Goal: Participate in discussion: Engage in conversation with other users on a specific topic

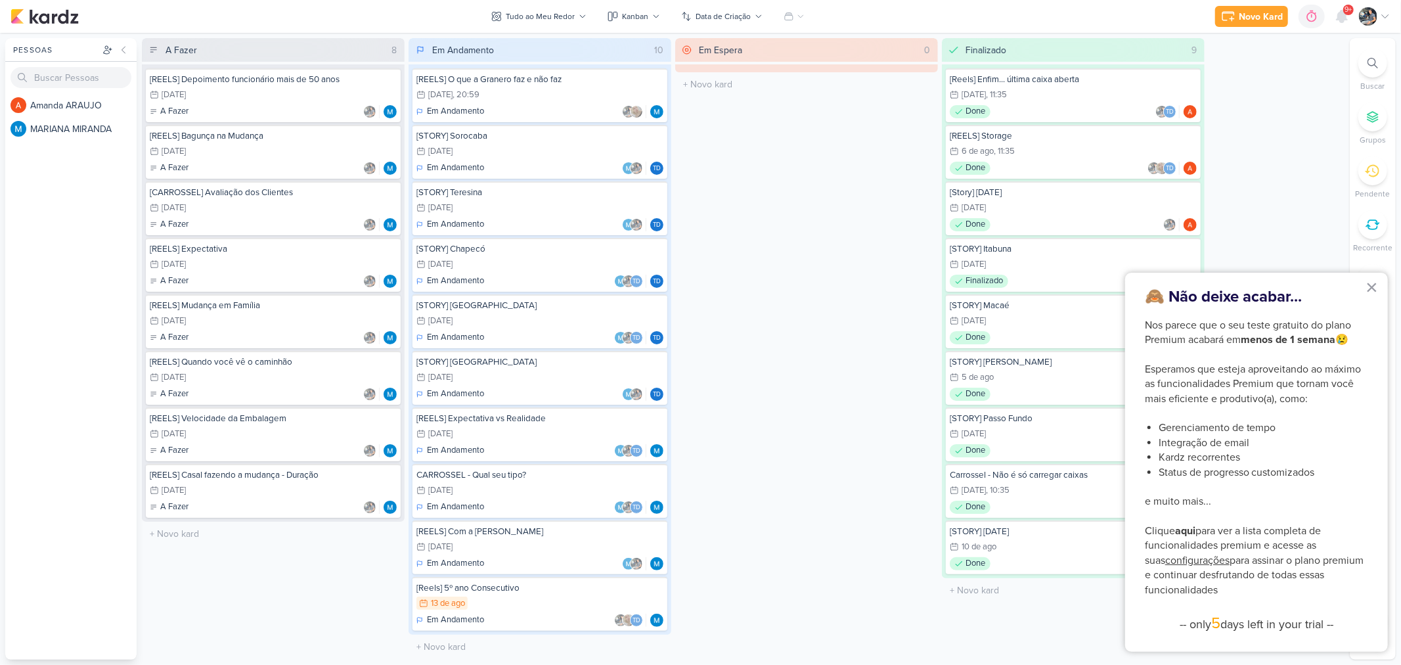
click at [733, 360] on div "Em Espera 0 O título do kard deve ter menos que 100 caracteres" at bounding box center [806, 349] width 263 height 622
click at [1370, 289] on button "×" at bounding box center [1372, 287] width 12 height 21
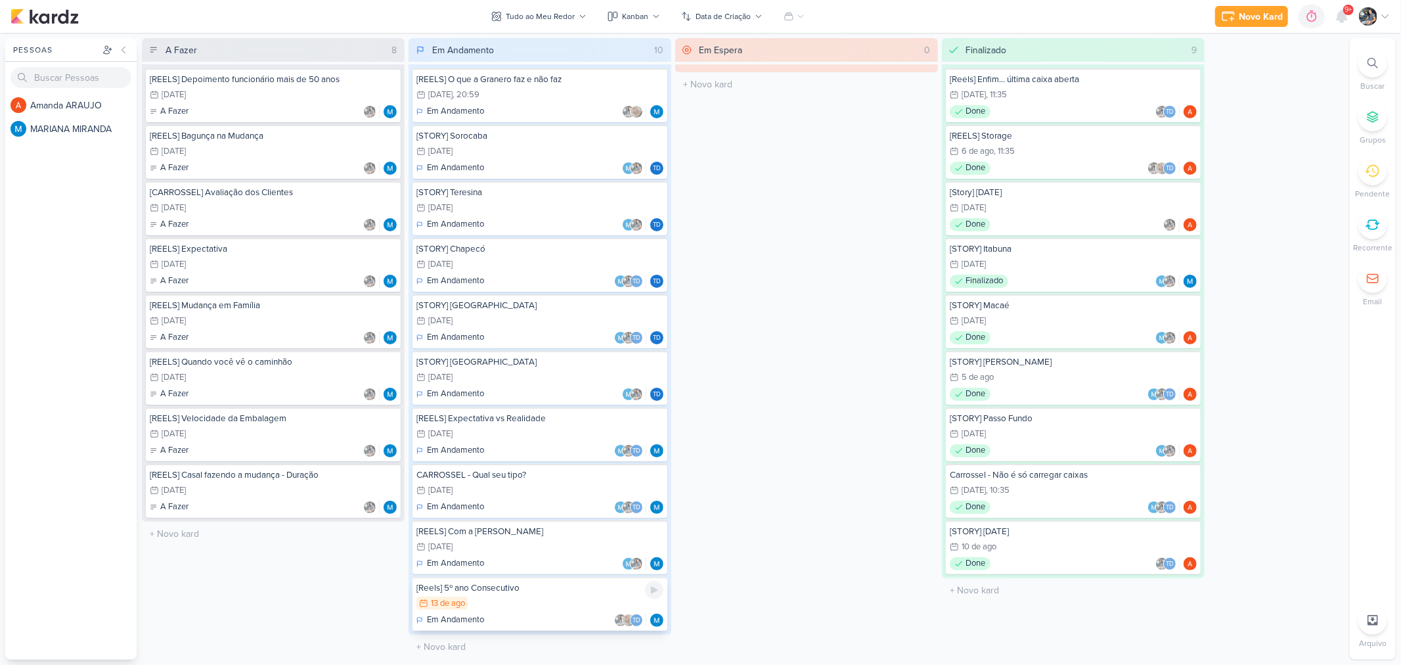
click at [489, 597] on div "13/8 13 de ago" at bounding box center [540, 604] width 247 height 14
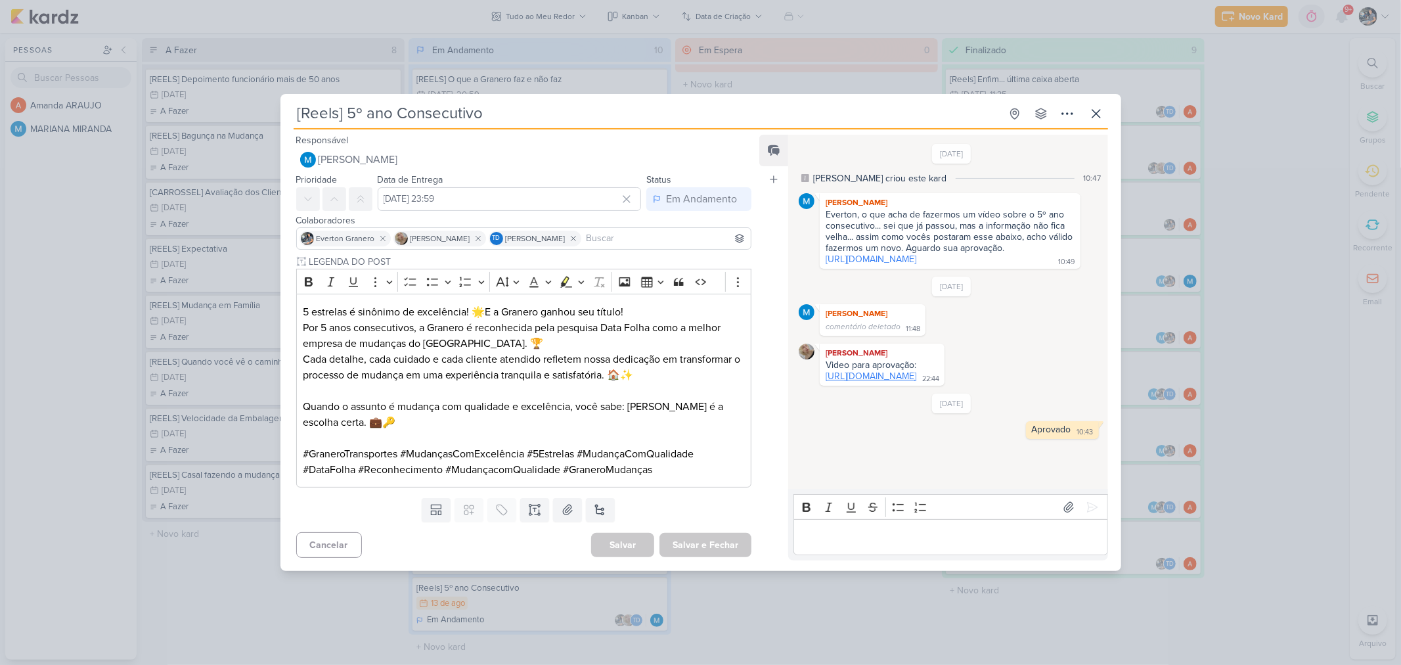
click at [889, 382] on link "https://drive.google.com/drive/folders/1dxB4U95RRJVJwfWk-YGq0ktCnSIjNRcB" at bounding box center [871, 376] width 91 height 11
click at [1102, 114] on icon at bounding box center [1097, 114] width 16 height 16
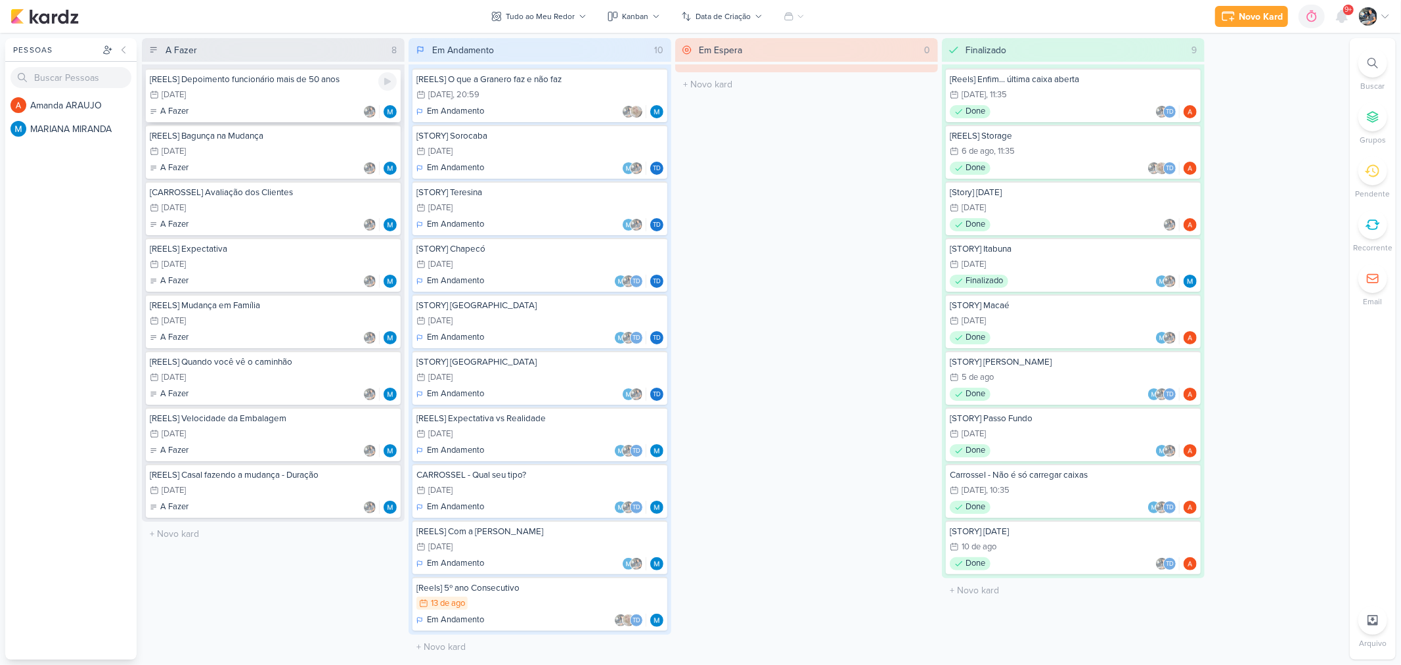
click at [277, 92] on div "10/9 10 de set" at bounding box center [273, 95] width 247 height 14
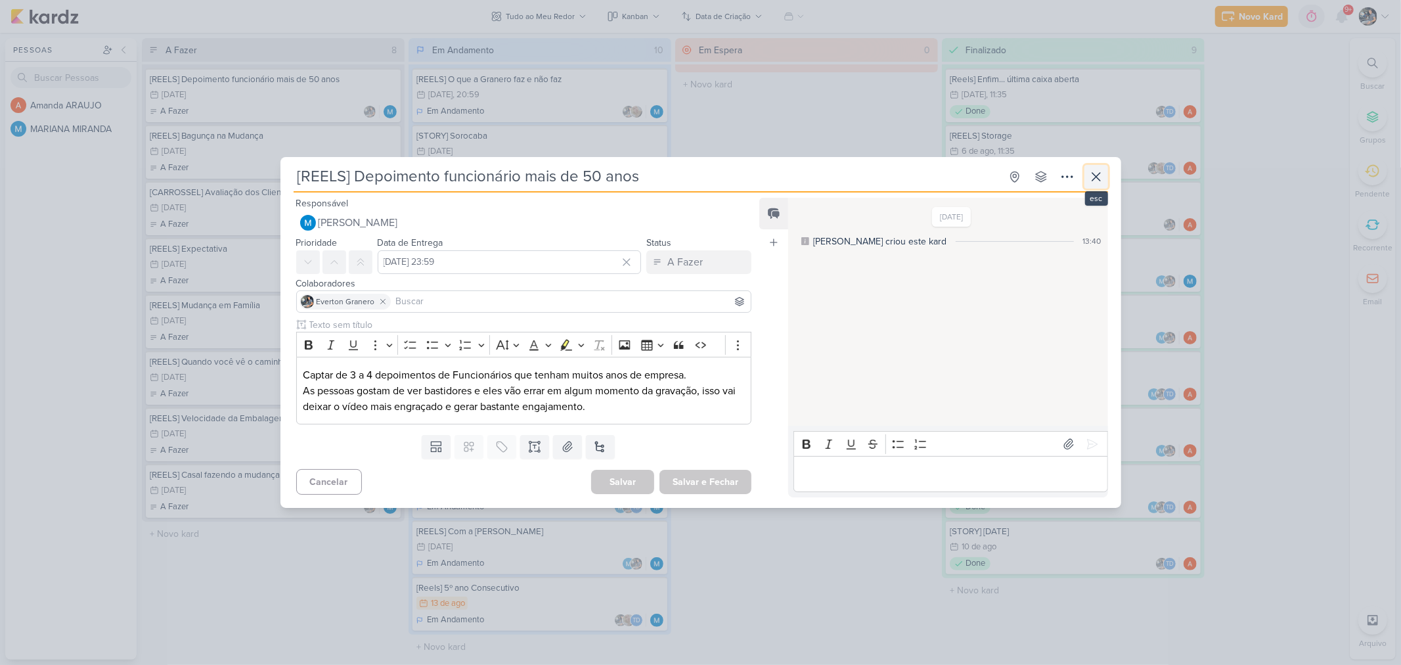
click at [1093, 182] on icon at bounding box center [1097, 177] width 16 height 16
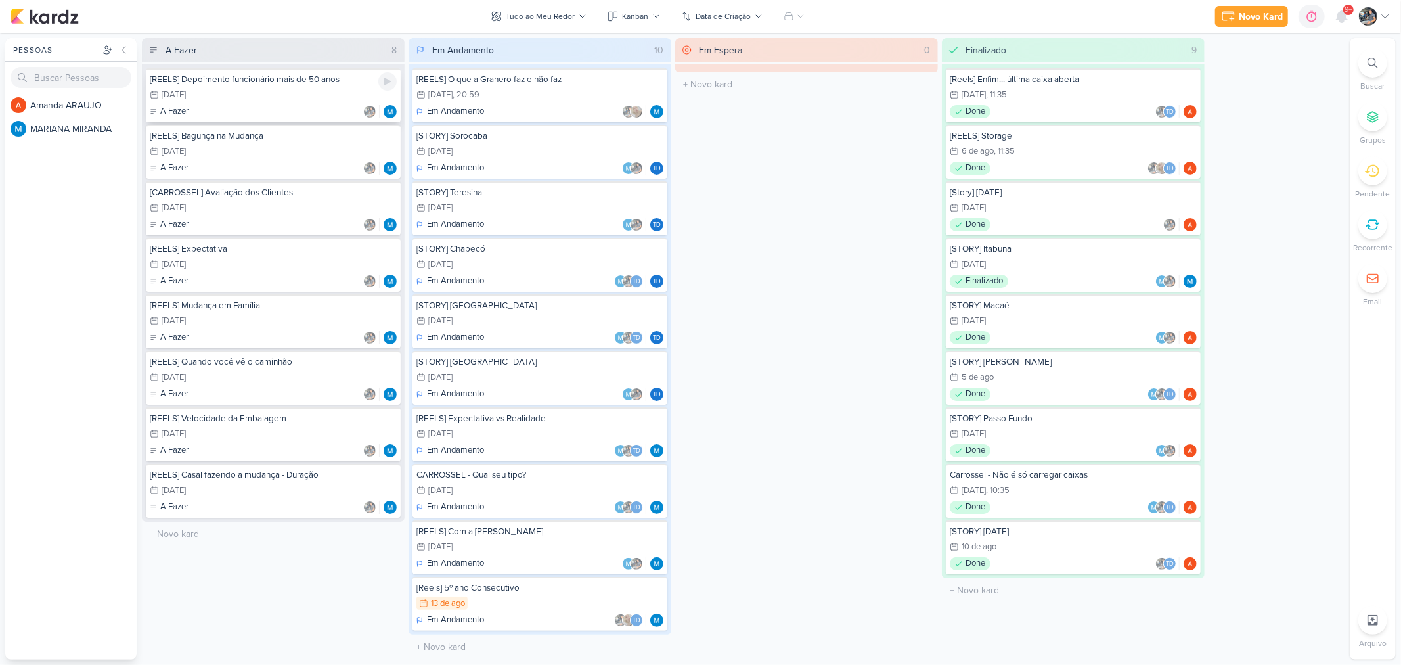
click at [222, 102] on div "[REELS] Depoimento funcionário mais de 50 anos 10/9 10 de set A Fazer" at bounding box center [273, 95] width 255 height 54
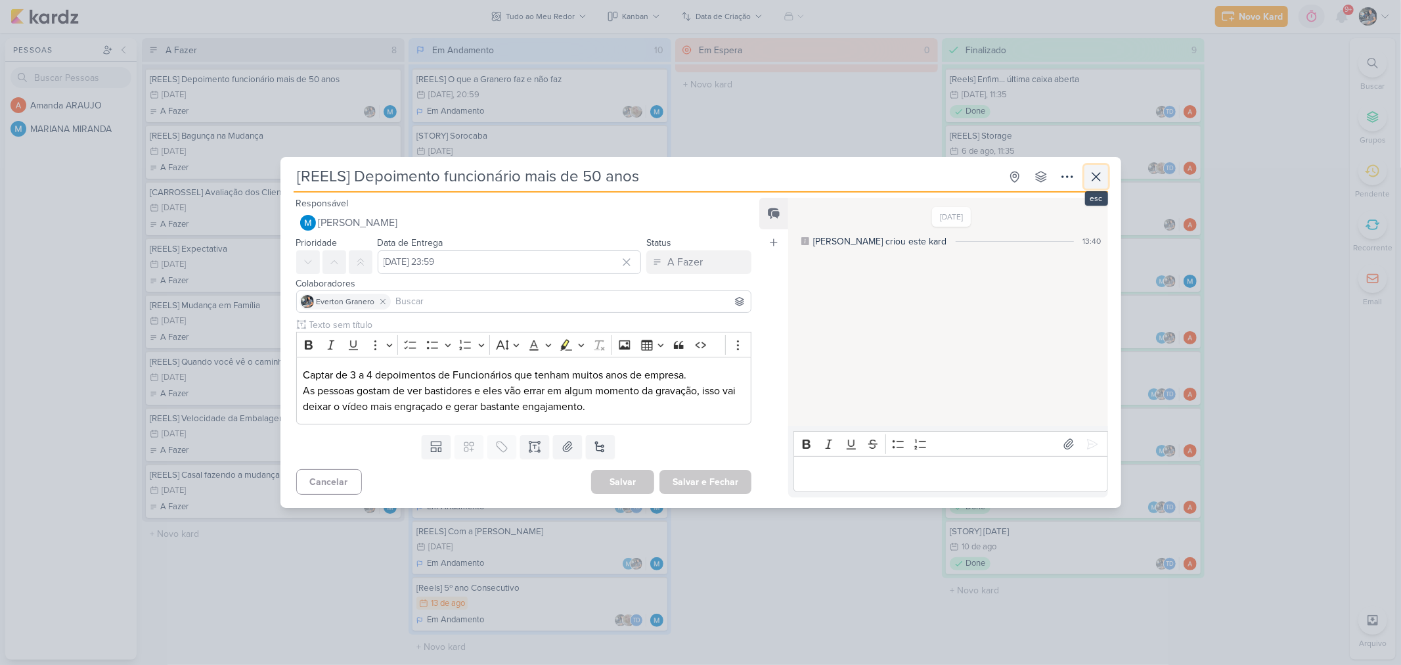
click at [1100, 174] on icon at bounding box center [1097, 177] width 16 height 16
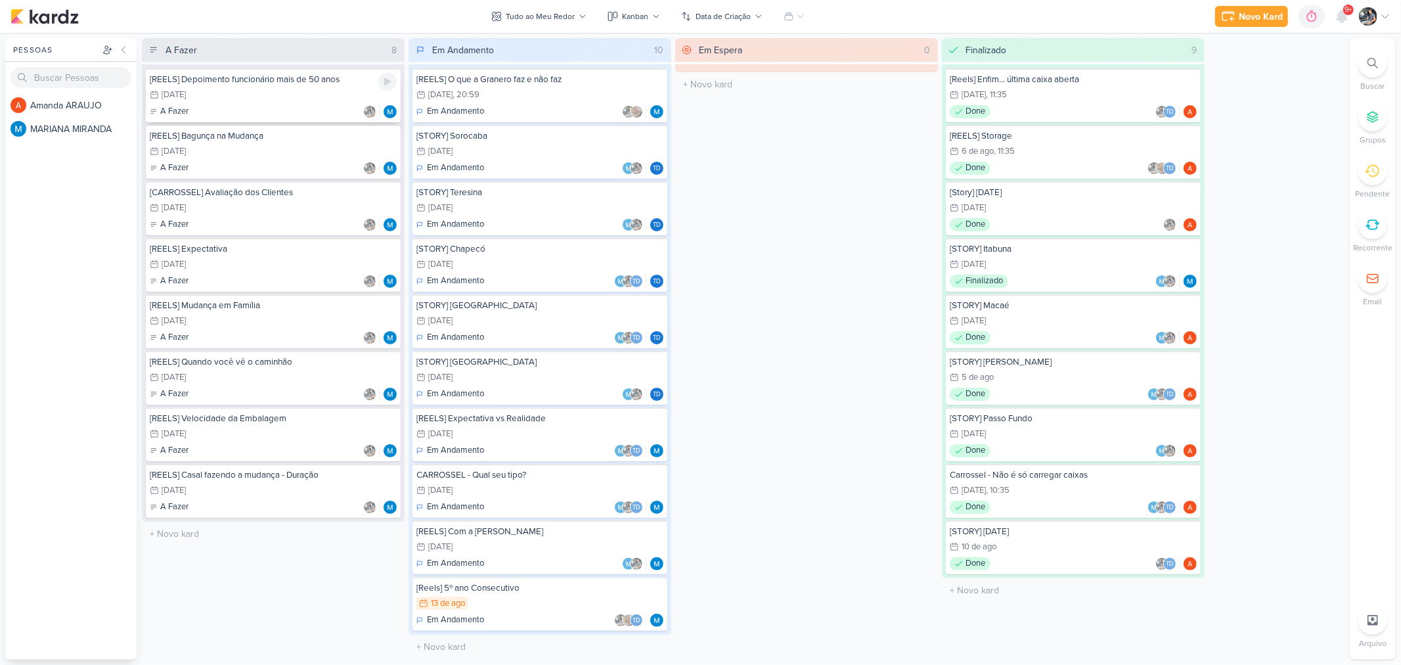
click at [292, 112] on div "A Fazer" at bounding box center [273, 111] width 247 height 13
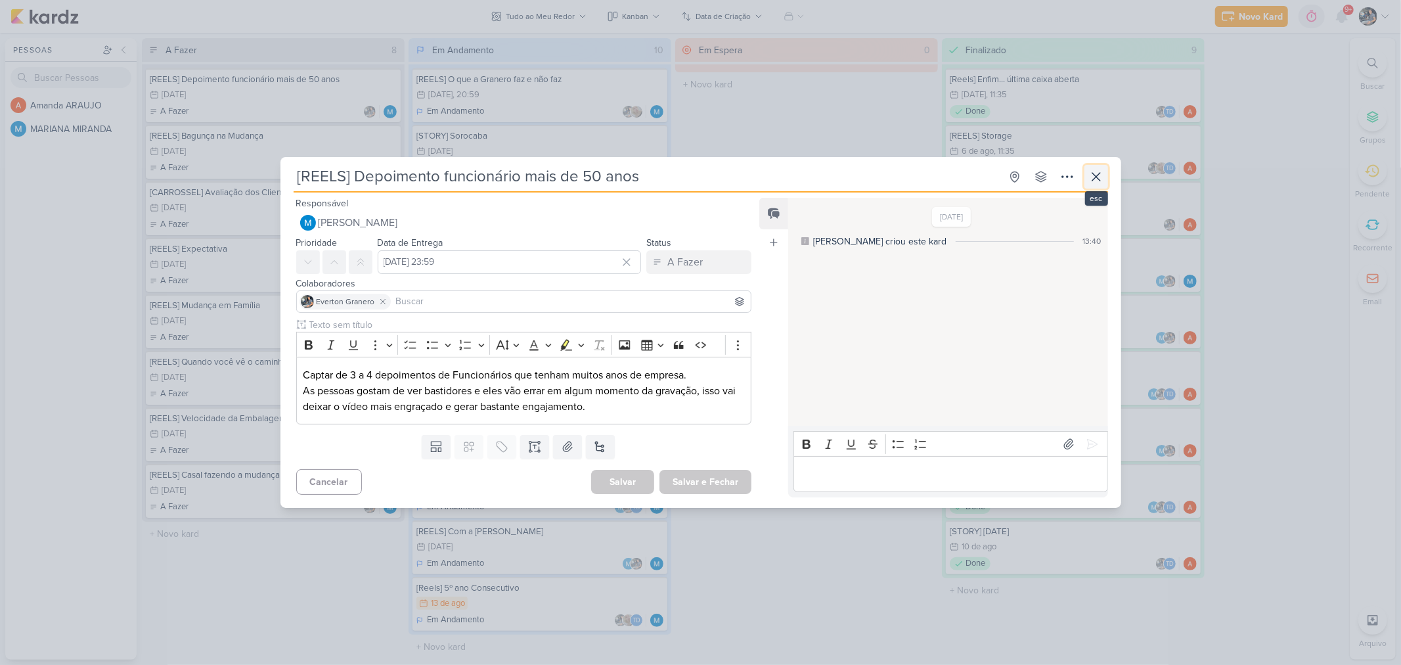
click at [1089, 173] on icon at bounding box center [1097, 177] width 16 height 16
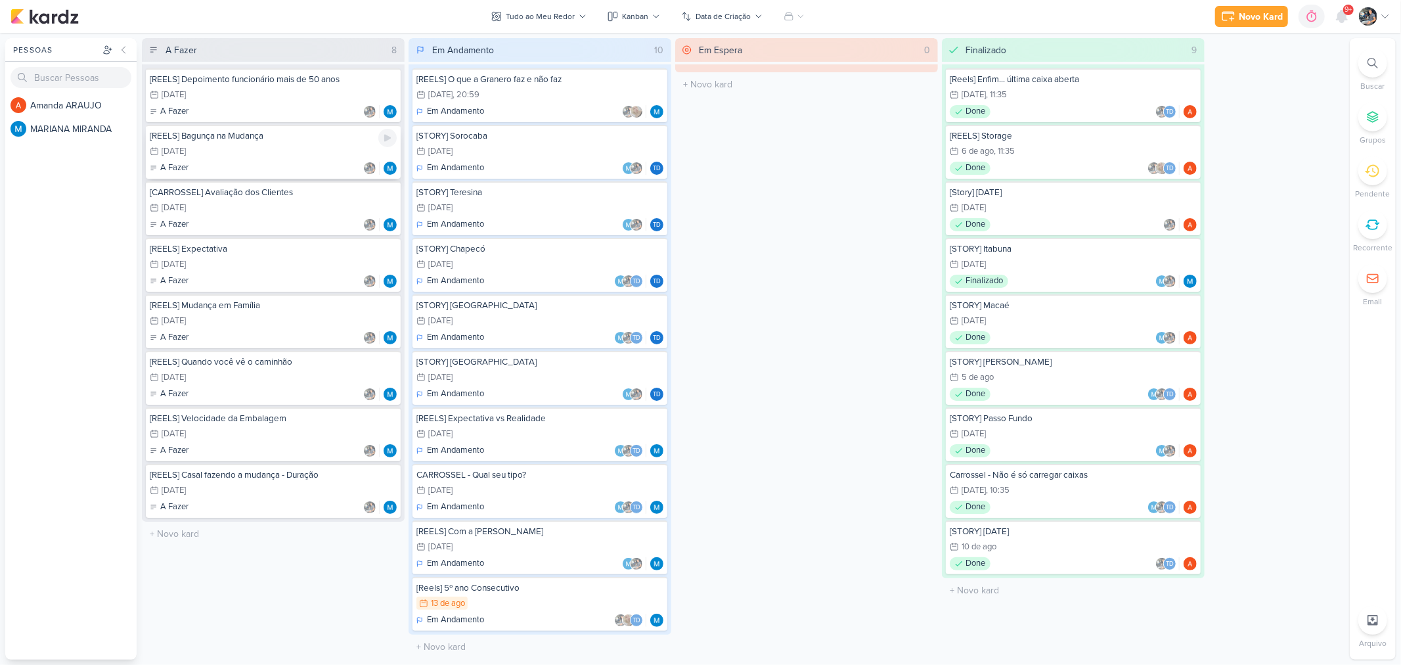
click at [227, 152] on div "17/9 17 de set" at bounding box center [273, 152] width 247 height 14
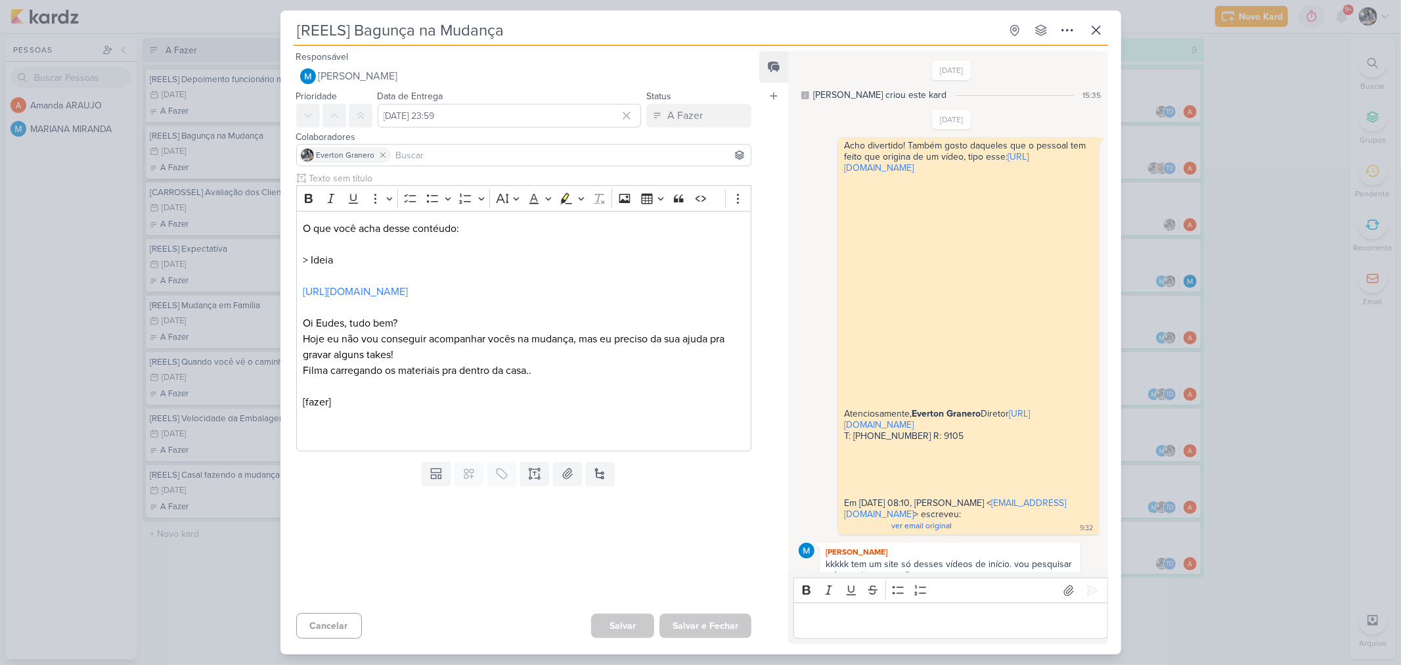
scroll to position [616, 0]
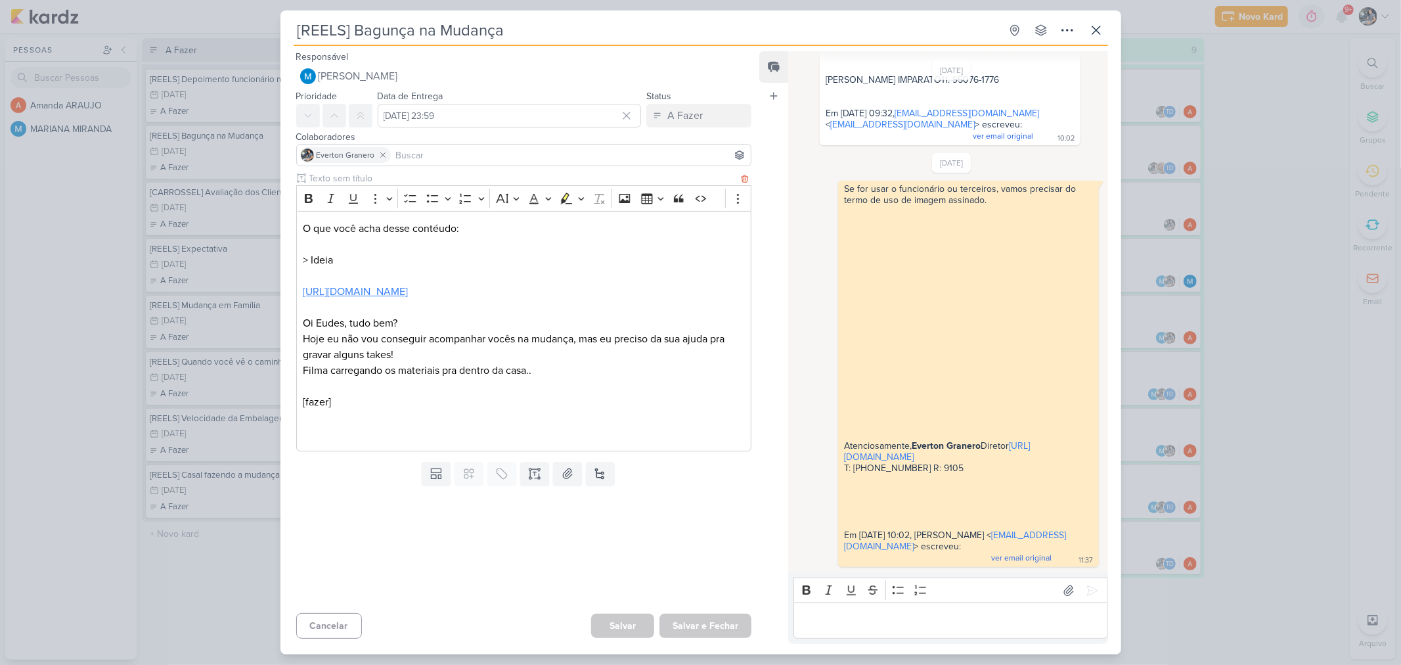
click at [408, 297] on link "https://www.instagram.com/reel/DL-JUk_OnnI/?igsh=MjEwa2dva2lxZTY0" at bounding box center [355, 291] width 105 height 13
click at [557, 347] on p "Oi Eudes, tudo bem? Hoje eu não vou conseguir acompanhar vocês na mudança, mas …" at bounding box center [524, 338] width 442 height 47
click at [376, 395] on p "[fazer]" at bounding box center [524, 417] width 442 height 47
click at [429, 258] on p "O que você acha desse conteúdo: > Ideia" at bounding box center [524, 244] width 442 height 47
click at [888, 615] on p "Editor editing area: main" at bounding box center [951, 621] width 300 height 16
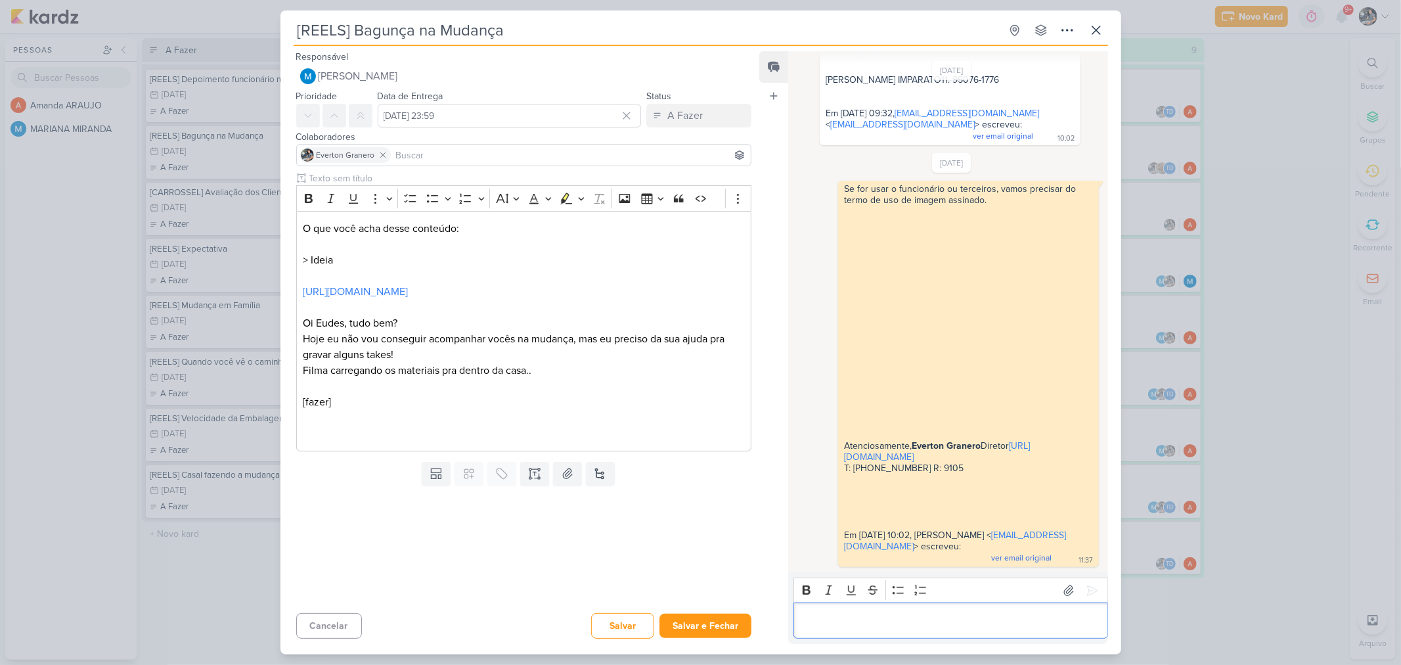
click at [844, 616] on p "Editor editing area: main" at bounding box center [951, 621] width 300 height 16
click at [1098, 29] on icon at bounding box center [1097, 30] width 8 height 8
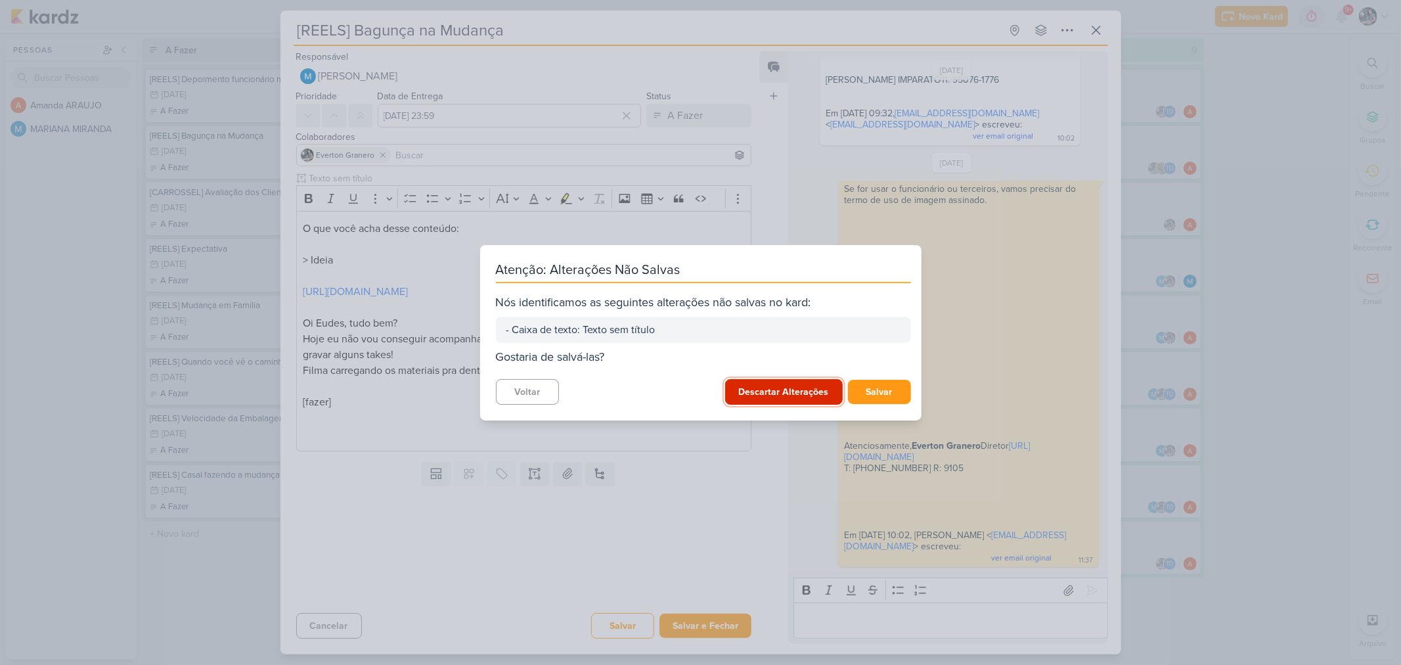
click at [781, 396] on button "Descartar Alterações" at bounding box center [784, 392] width 118 height 26
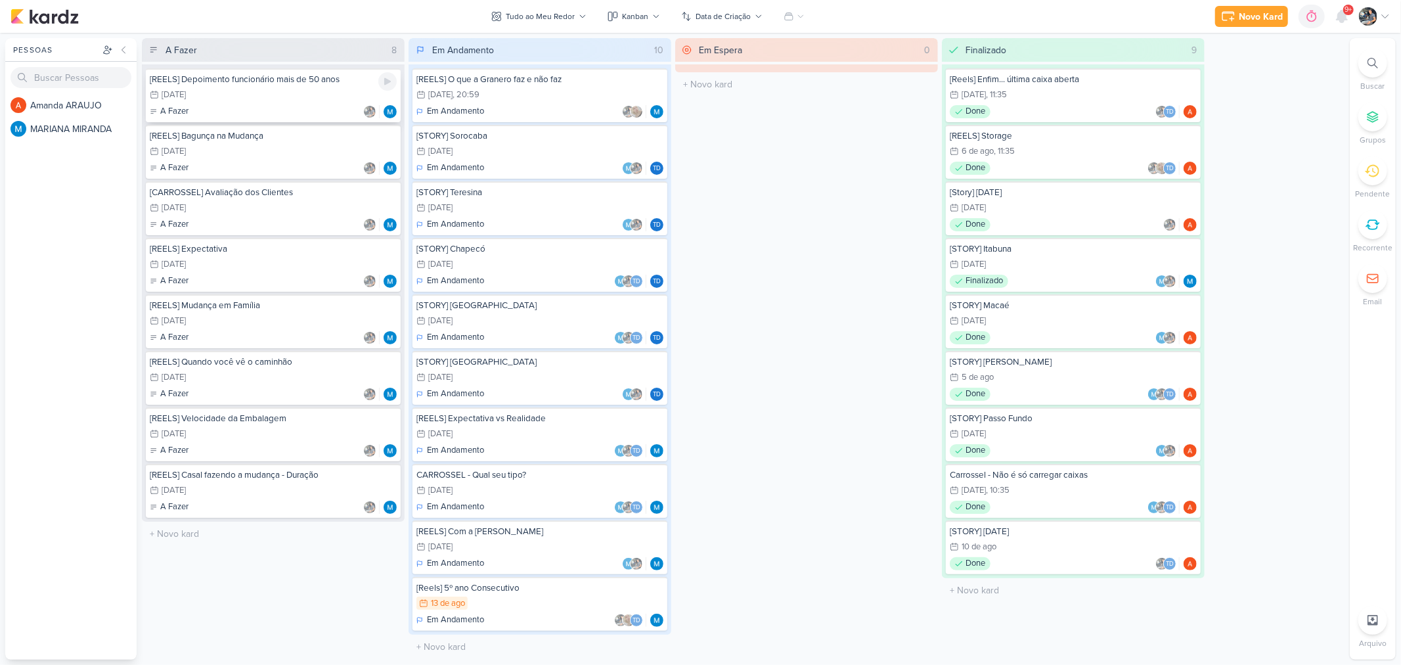
click at [279, 94] on div "10/9 10 de set" at bounding box center [273, 95] width 247 height 14
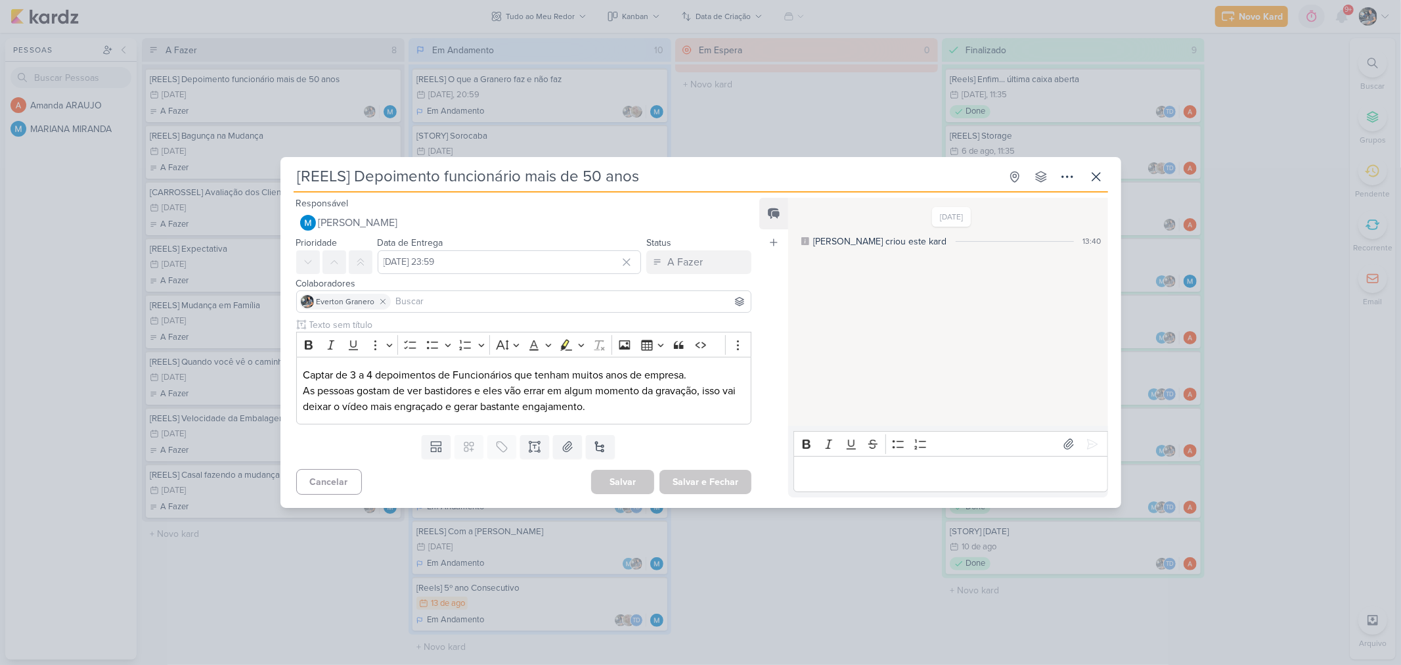
click at [848, 481] on p "Editor editing area: main" at bounding box center [951, 474] width 300 height 16
drag, startPoint x: 871, startPoint y: 464, endPoint x: 756, endPoint y: 463, distance: 114.3
click at [756, 463] on div "Responsável MARIANA MIRANDA Nenhum contato encontrado create new contact Novo C…" at bounding box center [701, 350] width 841 height 315
click at [1092, 183] on icon at bounding box center [1097, 177] width 16 height 16
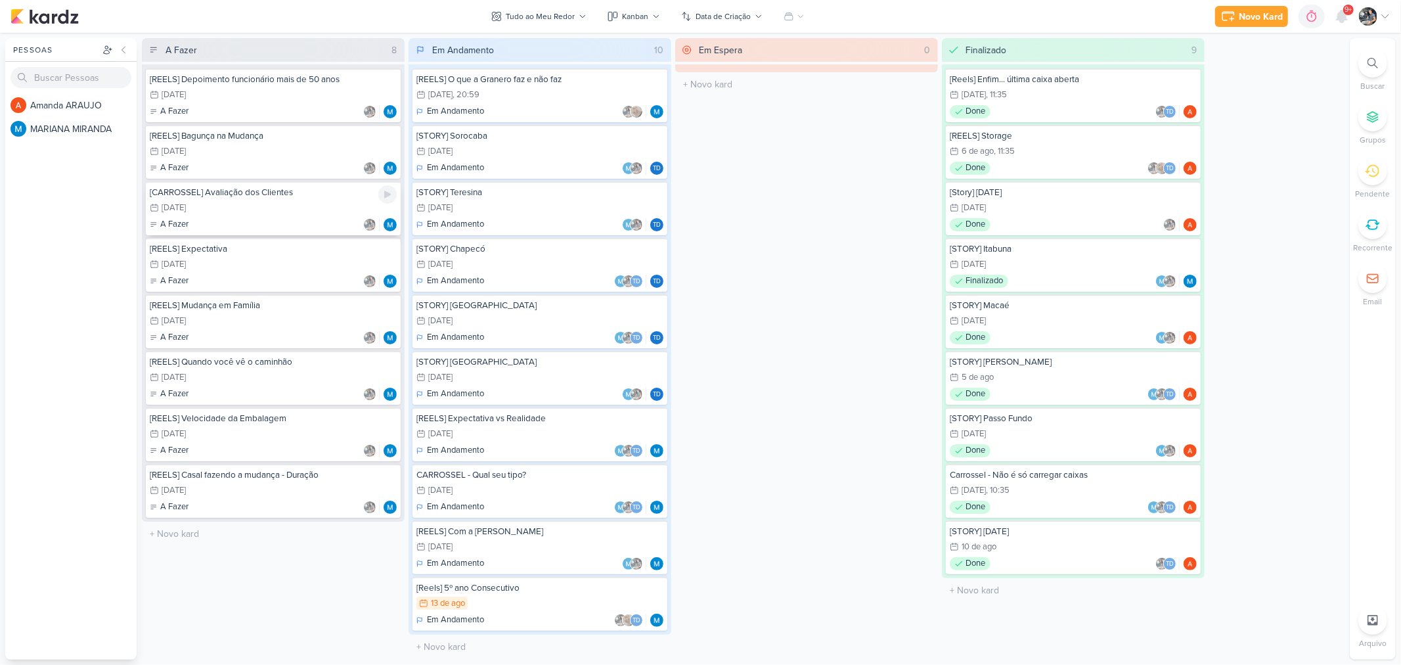
click at [265, 208] on div "24/9 24 de set" at bounding box center [273, 208] width 247 height 14
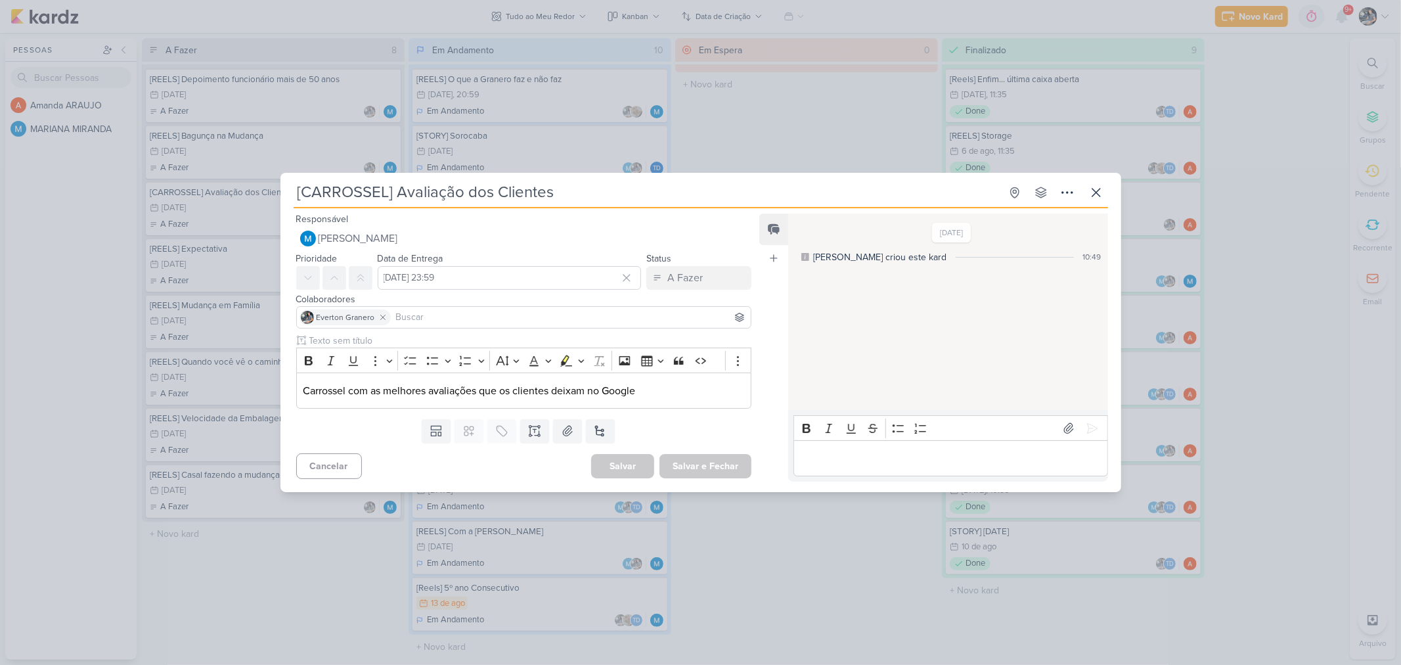
click at [905, 459] on p "Editor editing area: main" at bounding box center [951, 459] width 300 height 16
click at [1089, 425] on icon at bounding box center [1092, 428] width 10 height 10
click at [1096, 194] on icon at bounding box center [1097, 193] width 16 height 16
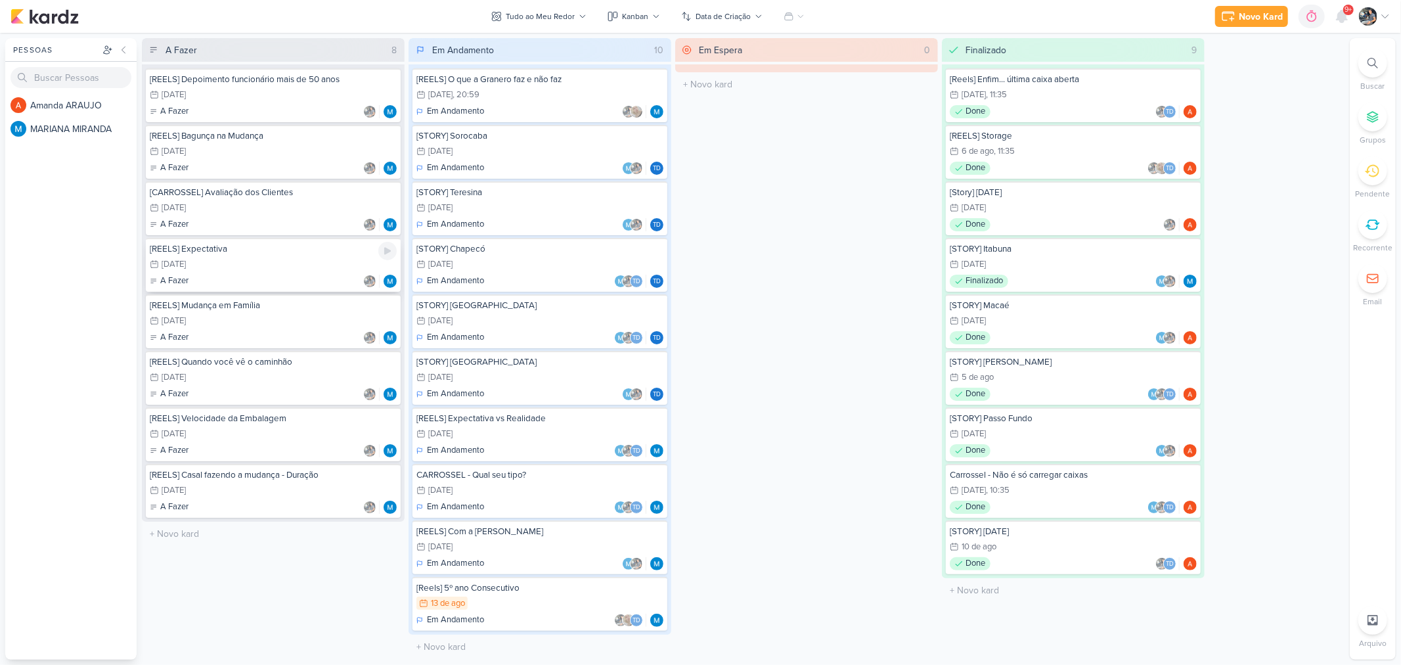
click at [252, 275] on div "A Fazer" at bounding box center [273, 281] width 247 height 13
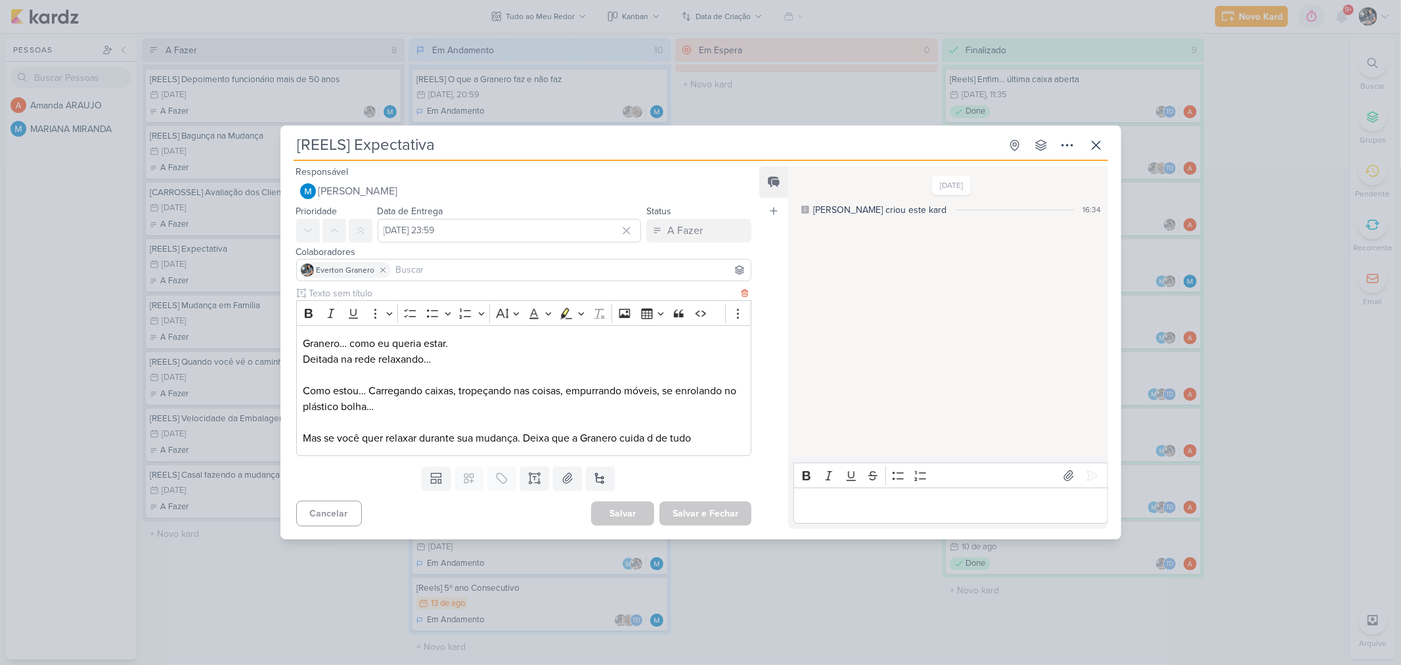
click at [520, 430] on p "Granero… como eu queria estar. Deitada na rede relaxando… Como estou… Carregand…" at bounding box center [524, 391] width 442 height 110
click at [542, 431] on p "Granero… como eu queria estar. Deitada na rede relaxando… Como estou… Carregand…" at bounding box center [524, 391] width 442 height 110
click at [661, 438] on p "Granero… como eu queria estar. Deitada na rede relaxando… Como estou… Carregand…" at bounding box center [524, 391] width 442 height 110
click at [854, 498] on p "Editor editing area: main" at bounding box center [951, 506] width 300 height 16
click at [819, 502] on p "Editor editing area: main" at bounding box center [951, 506] width 300 height 16
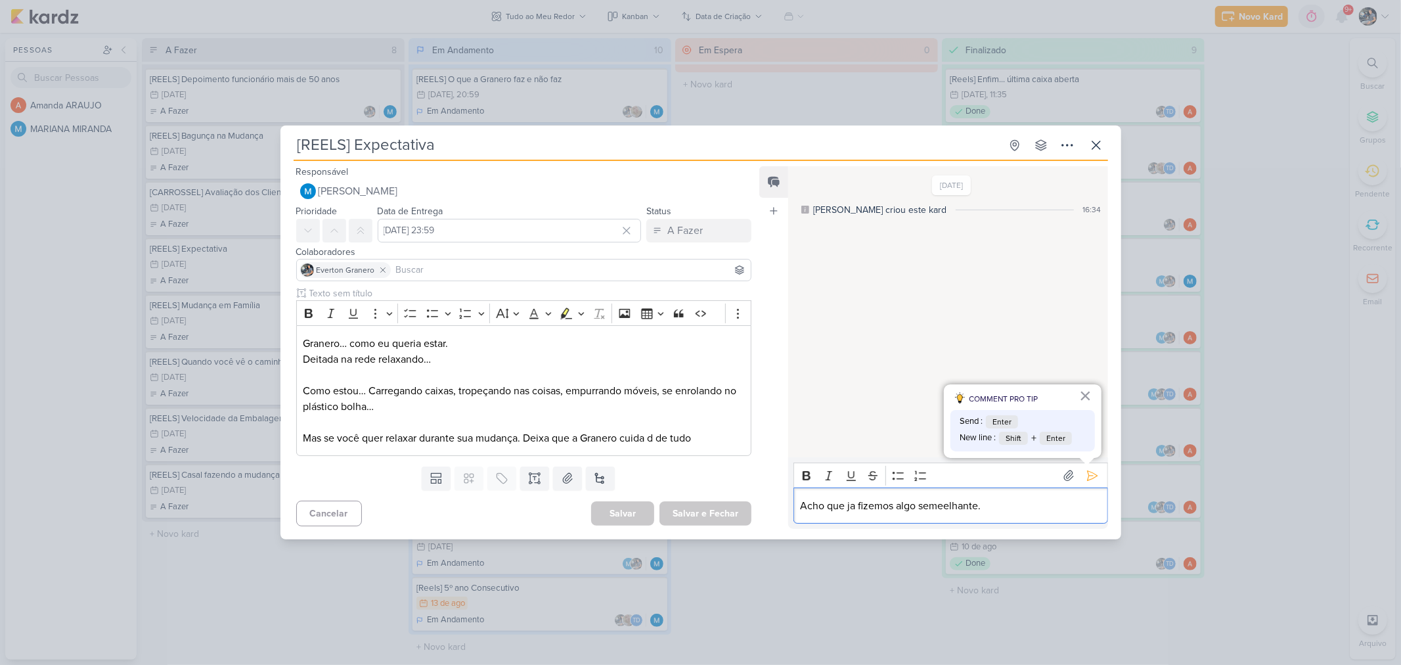
click at [947, 507] on p "Acho que ja fizemos algo semeelhante." at bounding box center [951, 506] width 300 height 16
click at [1029, 503] on p "Acho que ja fizemos algo semelhante." at bounding box center [951, 506] width 300 height 16
click at [1087, 475] on icon at bounding box center [1092, 475] width 10 height 10
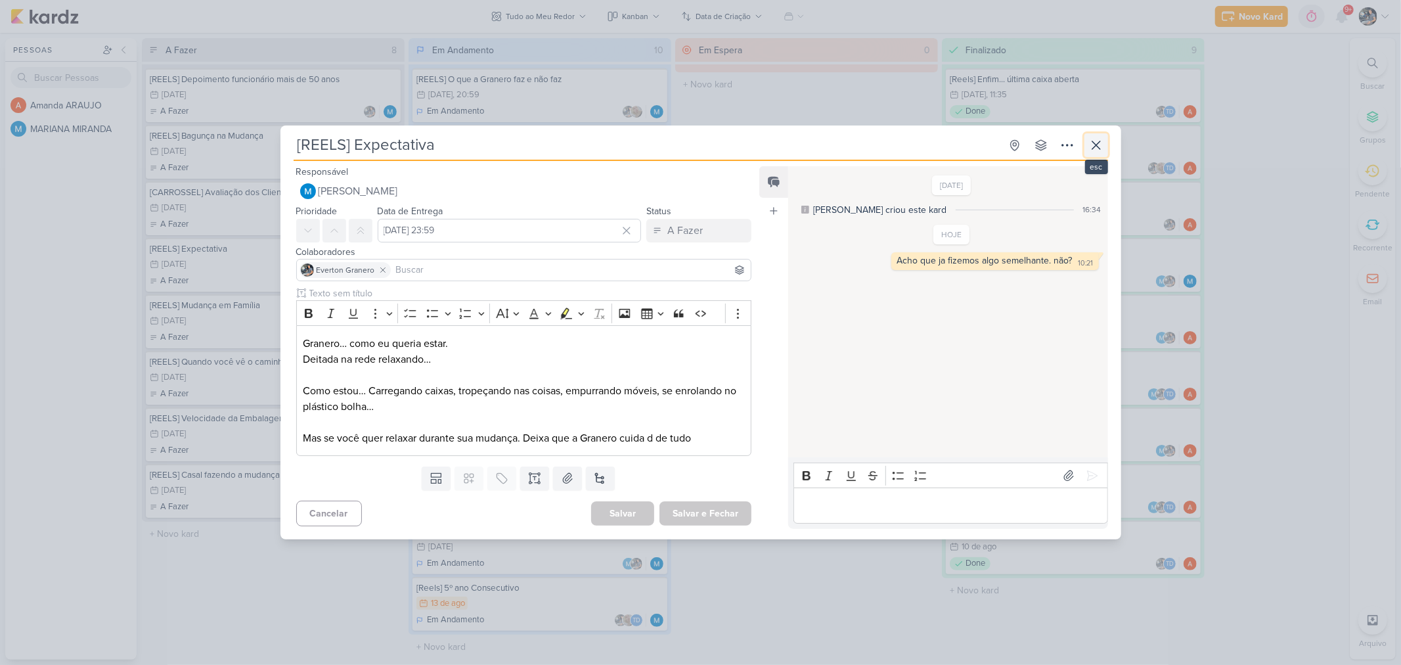
click at [1101, 148] on icon at bounding box center [1097, 145] width 16 height 16
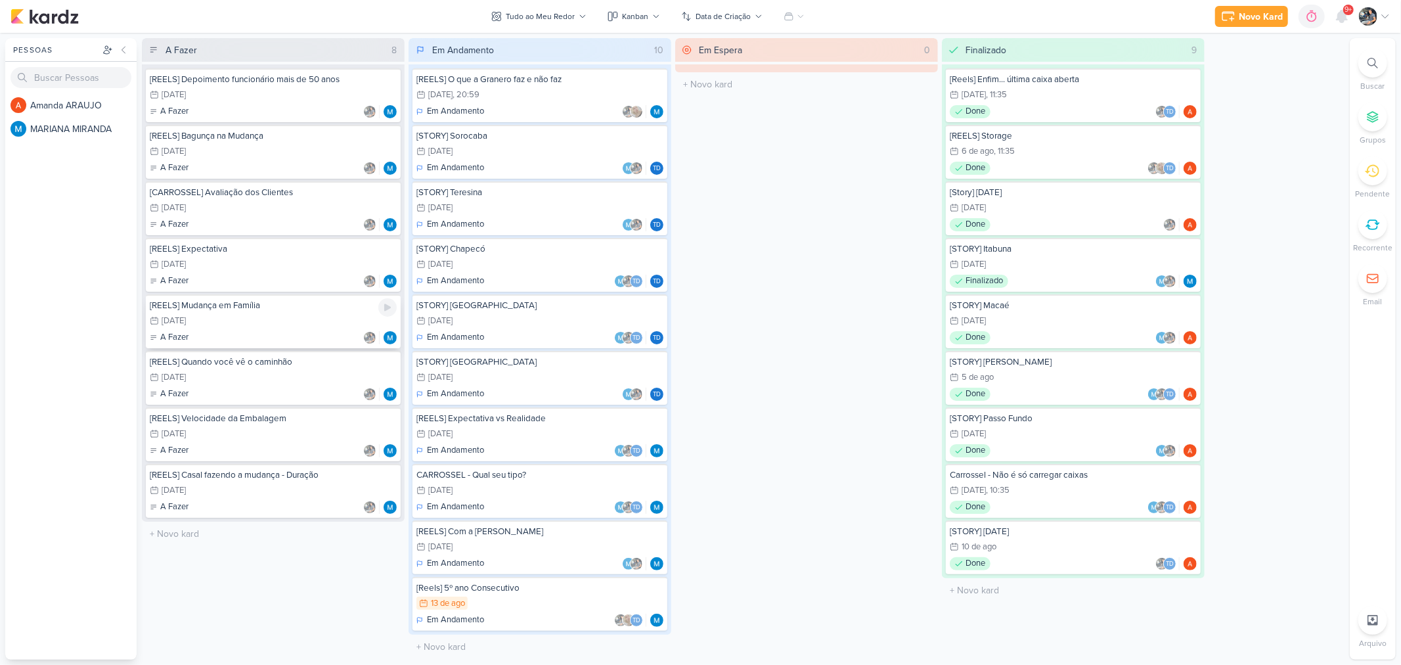
click at [254, 306] on div "[REELS] Mudança em Família" at bounding box center [273, 306] width 247 height 12
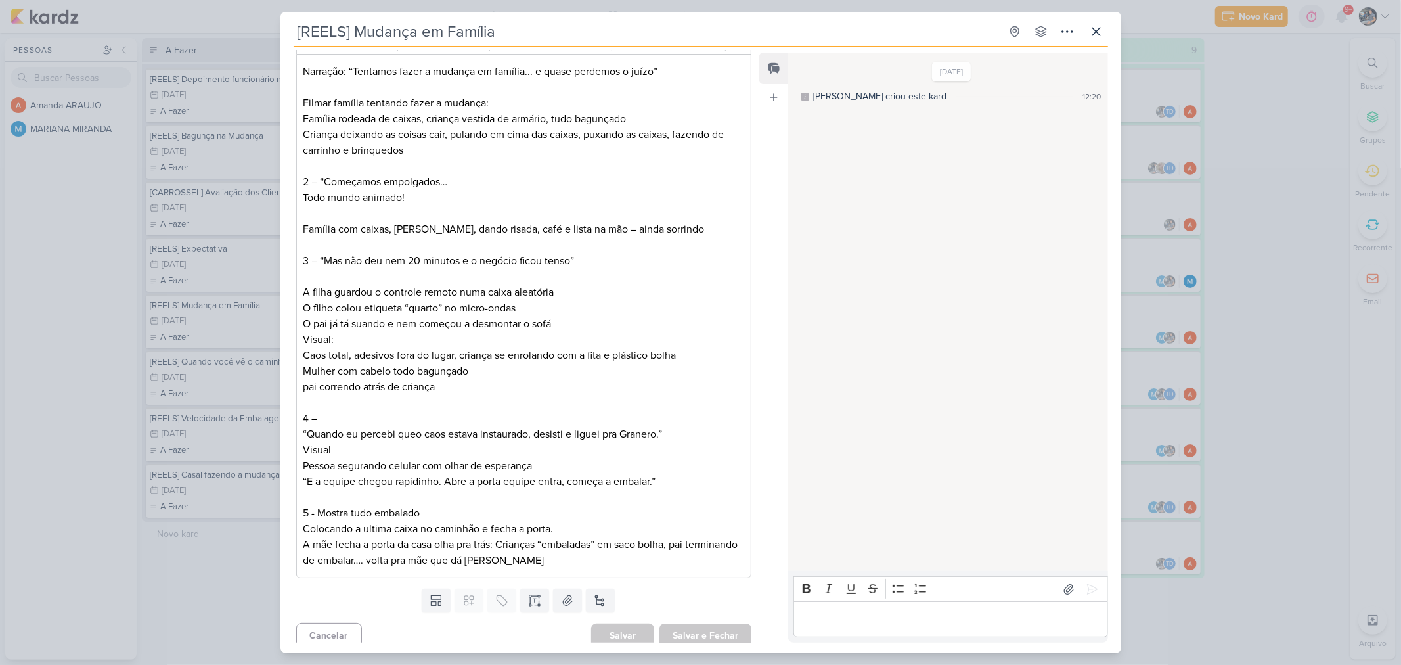
scroll to position [168, 0]
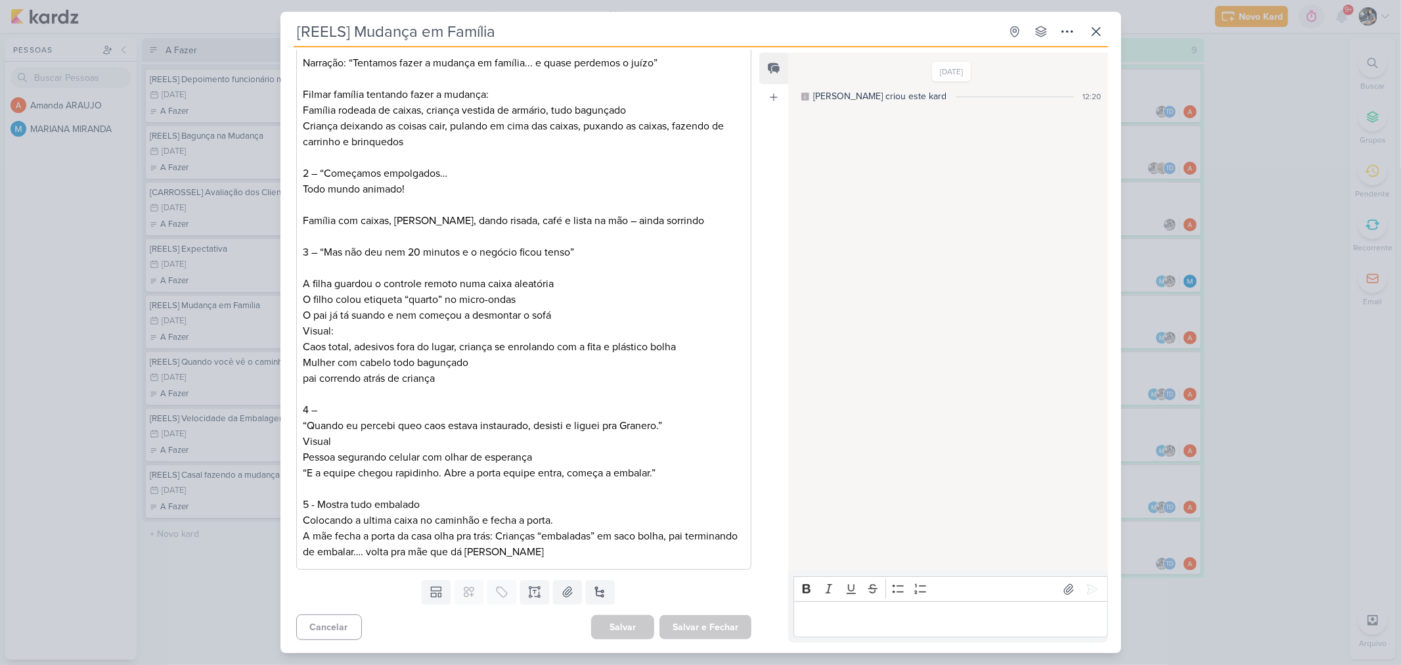
click at [839, 615] on p "Editor editing area: main" at bounding box center [951, 620] width 300 height 16
click at [1092, 590] on icon at bounding box center [1092, 589] width 13 height 13
click at [1094, 28] on icon at bounding box center [1097, 32] width 16 height 16
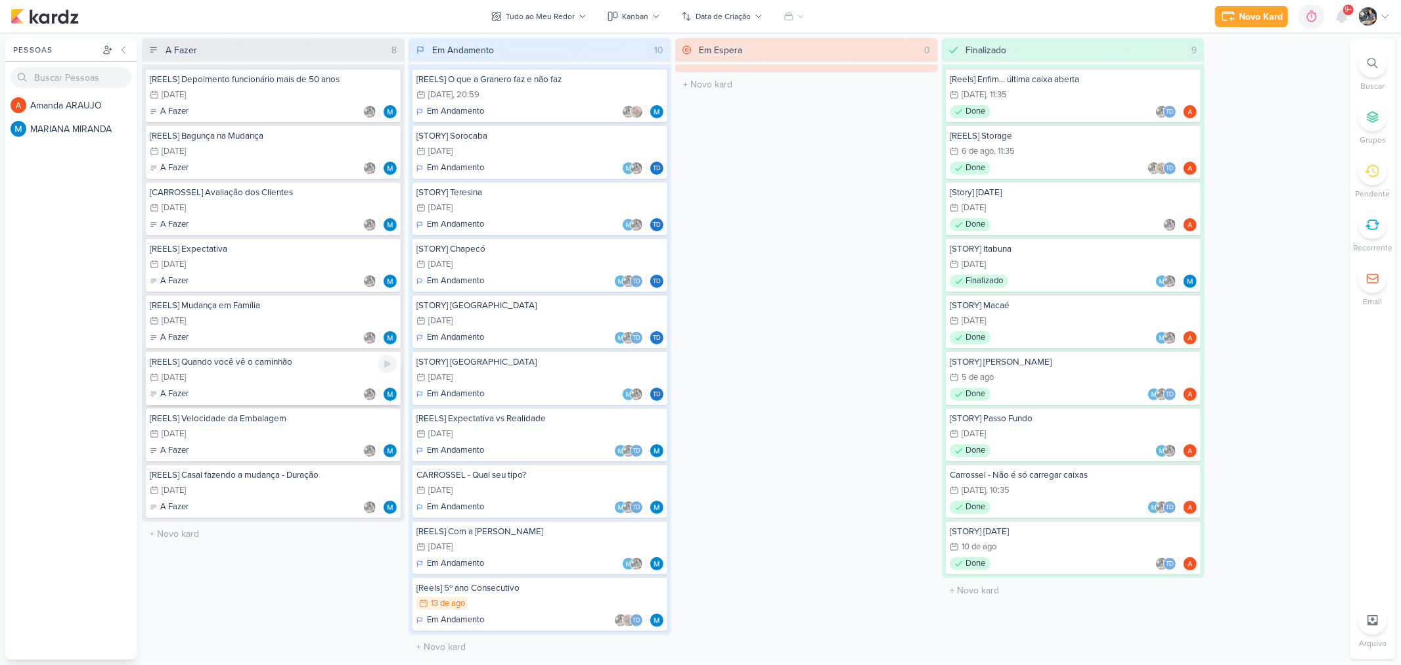
click at [283, 380] on div "19/11 19 de nov" at bounding box center [273, 378] width 247 height 14
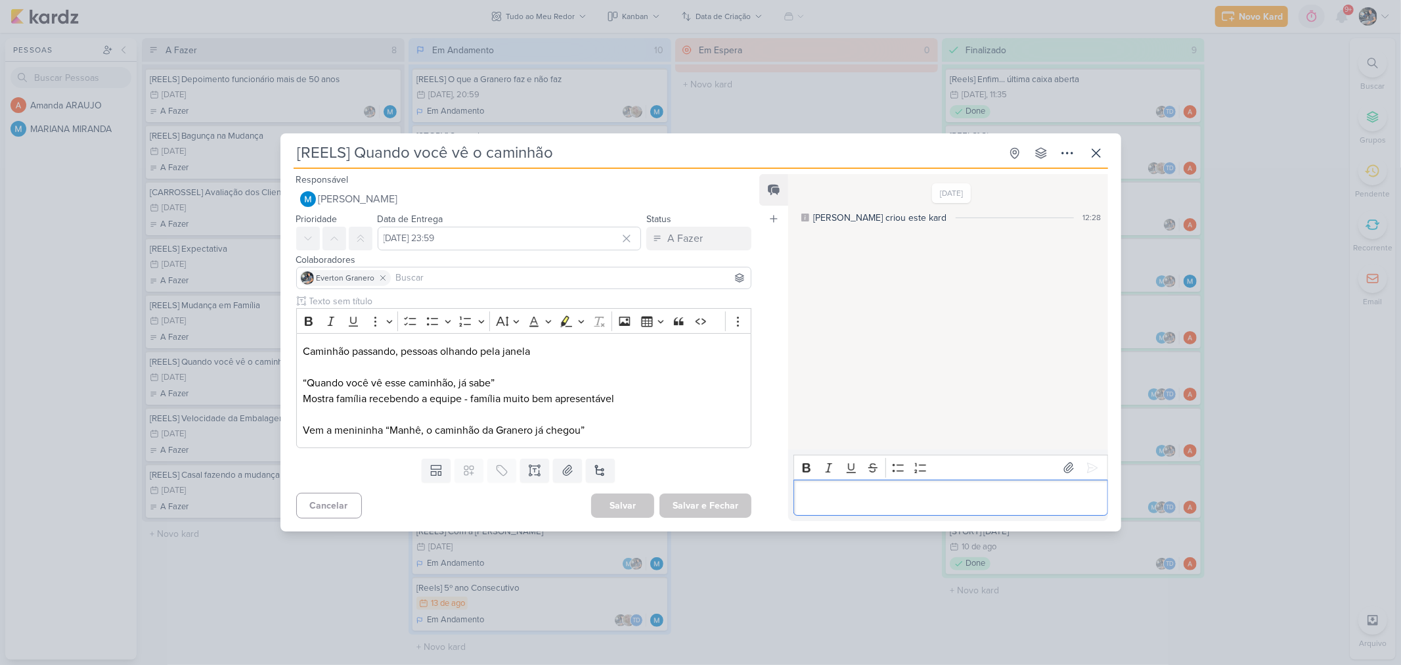
click at [855, 501] on p "Editor editing area: main" at bounding box center [951, 498] width 300 height 16
click at [1097, 155] on icon at bounding box center [1097, 153] width 16 height 16
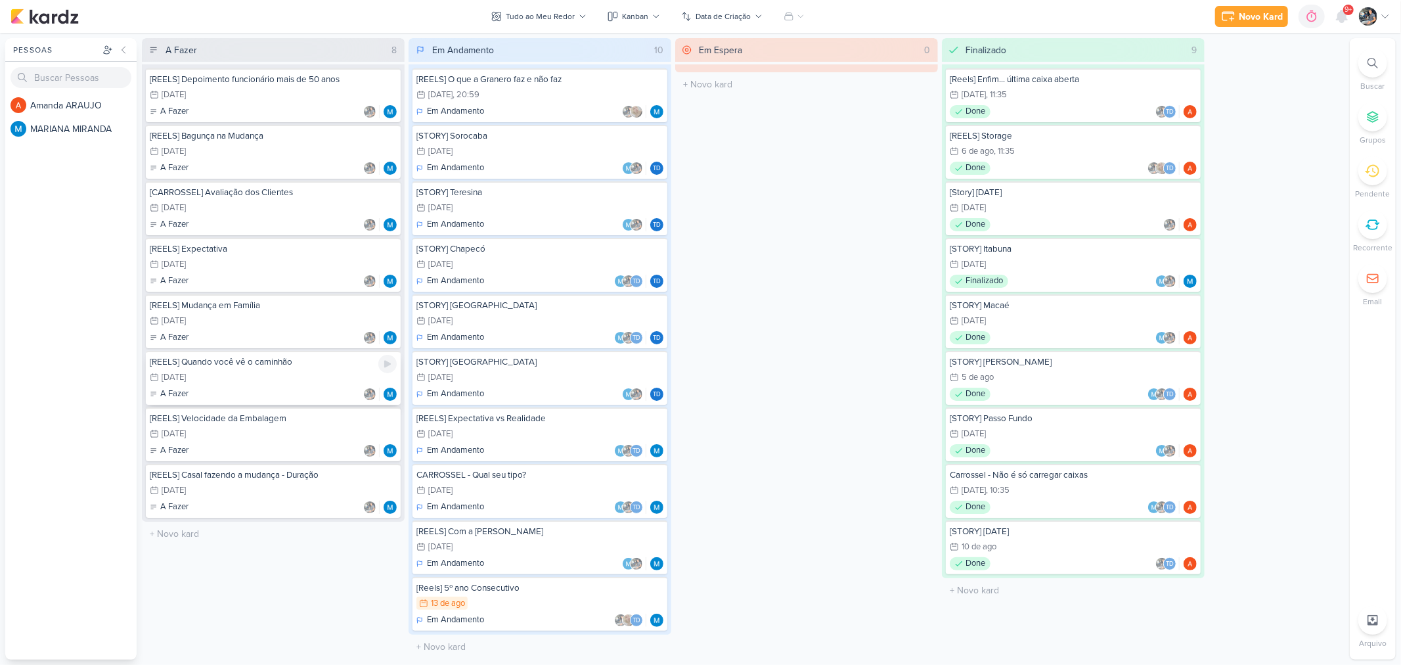
click at [272, 376] on div "19/11 19 de nov" at bounding box center [273, 378] width 247 height 14
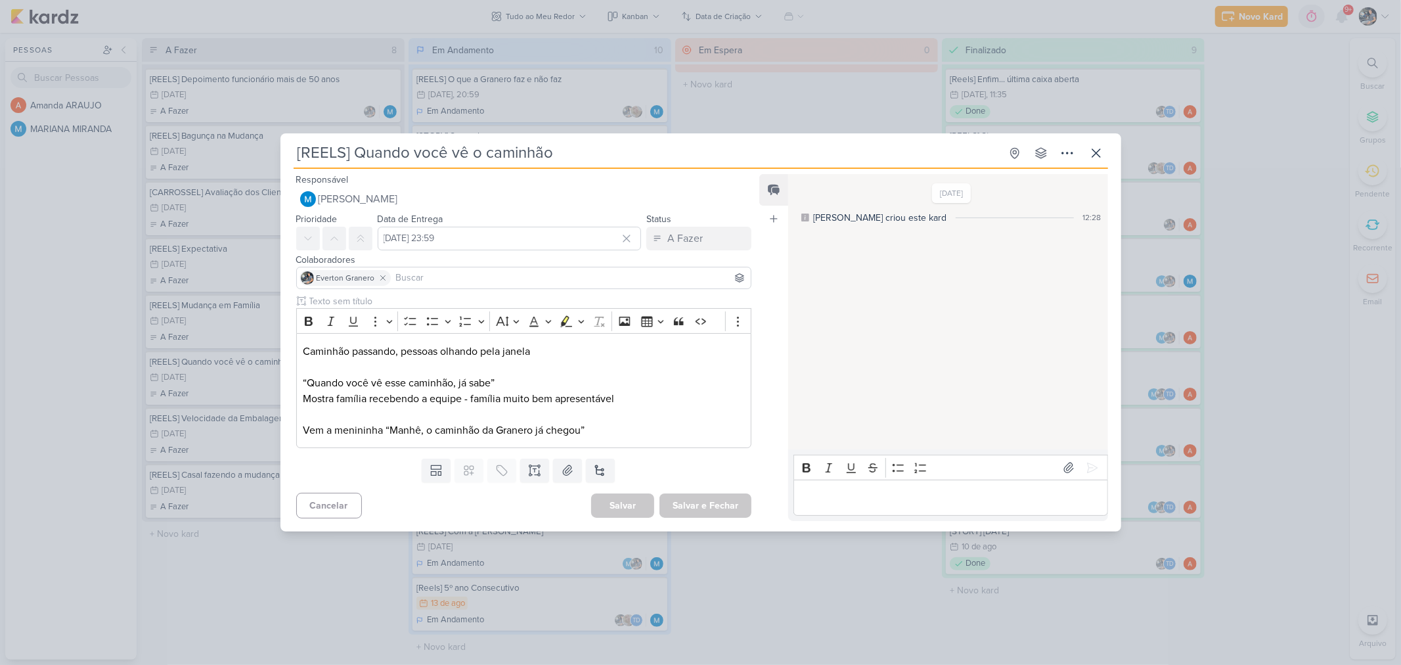
click at [842, 493] on p "Editor editing area: main" at bounding box center [951, 498] width 300 height 16
click at [1092, 154] on icon at bounding box center [1097, 153] width 16 height 16
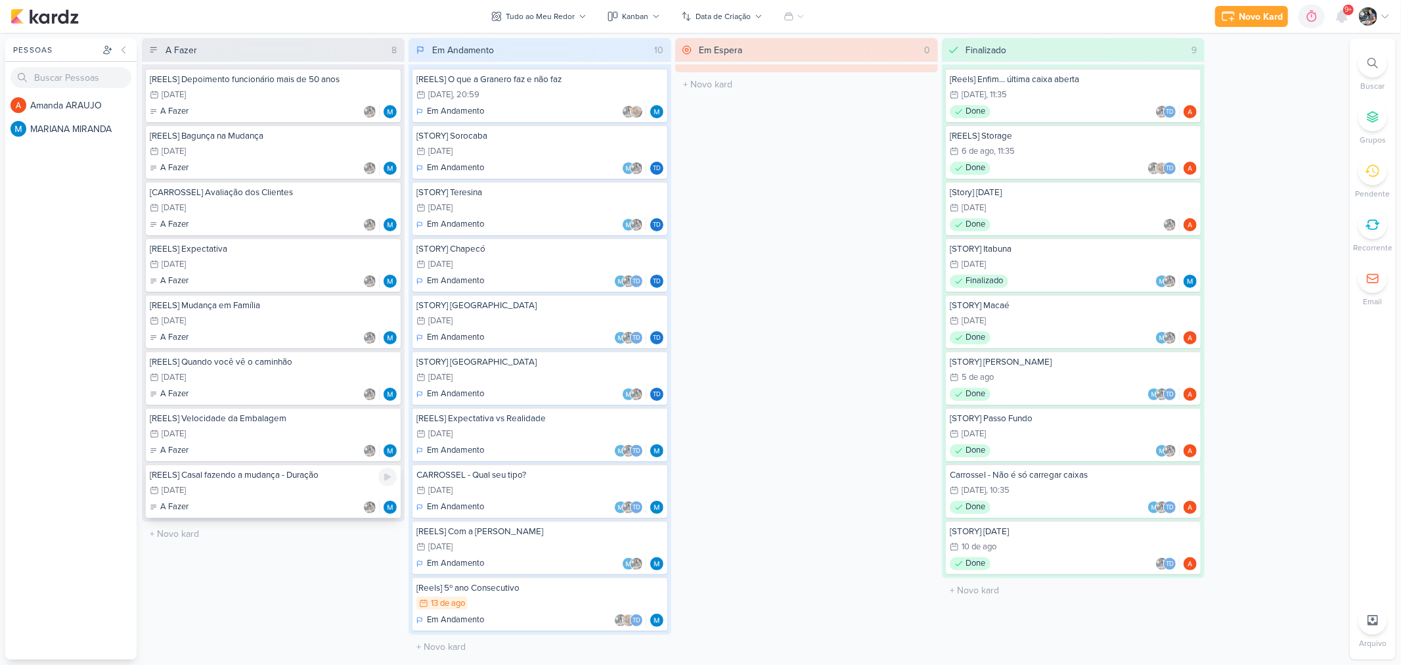
click at [263, 484] on div "3/12 3 de dez" at bounding box center [273, 491] width 247 height 14
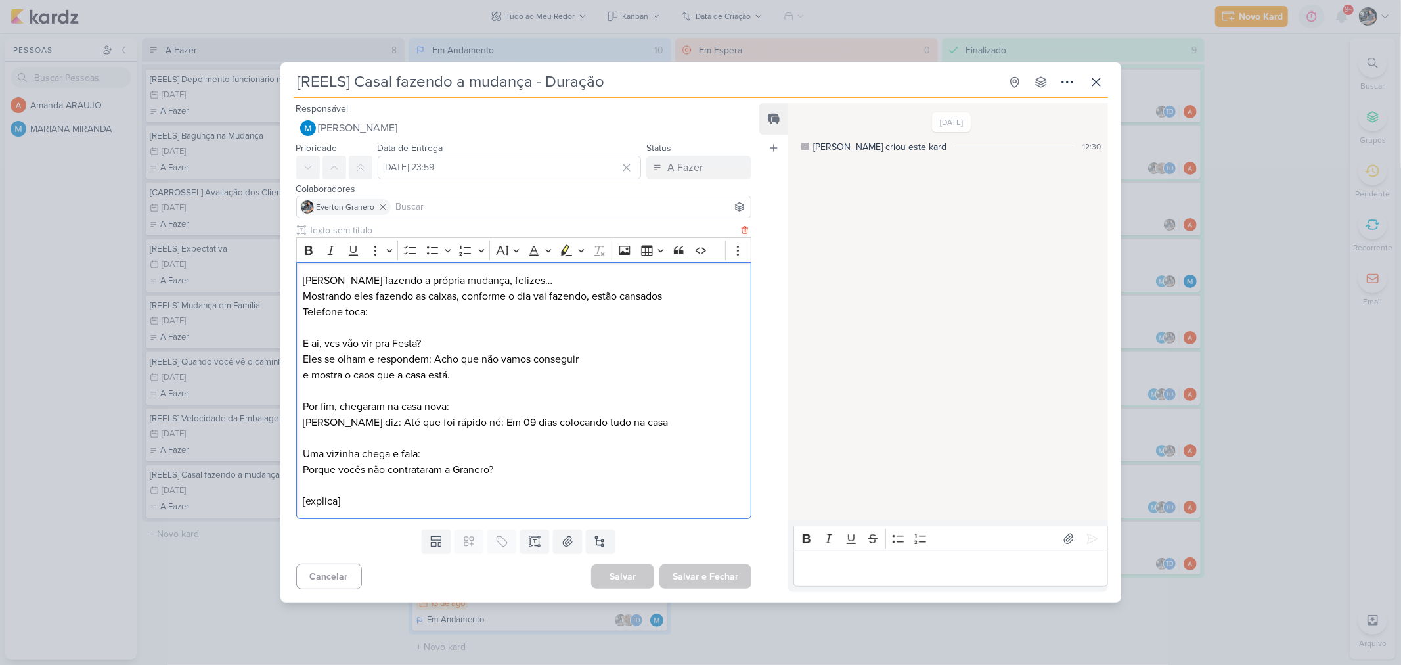
click at [565, 386] on p "Editor editing area: main" at bounding box center [524, 391] width 442 height 16
click at [537, 307] on p "Telefone toca:" at bounding box center [524, 312] width 442 height 16
click at [558, 473] on p "Porque vocês não contrataram a Granero?" at bounding box center [524, 470] width 442 height 16
click at [422, 517] on div "Casal fazendo a própria mudança, felizes… Mostrando eles fazendo as caixas, con…" at bounding box center [524, 390] width 456 height 257
click at [421, 494] on p "[explica]" at bounding box center [524, 501] width 442 height 16
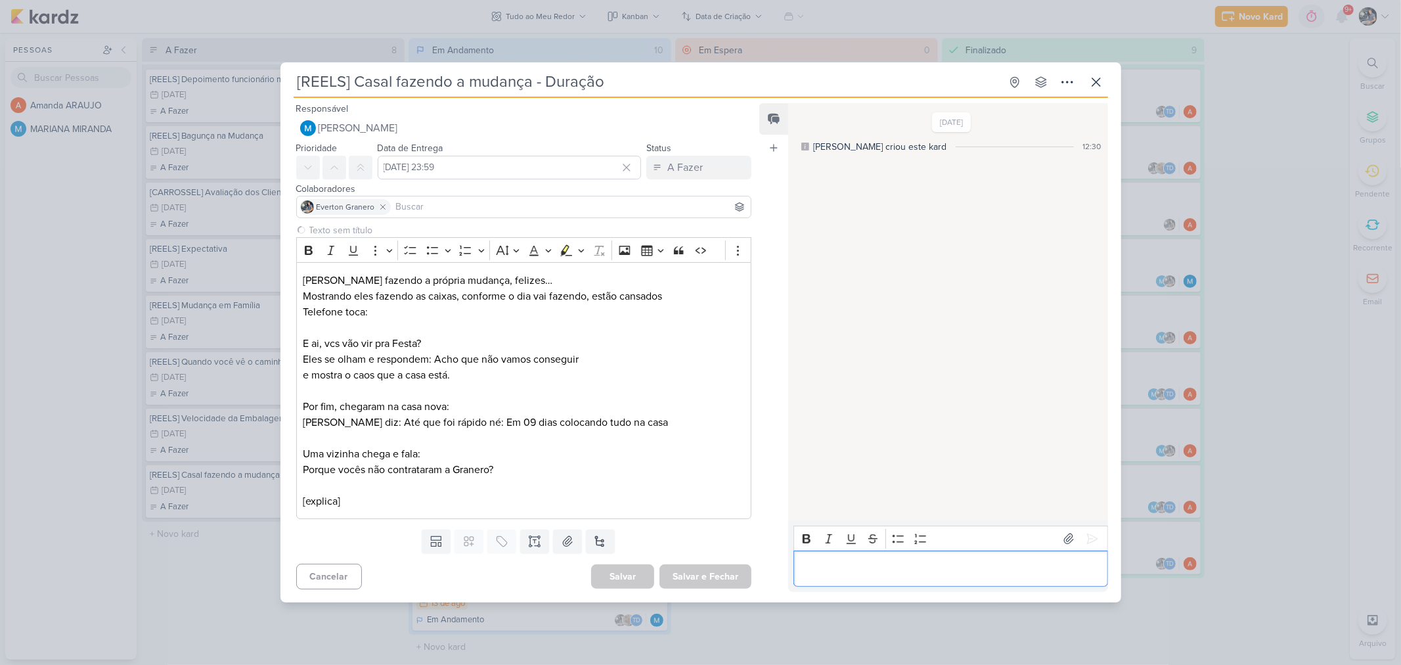
click at [822, 563] on p "Editor editing area: main" at bounding box center [951, 569] width 300 height 16
click at [884, 567] on p "O outro vídeo da mudança em familia é muito parecido" at bounding box center [951, 569] width 300 height 16
click at [976, 568] on p "O outro vídeo da "mudança em familia é muito parecido" at bounding box center [951, 569] width 300 height 16
click at [1069, 572] on p "O outro vídeo da "mudança em familia" é muito parecido" at bounding box center [951, 569] width 300 height 16
drag, startPoint x: 922, startPoint y: 87, endPoint x: 940, endPoint y: 122, distance: 38.2
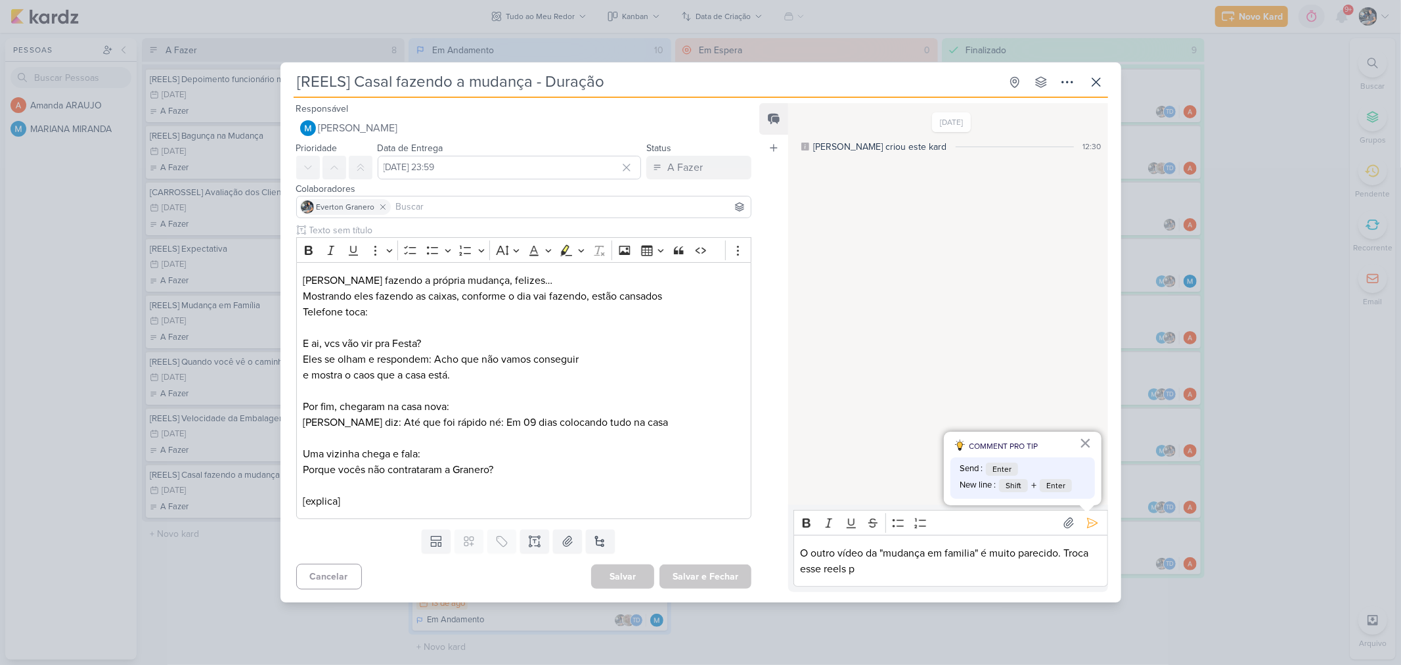
click at [938, 122] on div "[REELS] Casal fazendo a mudança - Duração Criado por MARIANA nenhum grupo dispo…" at bounding box center [701, 336] width 841 height 532
drag, startPoint x: 892, startPoint y: 574, endPoint x: 1066, endPoint y: 554, distance: 175.2
click at [1066, 554] on p "O outro vídeo da "mudança em familia" é muito parecido. Troca esse reels p" at bounding box center [951, 561] width 300 height 32
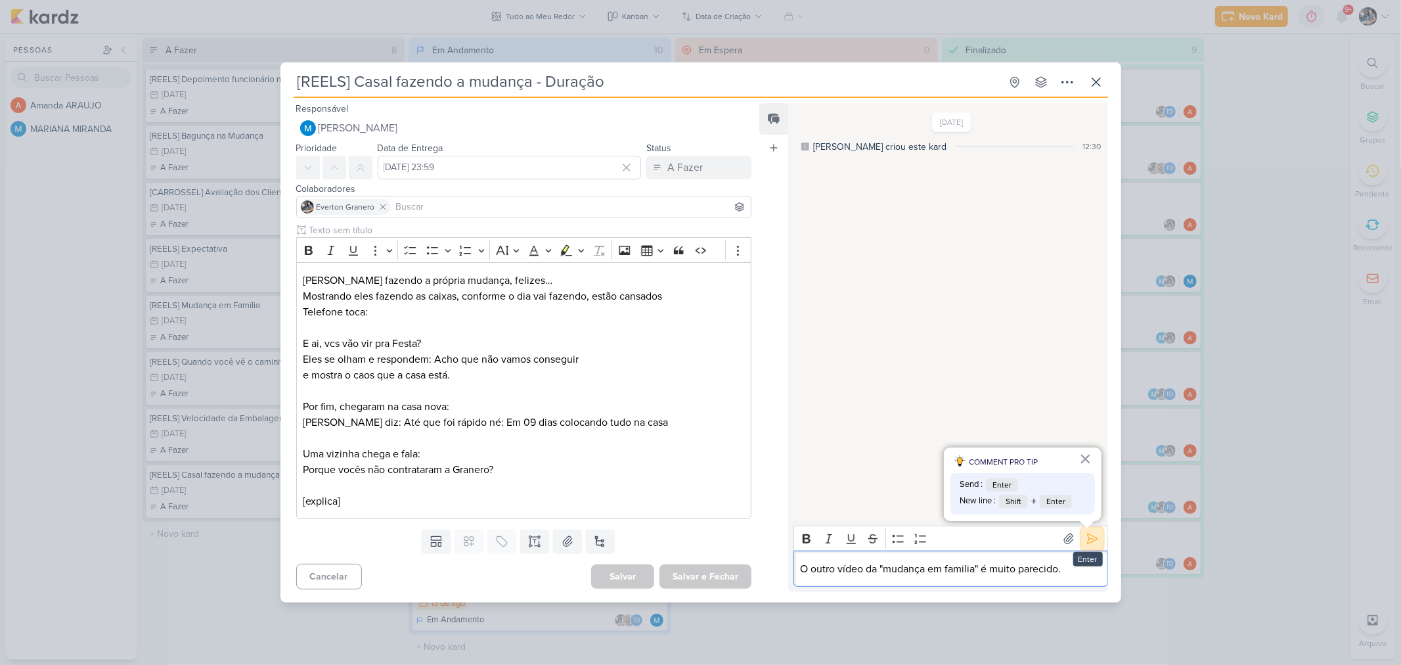
click at [1091, 534] on icon at bounding box center [1092, 538] width 13 height 13
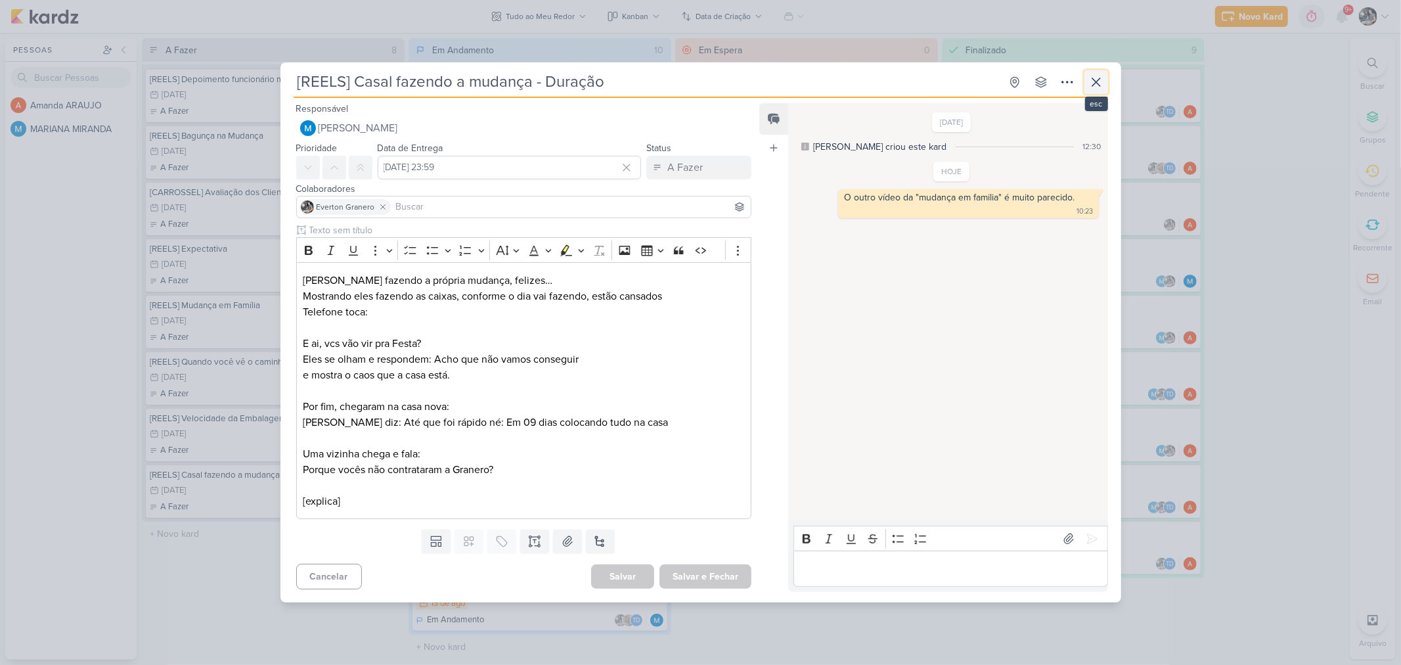
click at [1097, 80] on icon at bounding box center [1097, 82] width 16 height 16
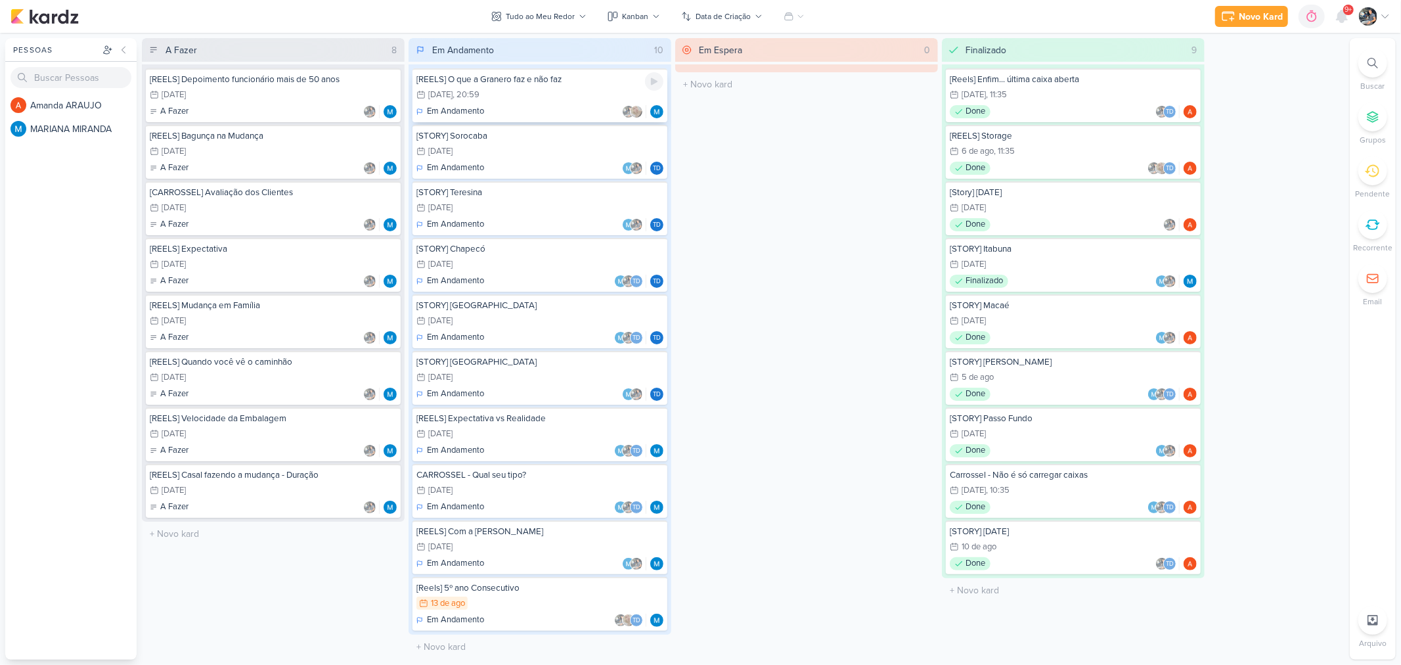
click at [557, 102] on div "[REELS] O que a Granero faz e não faz 20/8 20 de ago , 20:59 Em Andamento" at bounding box center [540, 95] width 255 height 54
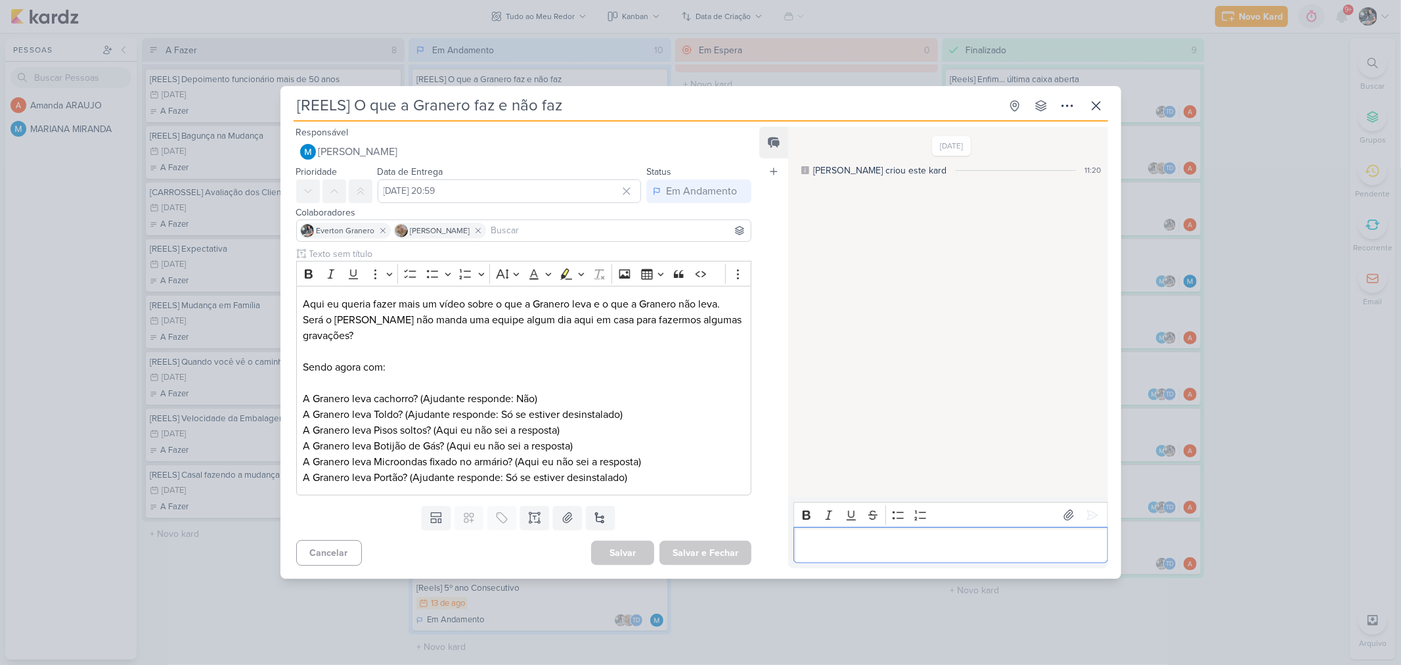
click at [829, 548] on p "Editor editing area: main" at bounding box center [951, 545] width 300 height 16
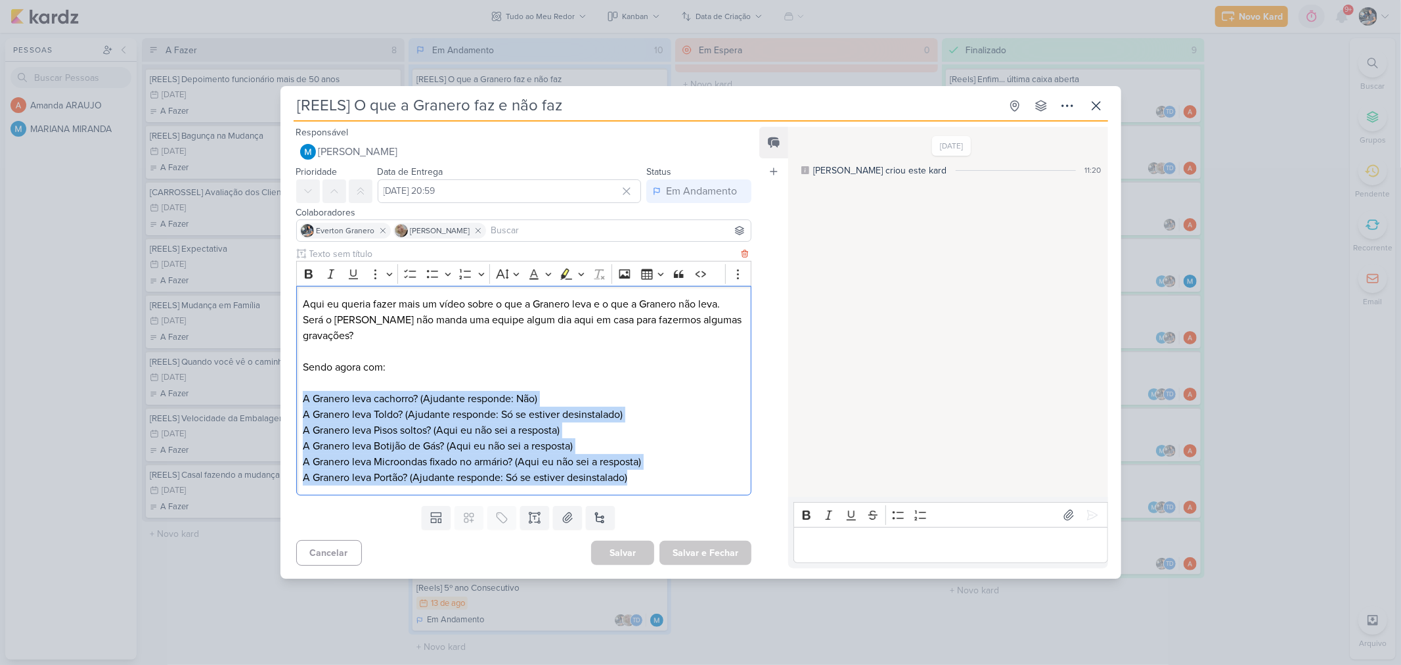
drag, startPoint x: 662, startPoint y: 488, endPoint x: 298, endPoint y: 395, distance: 375.0
click at [298, 395] on div "Aqui eu queria fazer mais um vídeo sobre o que a Granero leva e o que a Granero…" at bounding box center [524, 391] width 456 height 210
copy p "A Granero leva cachorro? (Ajudante responde: Não) A Granero leva Toldo? (Ajudan…"
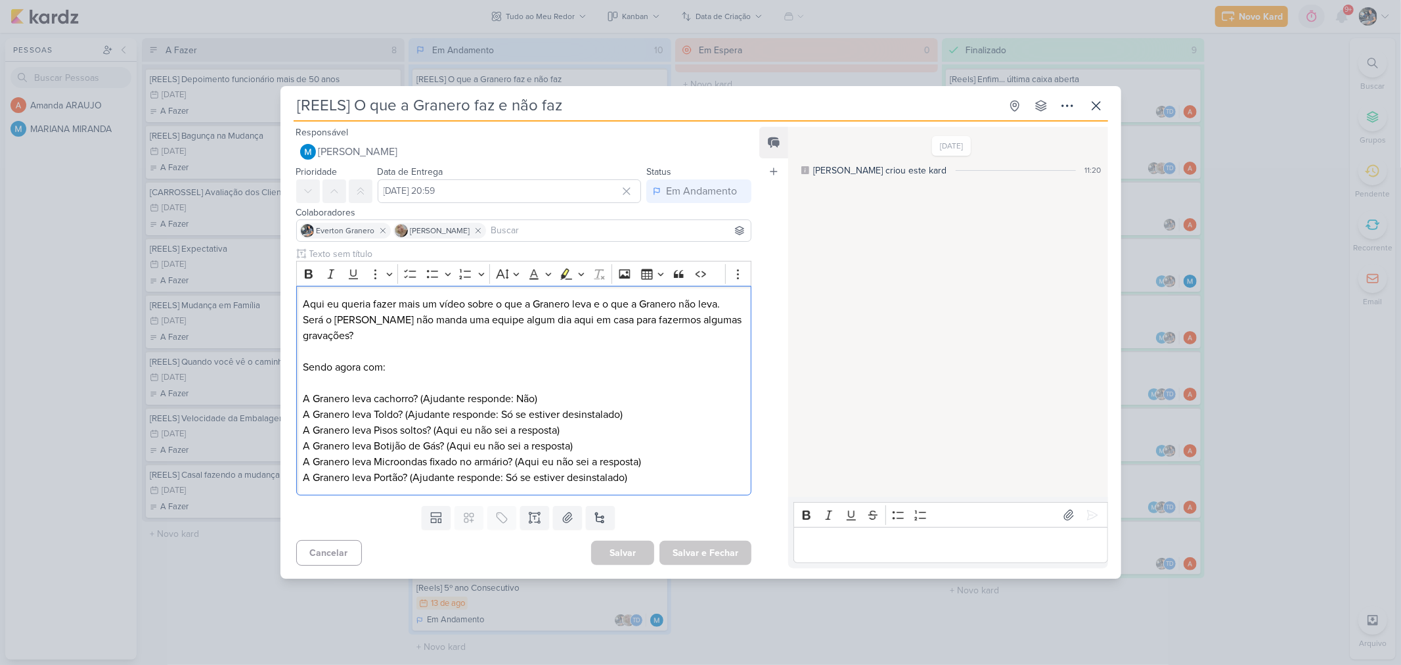
click at [877, 547] on p "Editor editing area: main" at bounding box center [951, 545] width 300 height 16
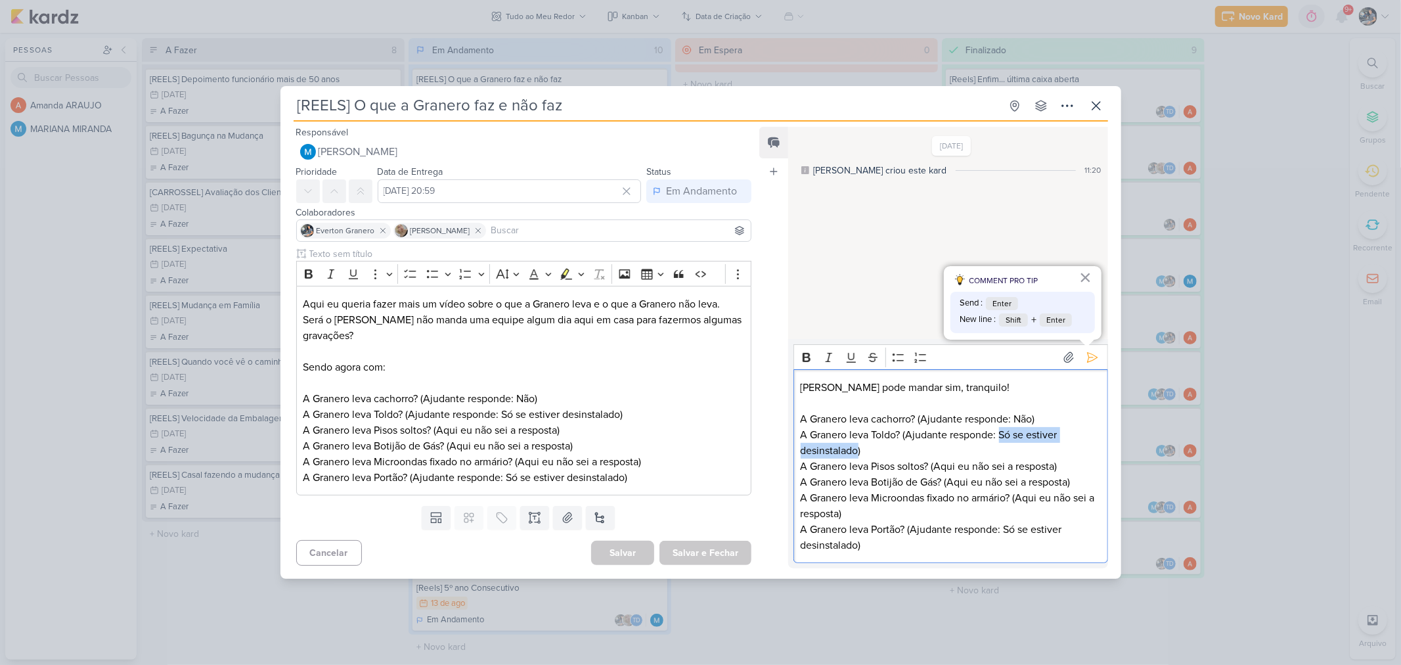
drag, startPoint x: 1001, startPoint y: 435, endPoint x: 858, endPoint y: 449, distance: 144.0
click at [858, 449] on p "A Granero leva cachorro? (Ajudante responde: Não) A Granero leva Toldo? (Ajudan…" at bounding box center [951, 482] width 300 height 142
copy p "Só se estiver desinstalado"
drag, startPoint x: 938, startPoint y: 464, endPoint x: 1060, endPoint y: 463, distance: 121.6
click at [1060, 463] on p "A Granero leva cachorro? (Ajudante responde: Não) A Granero leva Toldo? (Ajudan…" at bounding box center [951, 482] width 300 height 142
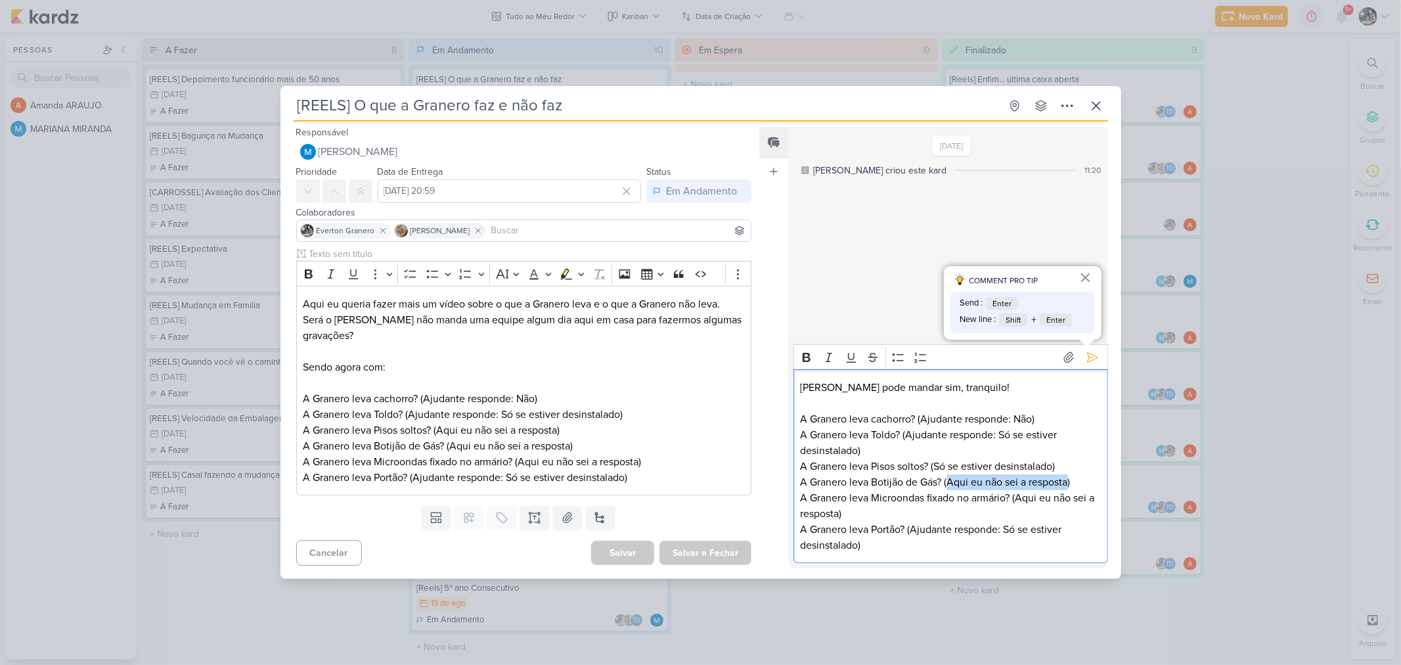
drag, startPoint x: 951, startPoint y: 478, endPoint x: 1070, endPoint y: 489, distance: 119.4
click at [1070, 489] on p "A Granero leva cachorro? (Ajudante responde: Não) A Granero leva Toldo? (Ajudan…" at bounding box center [951, 482] width 300 height 142
drag, startPoint x: 1022, startPoint y: 480, endPoint x: 1067, endPoint y: 480, distance: 44.7
click at [1067, 480] on p "A Granero leva cachorro? (Ajudante responde: Não) A Granero leva Toldo? (Ajudan…" at bounding box center [951, 482] width 300 height 142
drag, startPoint x: 1020, startPoint y: 496, endPoint x: 1032, endPoint y: 514, distance: 21.0
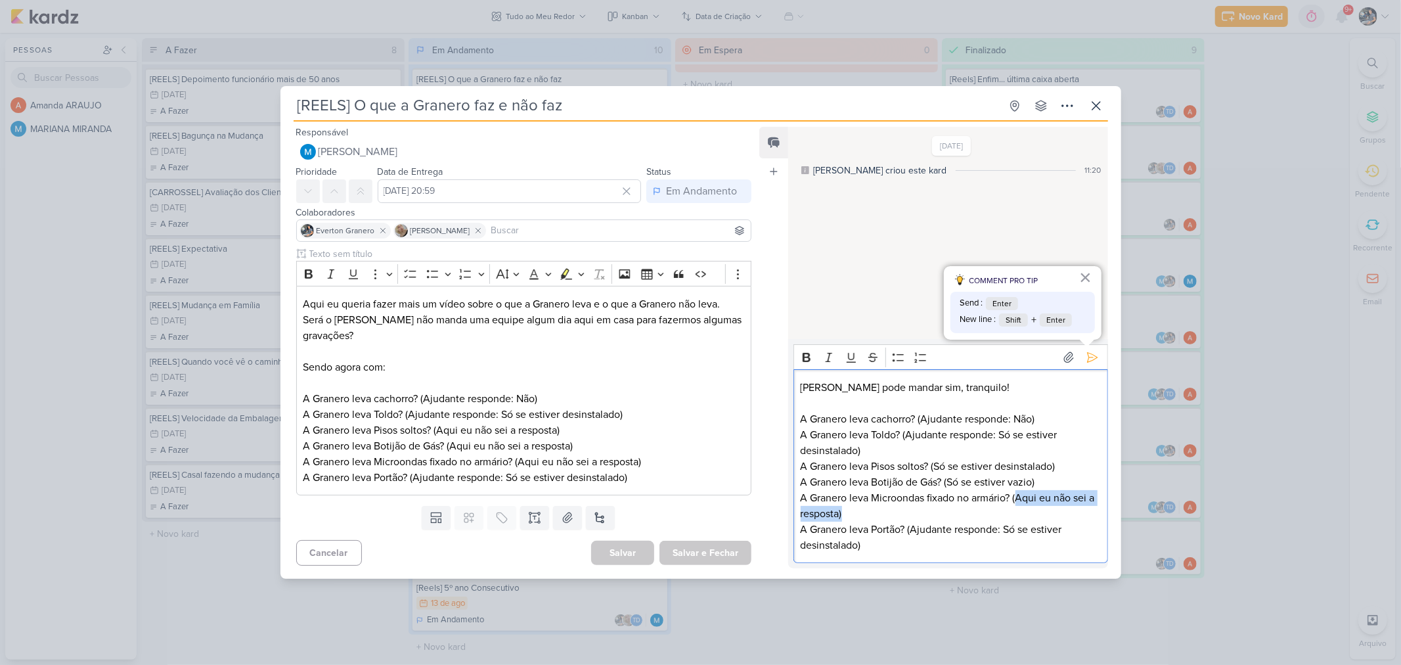
click at [1032, 514] on p "A Granero leva cachorro? (Ajudante responde: Não) A Granero leva Toldo? (Ajudan…" at bounding box center [951, 482] width 300 height 142
drag, startPoint x: 915, startPoint y: 528, endPoint x: 859, endPoint y: 557, distance: 63.8
click at [859, 557] on div "Marcos pode mandar sim, tranquilo! A Granero leva cachorro? (Ajudante responde:…" at bounding box center [951, 466] width 314 height 194
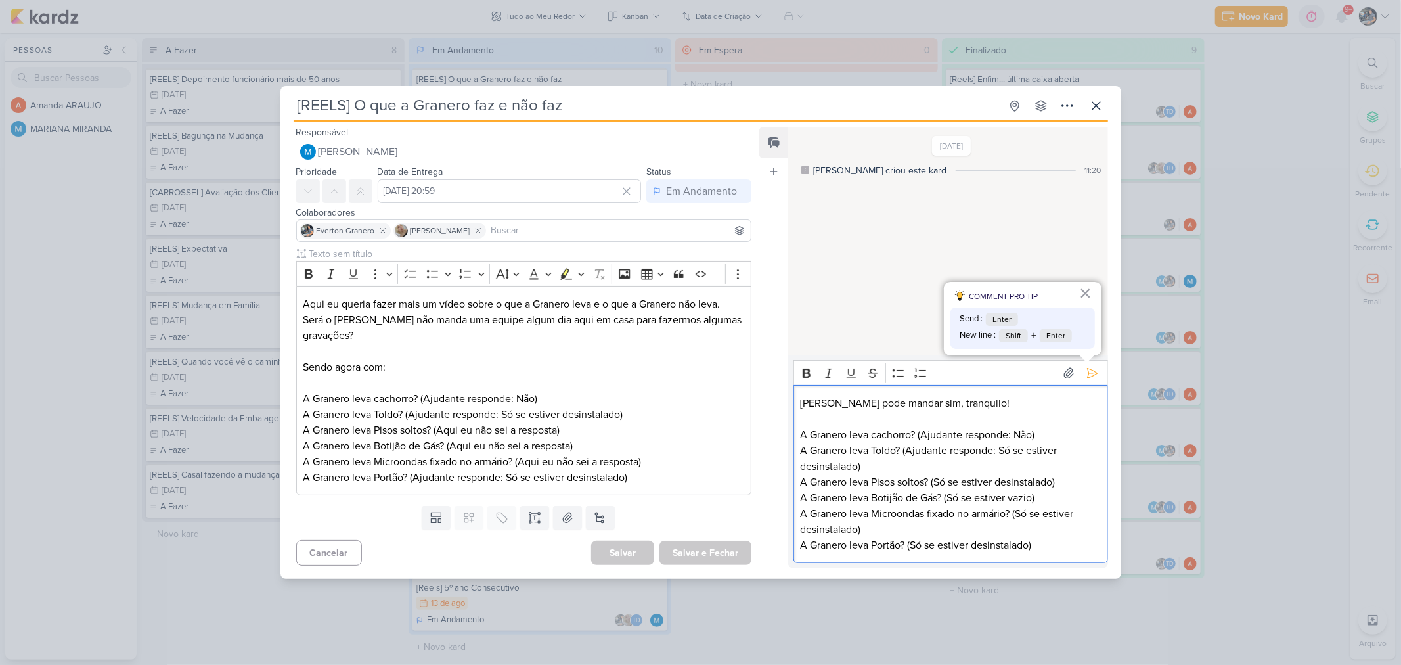
click at [1048, 549] on p "A Granero leva cachorro? (Ajudante responde: Não) A Granero leva Toldo? (Ajudan…" at bounding box center [951, 490] width 300 height 126
click at [1060, 546] on p "A Granero leva cachorro? (Ajudante responde: Não) A Granero leva Toldo? (Ajudan…" at bounding box center [951, 490] width 300 height 126
drag, startPoint x: 902, startPoint y: 543, endPoint x: 876, endPoint y: 543, distance: 26.3
click at [876, 543] on p "A Granero leva cachorro? (Ajudante responde: Não) A Granero leva Toldo? (Ajudan…" at bounding box center [951, 490] width 300 height 126
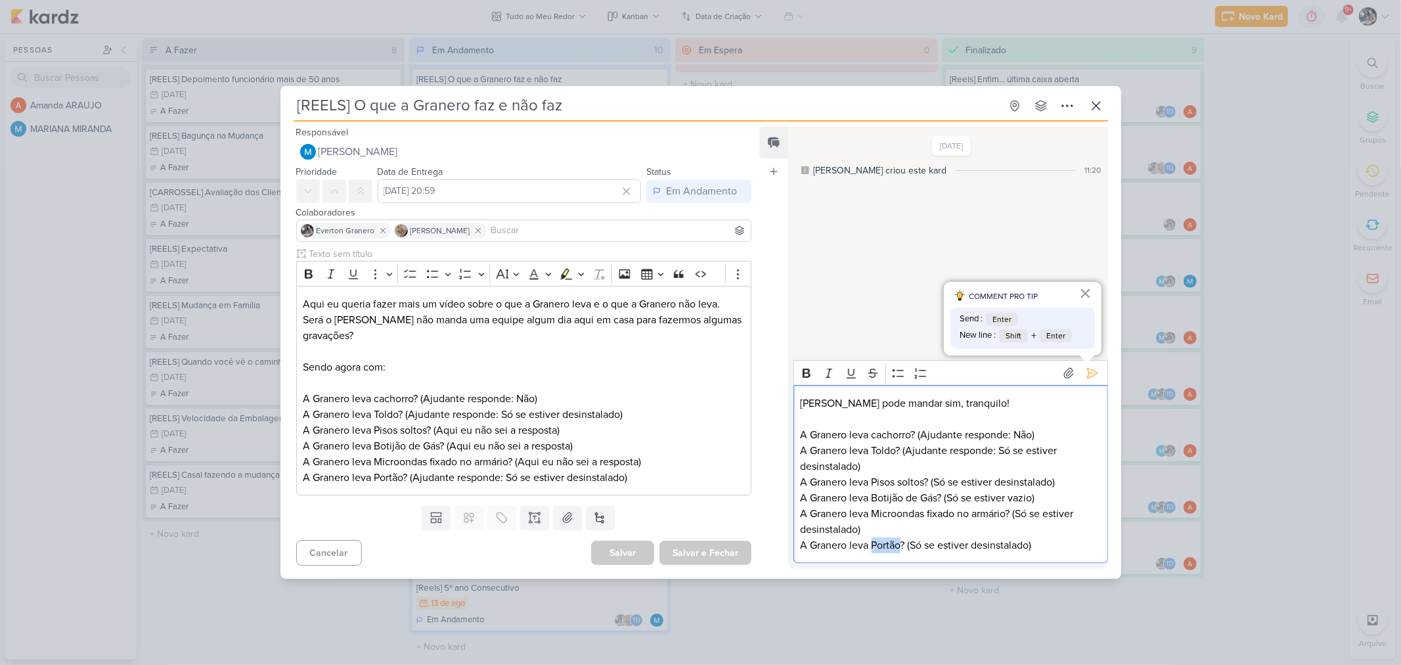
click at [876, 543] on p "A Granero leva cachorro? (Ajudante responde: Não) A Granero leva Toldo? (Ajudan…" at bounding box center [951, 490] width 300 height 126
click at [1049, 544] on p "A Granero leva cachorro? (Ajudante responde: Não) A Granero leva Toldo? (Ajudan…" at bounding box center [951, 490] width 300 height 126
click at [1086, 373] on icon at bounding box center [1092, 373] width 13 height 13
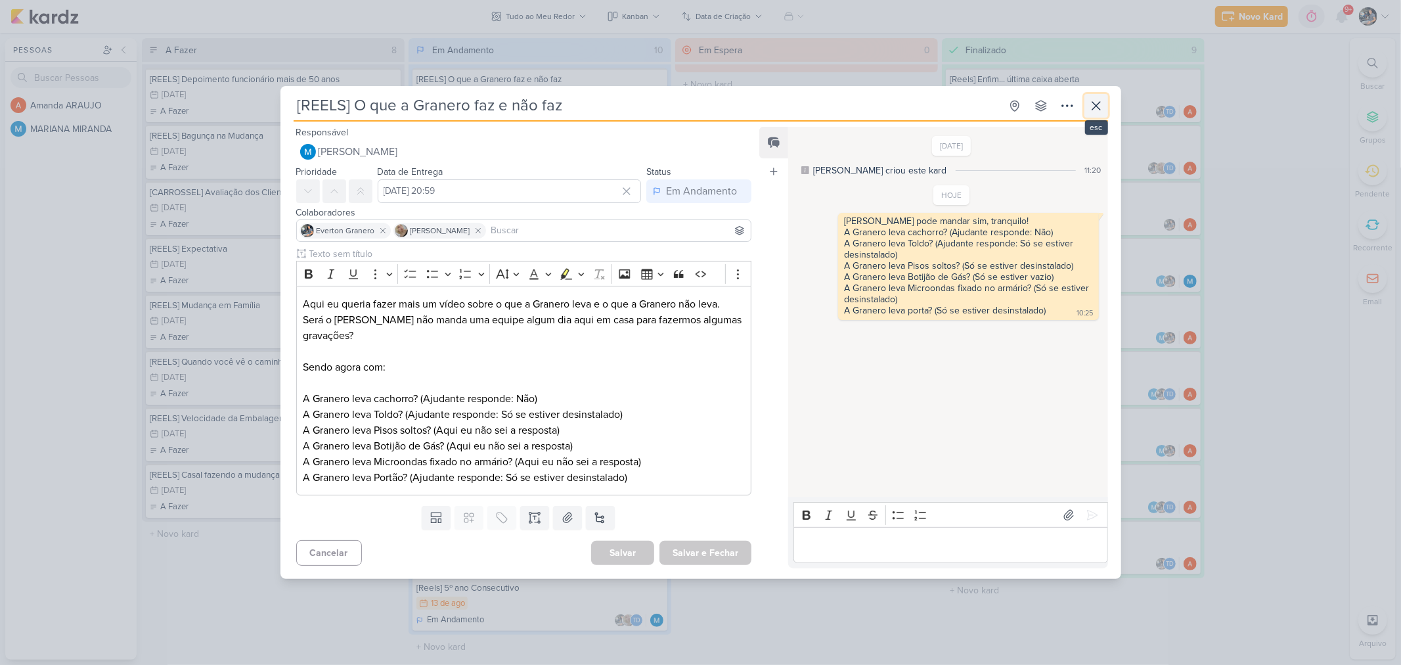
click at [1099, 101] on icon at bounding box center [1097, 106] width 16 height 16
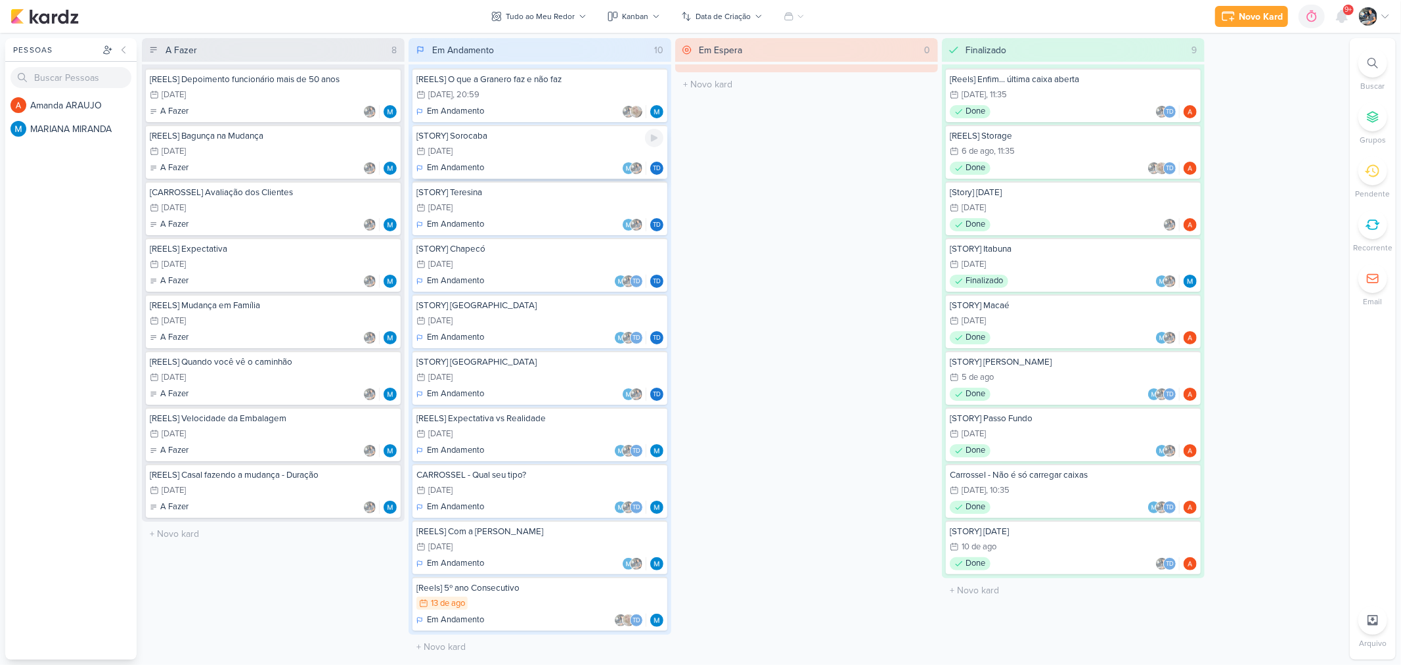
click at [560, 156] on div "15/8 15 de ago" at bounding box center [540, 152] width 247 height 14
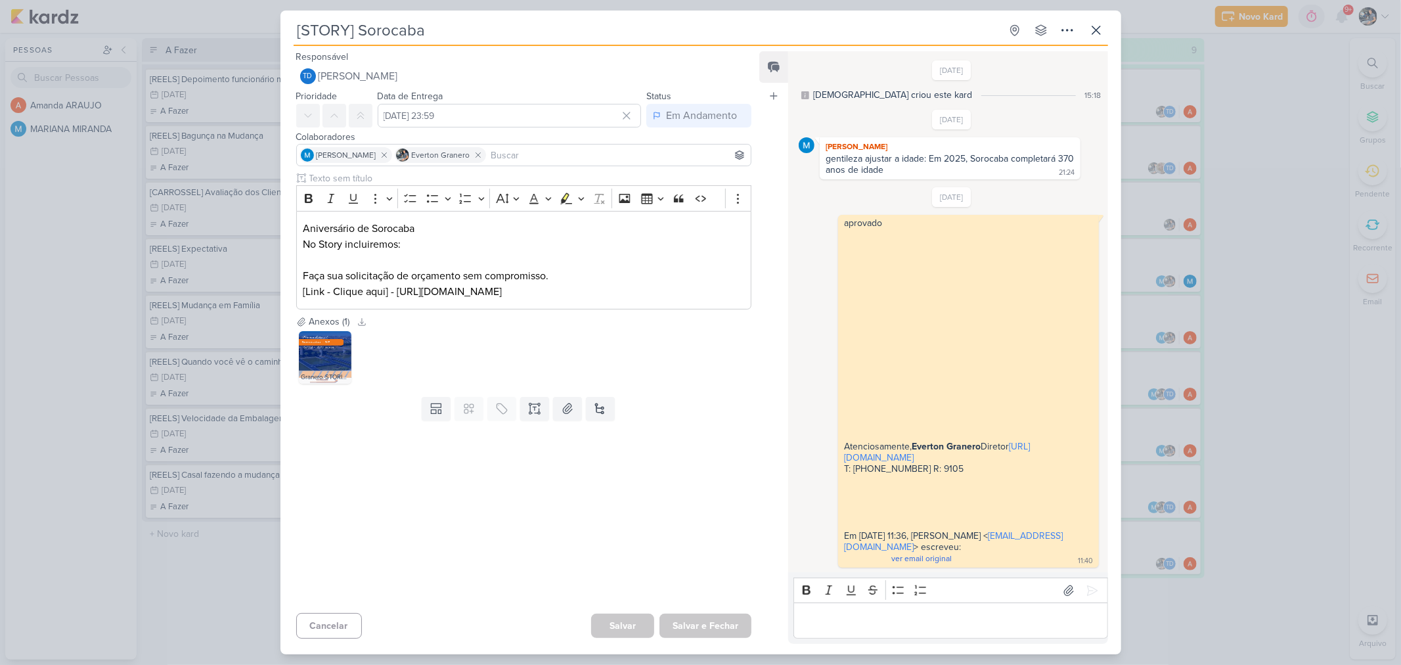
scroll to position [18, 0]
click at [323, 352] on img at bounding box center [325, 357] width 53 height 53
click at [307, 345] on img at bounding box center [325, 357] width 53 height 53
click at [857, 625] on p "Editor editing area: main" at bounding box center [951, 621] width 300 height 16
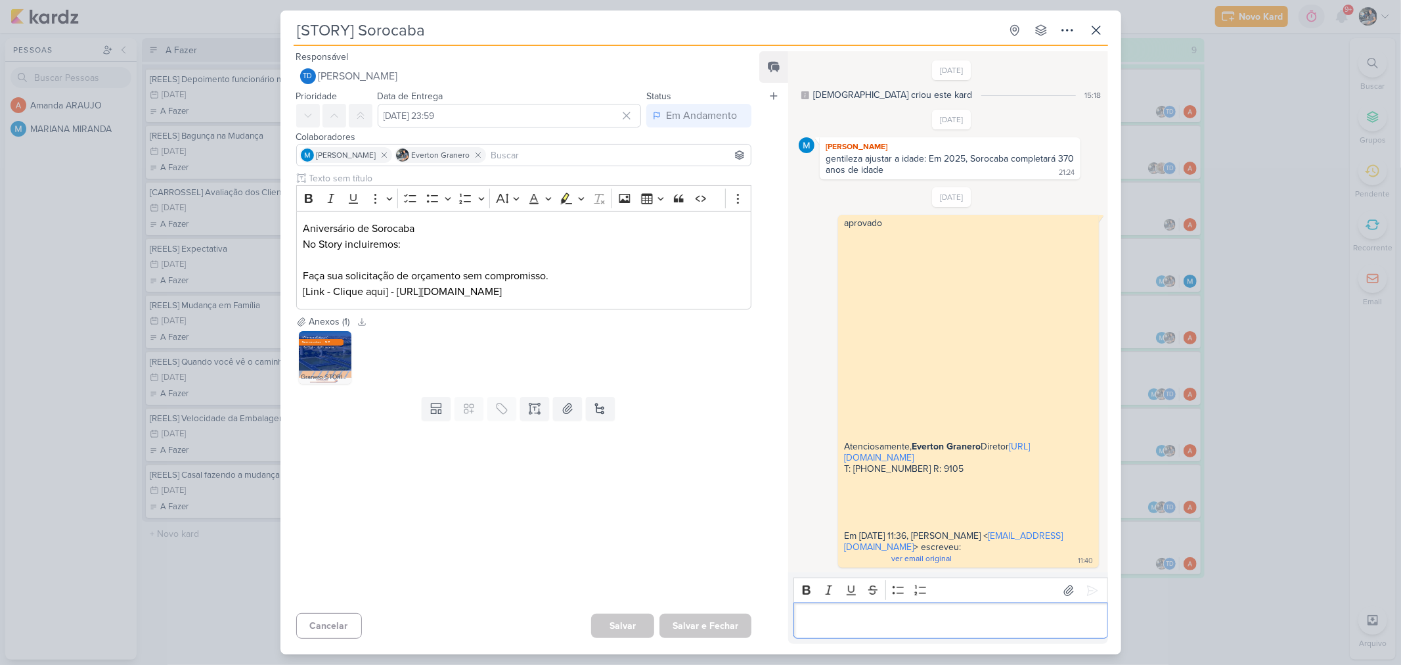
click at [884, 612] on div "Editor editing area: main" at bounding box center [951, 620] width 314 height 36
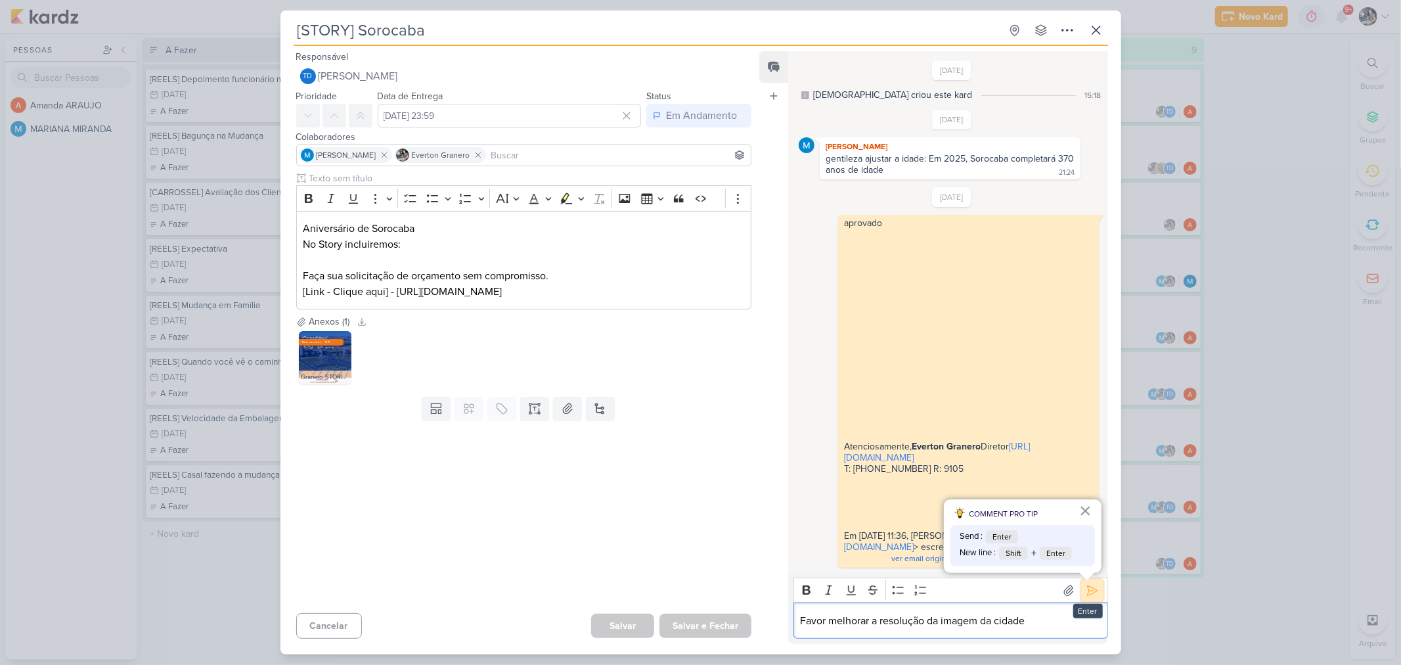
click at [1086, 595] on icon at bounding box center [1092, 590] width 13 height 13
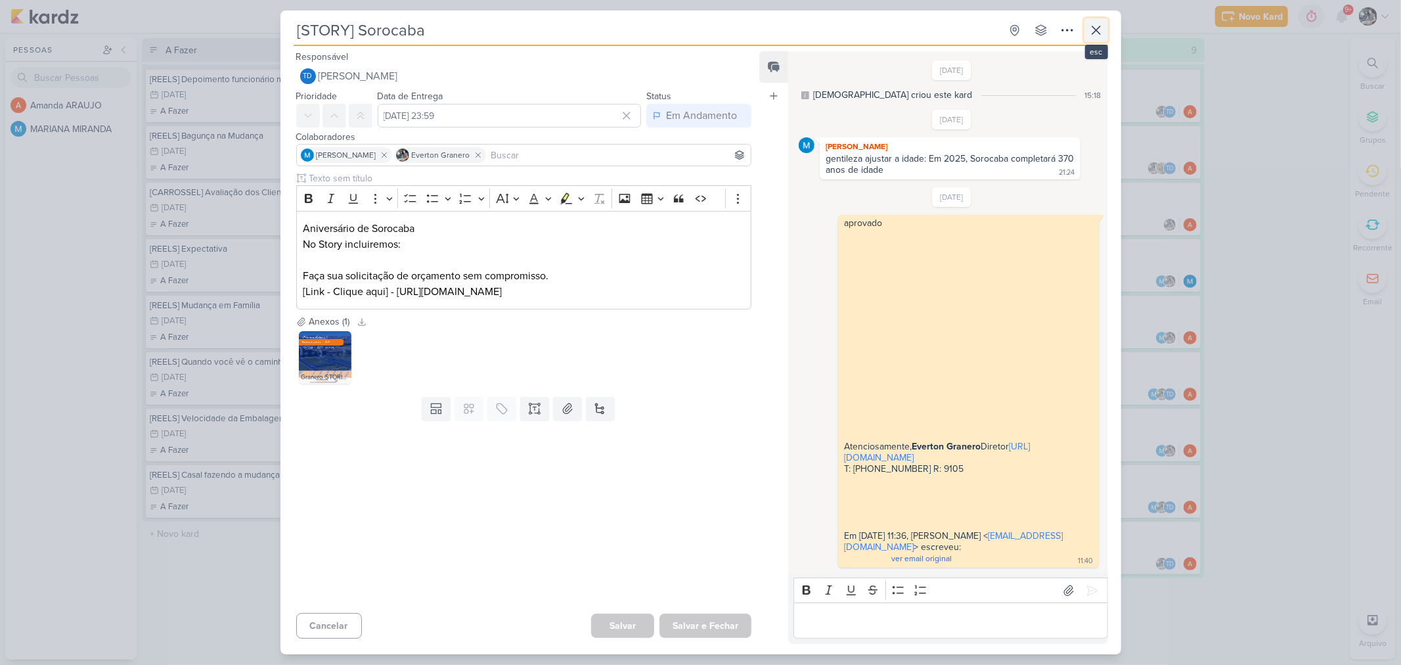
click at [1105, 30] on button at bounding box center [1097, 30] width 24 height 24
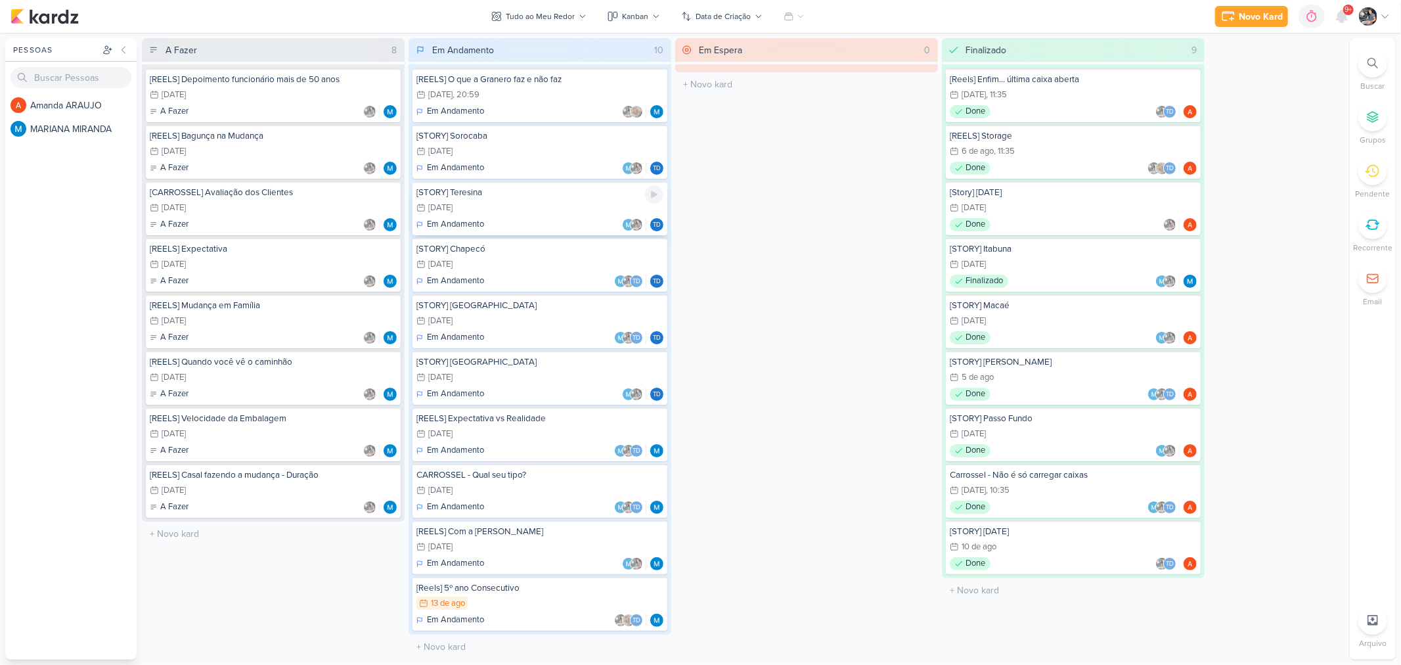
click at [516, 204] on div "16/8 16 de ago" at bounding box center [540, 208] width 247 height 14
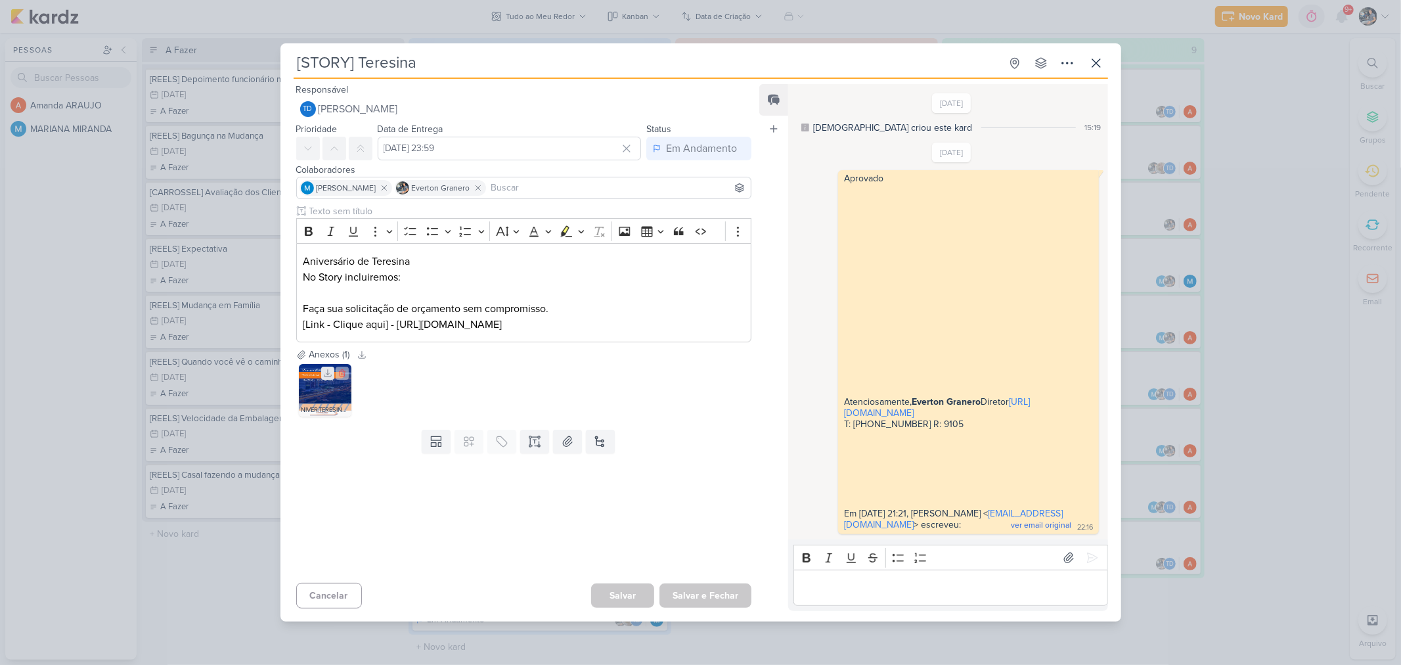
click at [332, 369] on icon at bounding box center [327, 373] width 9 height 9
click at [325, 373] on img at bounding box center [325, 390] width 53 height 53
click at [1097, 59] on icon at bounding box center [1097, 63] width 8 height 8
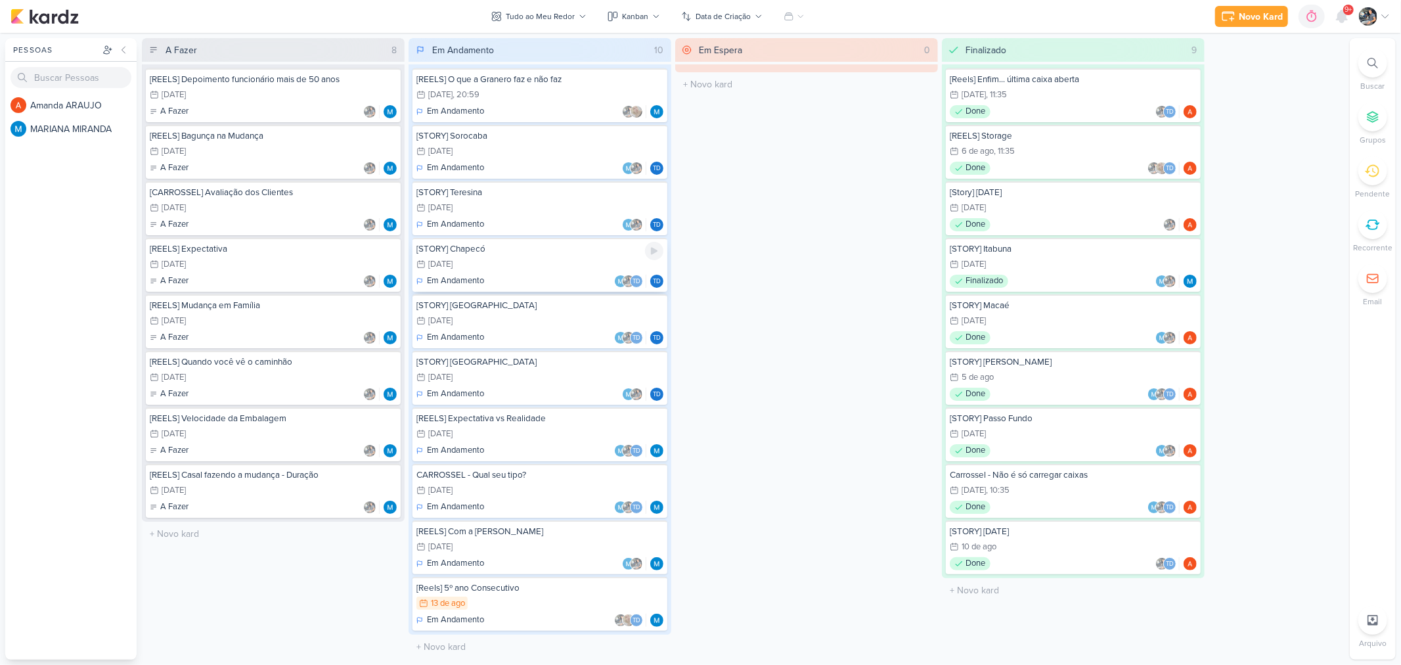
click at [507, 252] on div "[STORY] Chapecó 25/8 25 de ago Em Andamento Td" at bounding box center [540, 265] width 255 height 54
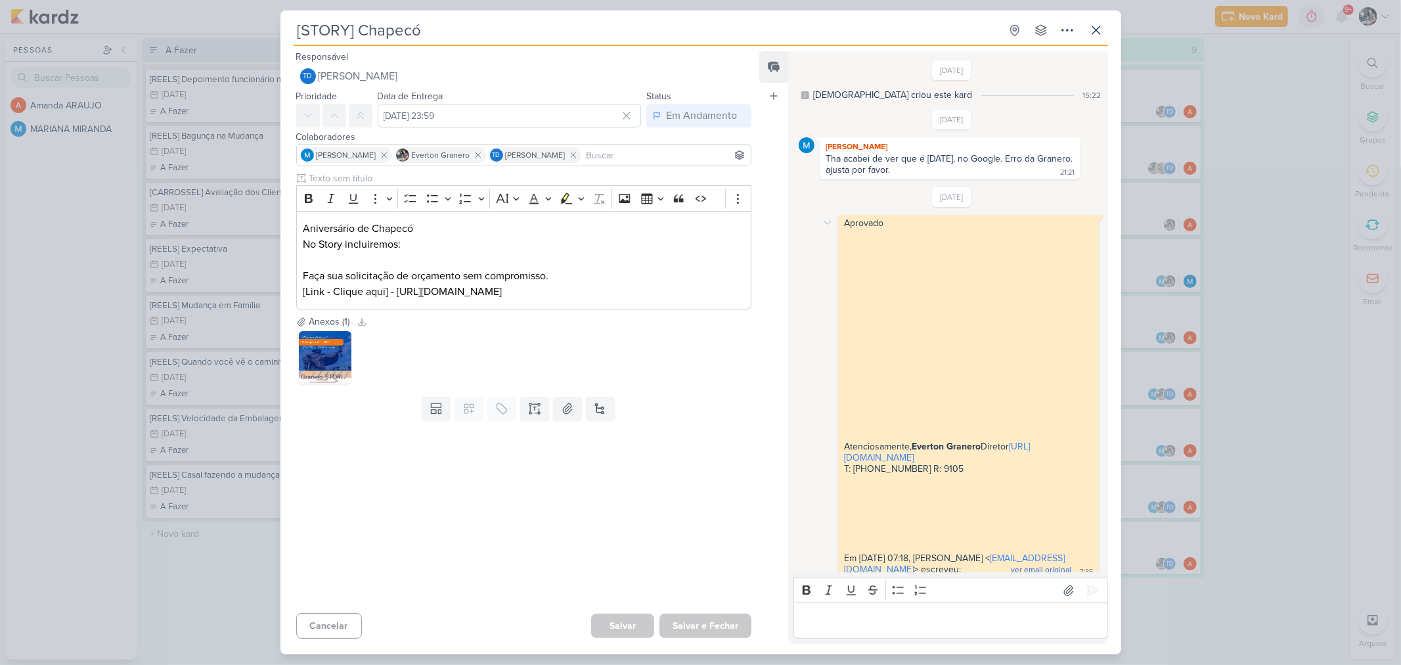
scroll to position [582, 0]
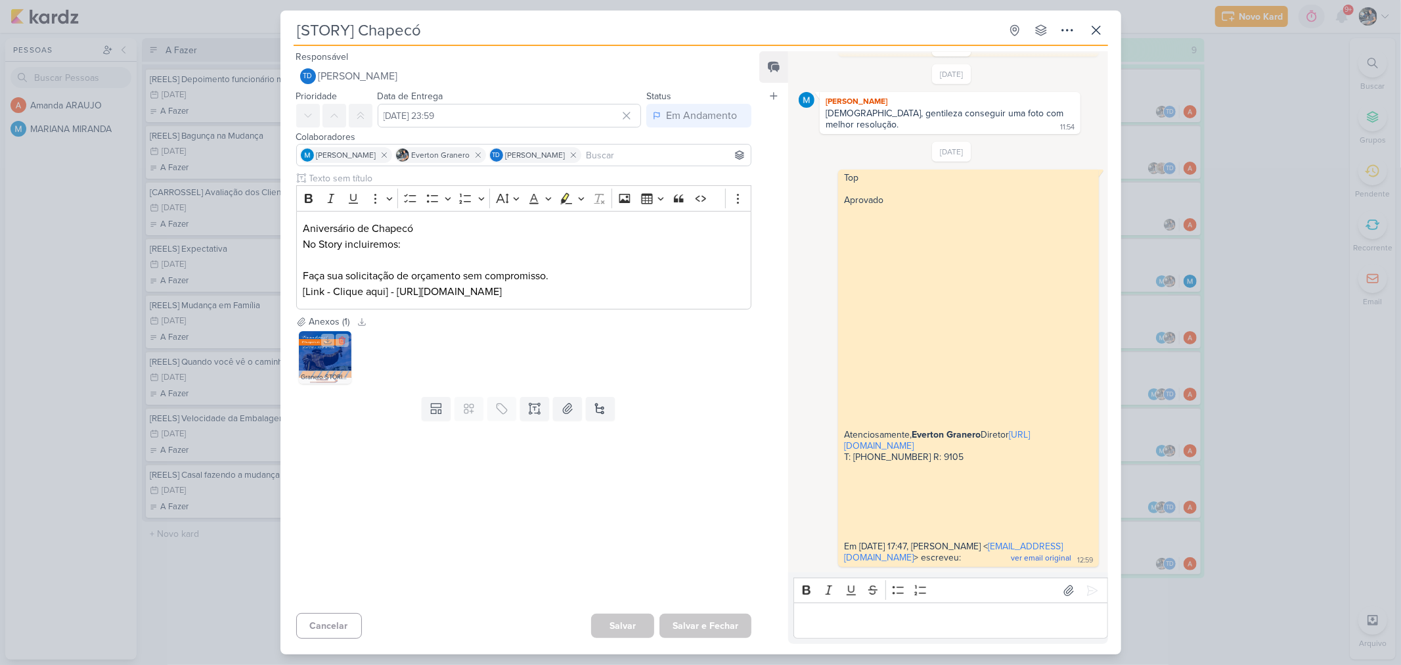
click at [317, 359] on img at bounding box center [325, 357] width 53 height 53
click at [1103, 29] on icon at bounding box center [1097, 30] width 16 height 16
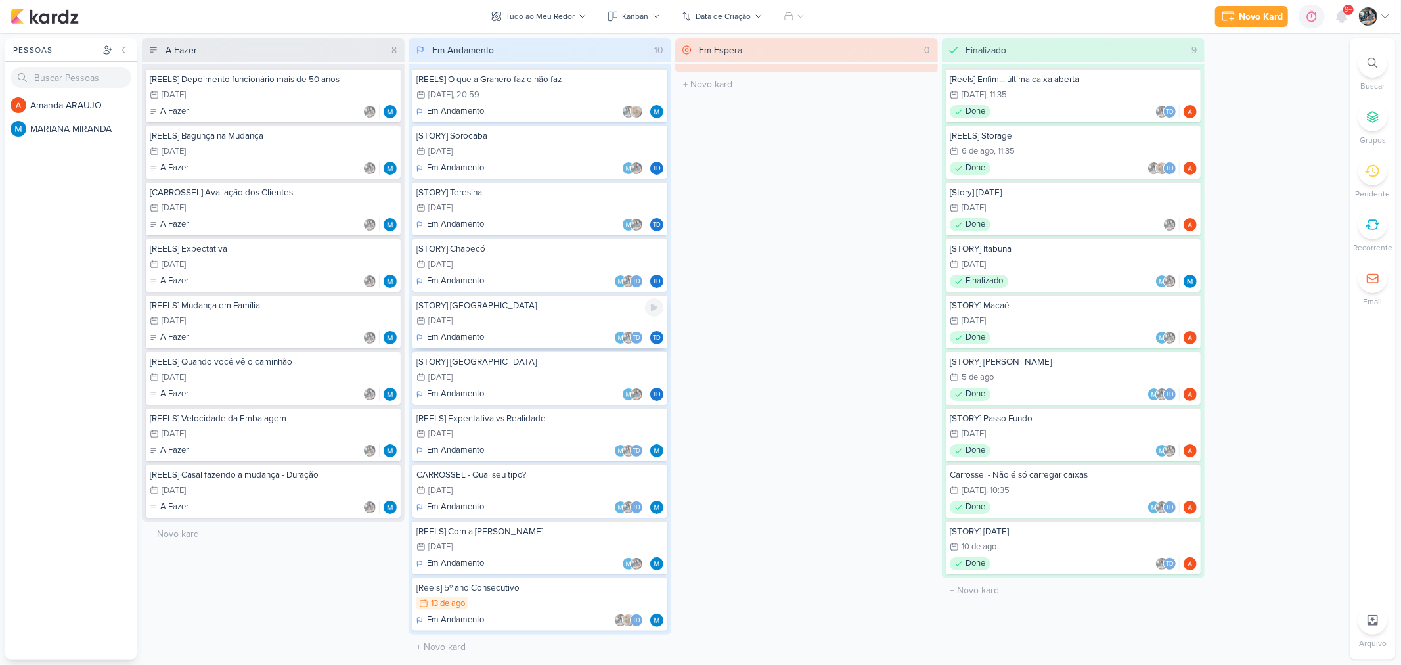
click at [495, 331] on div "Em Andamento Td Td" at bounding box center [540, 337] width 247 height 13
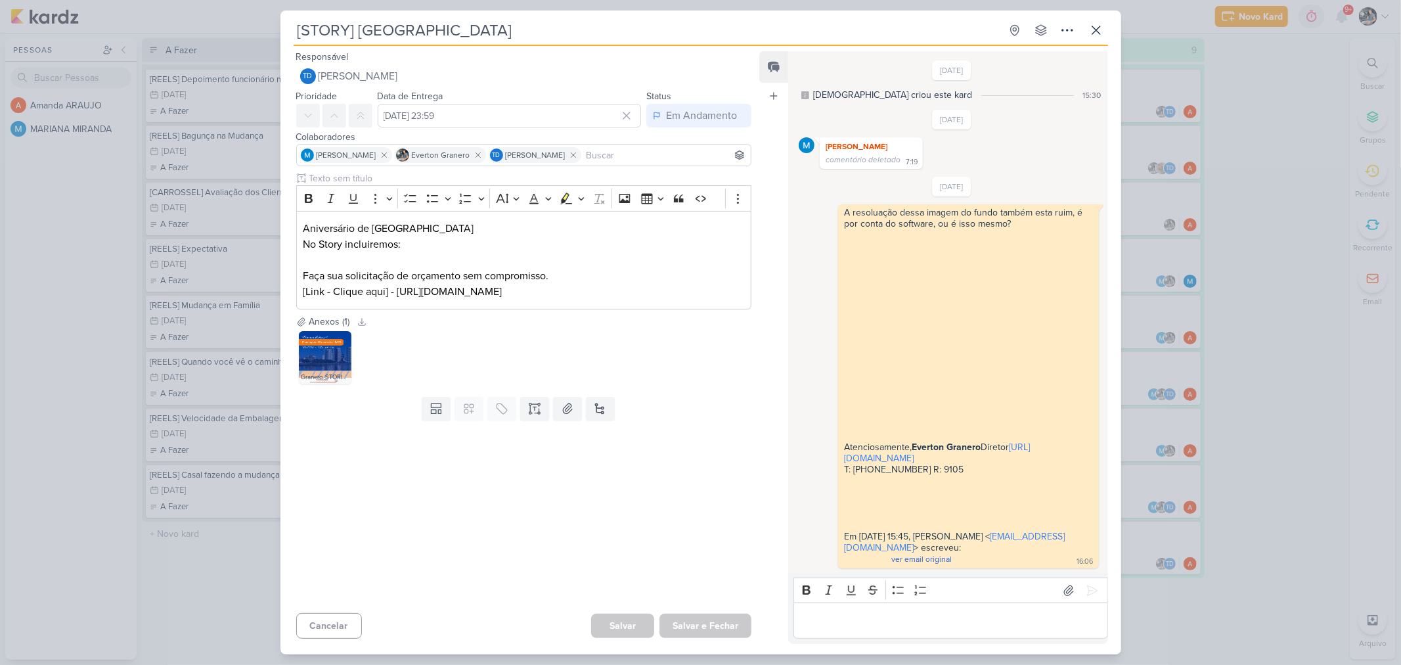
scroll to position [548, 0]
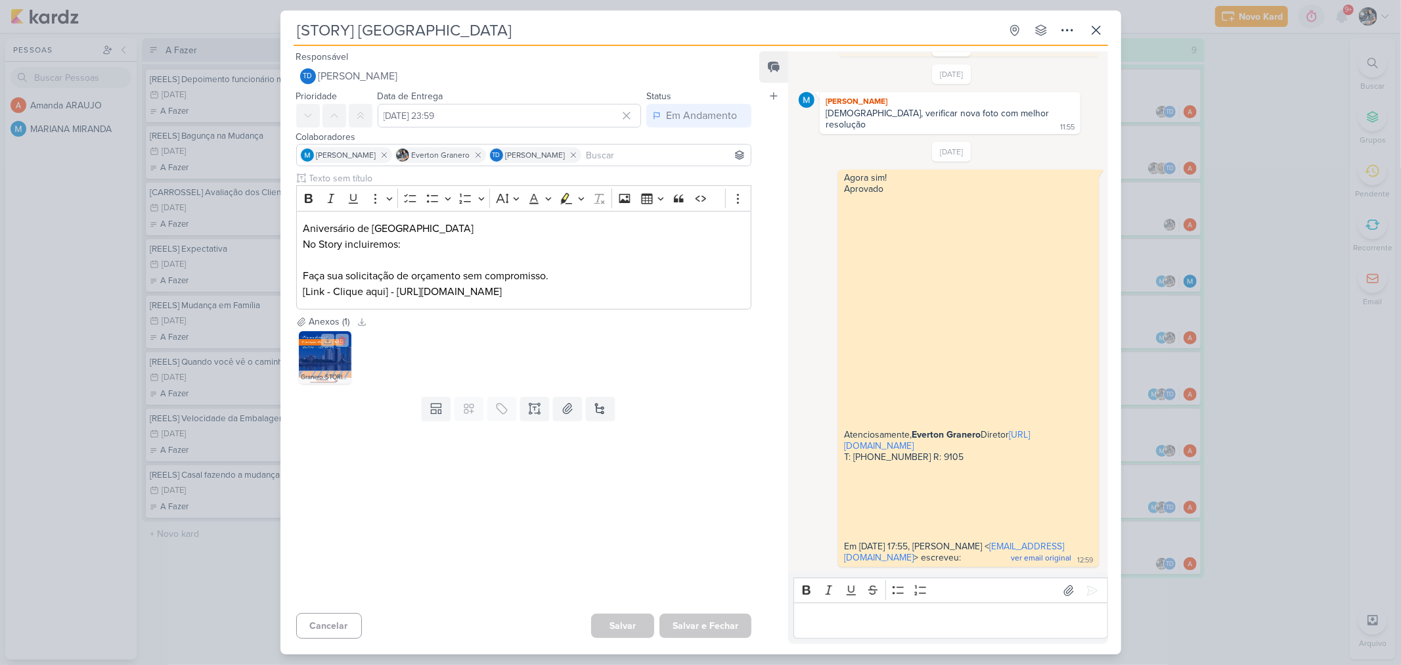
click at [334, 346] on div at bounding box center [335, 340] width 28 height 13
click at [327, 355] on img at bounding box center [325, 357] width 53 height 53
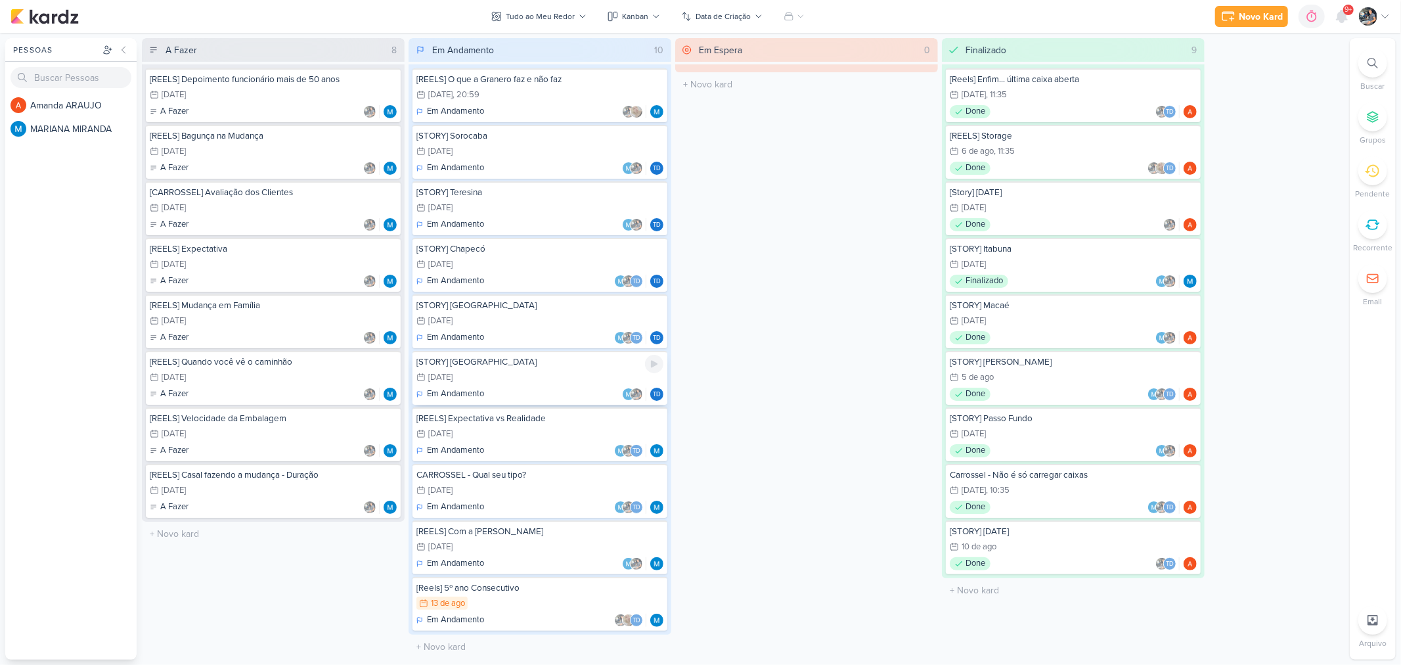
click at [497, 380] on div "31/8 31 de ago" at bounding box center [540, 378] width 247 height 14
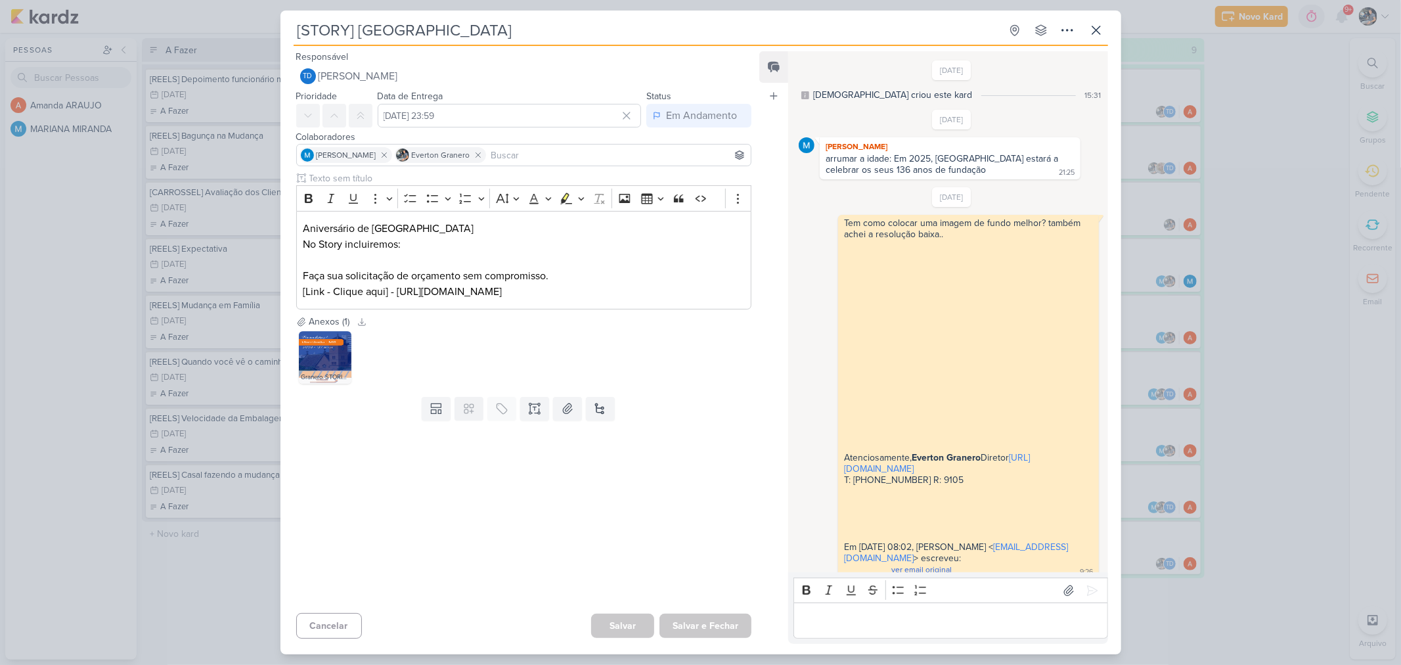
scroll to position [135, 0]
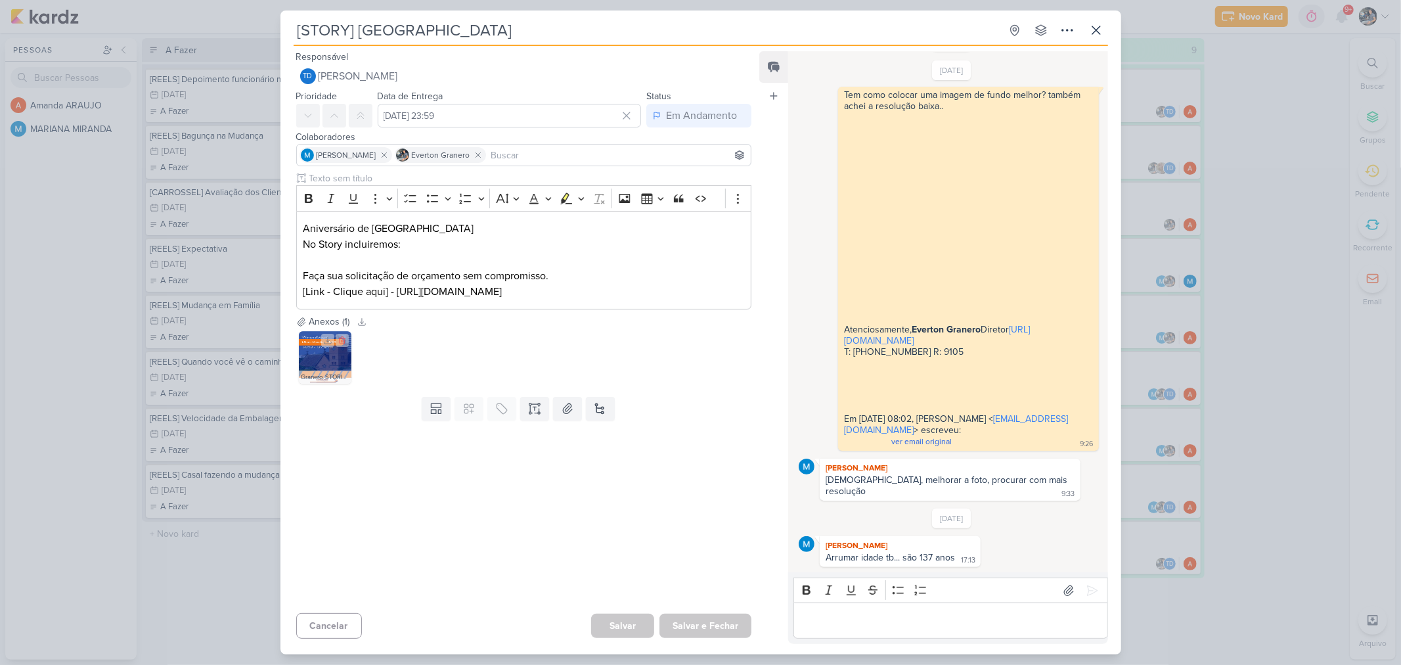
click at [309, 363] on img at bounding box center [325, 357] width 53 height 53
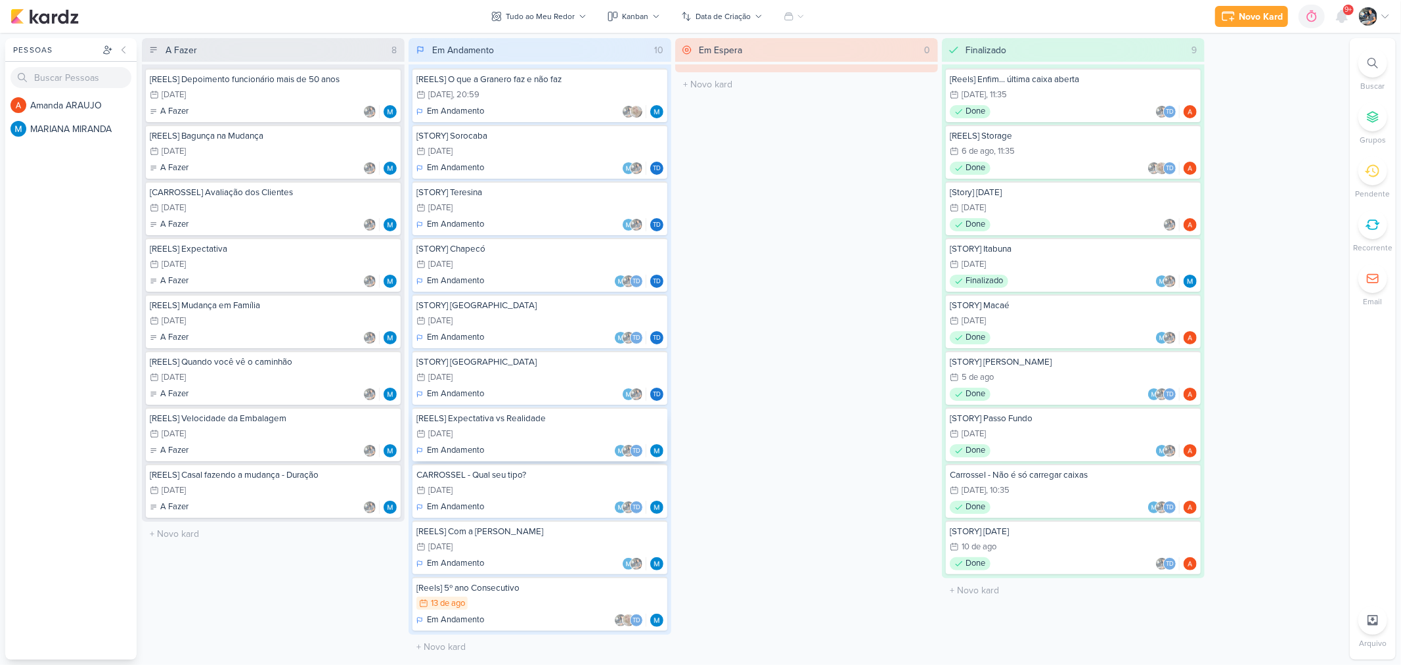
click at [495, 422] on div "[REELS] Expectativa vs Realidade 3/9 3 de set Em Andamento Td" at bounding box center [540, 434] width 255 height 54
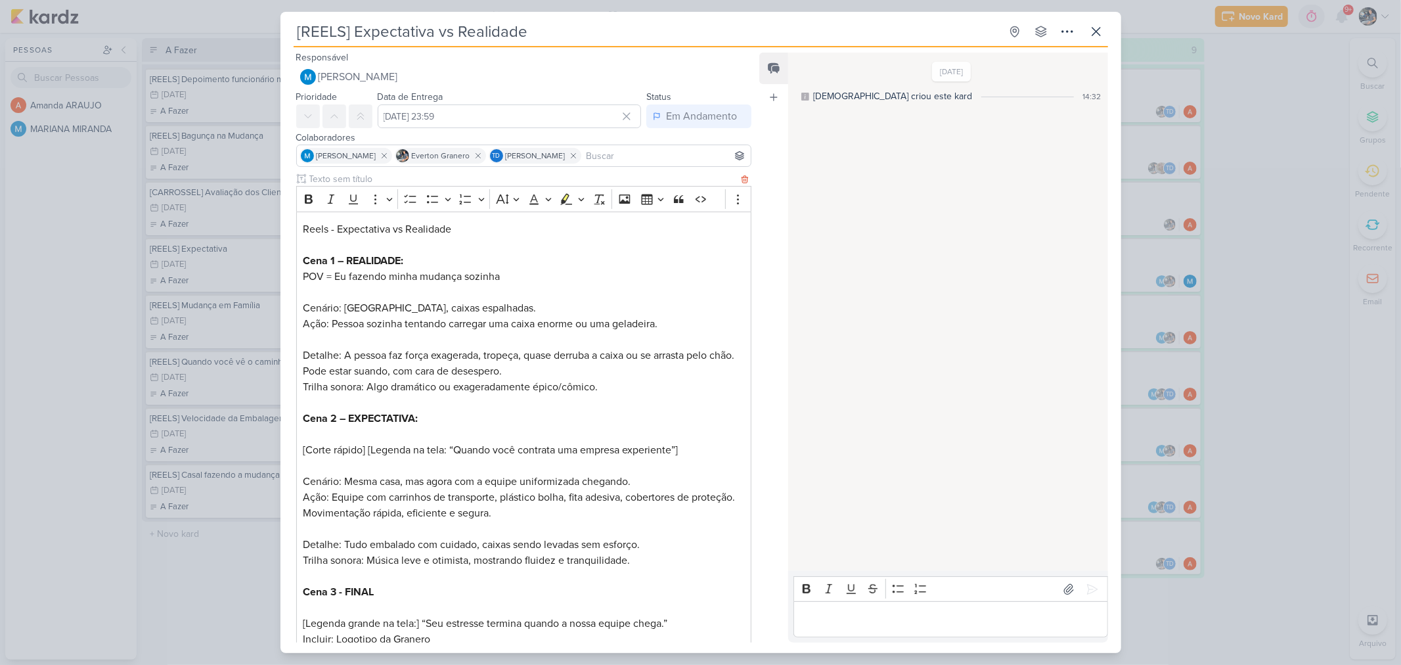
scroll to position [0, 0]
click at [1093, 34] on icon at bounding box center [1097, 32] width 16 height 16
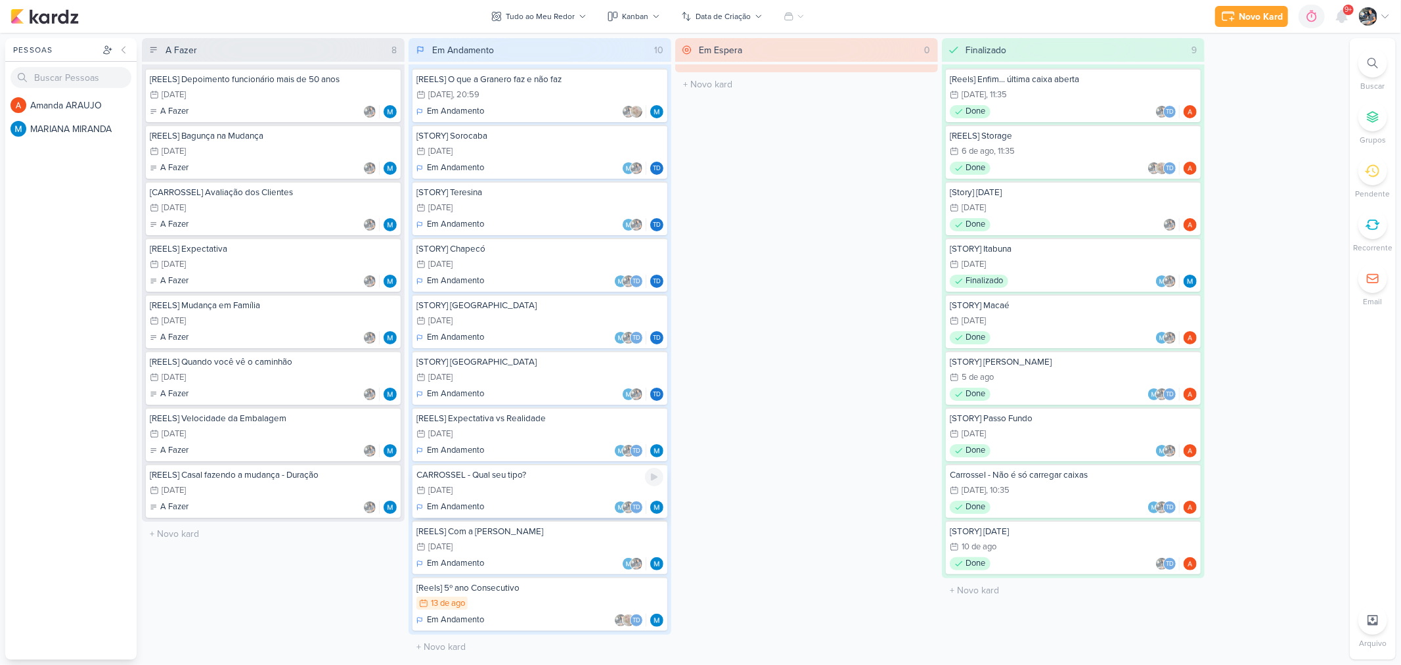
click at [544, 476] on div "CARROSSEL - Qual seu tipo? 15/10 15 de out Em Andamento Td" at bounding box center [540, 491] width 255 height 54
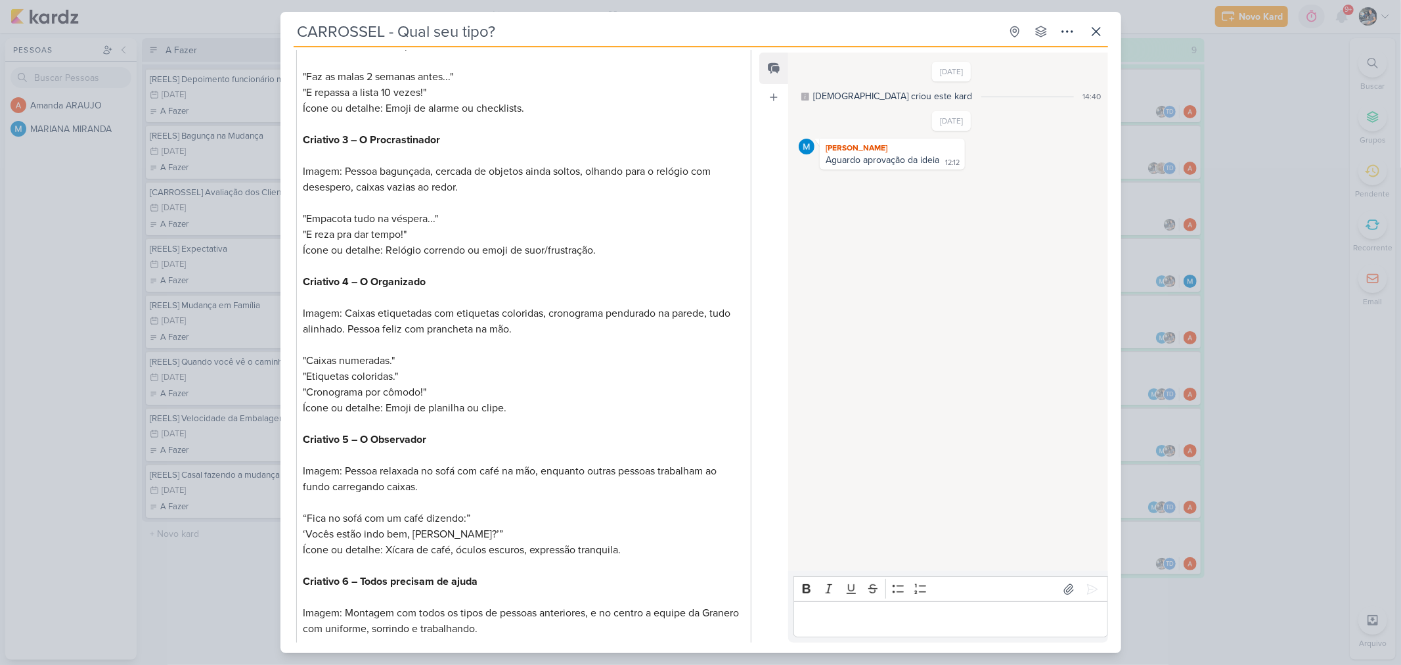
scroll to position [457, 0]
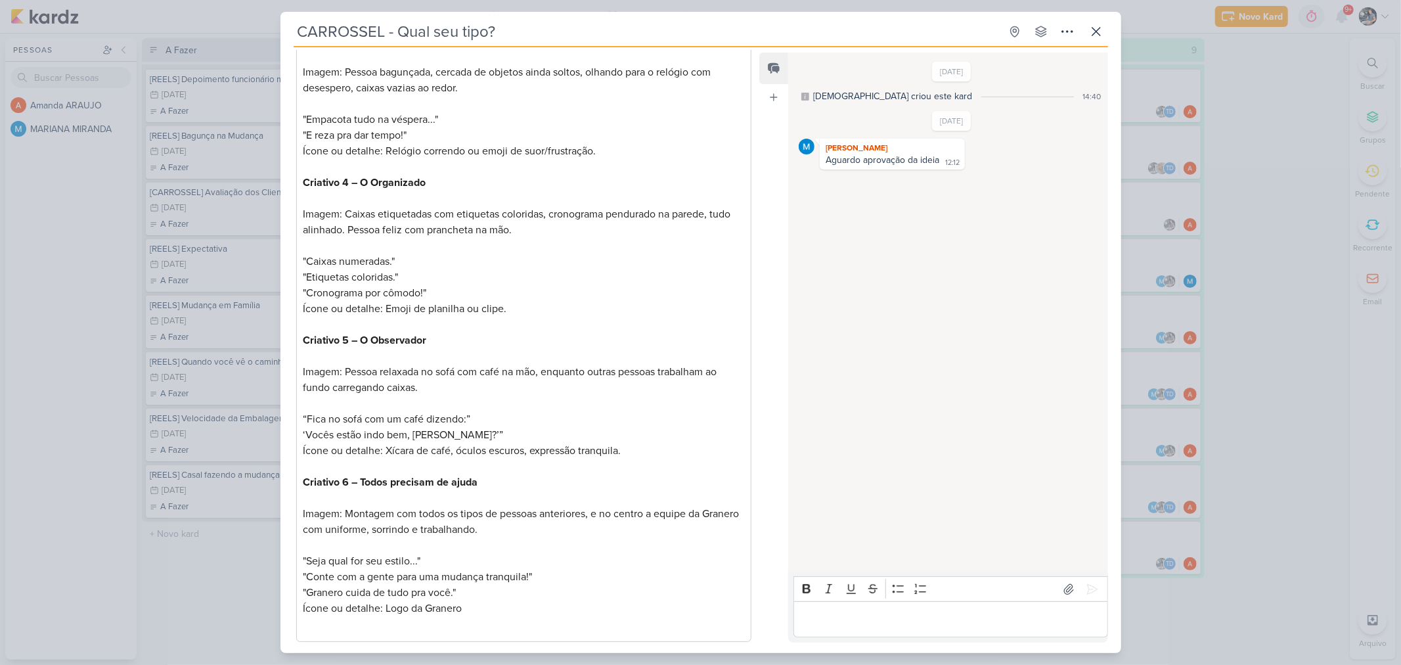
click at [861, 609] on div "Editor editing area: main" at bounding box center [951, 619] width 314 height 36
click at [1093, 34] on icon at bounding box center [1097, 32] width 16 height 16
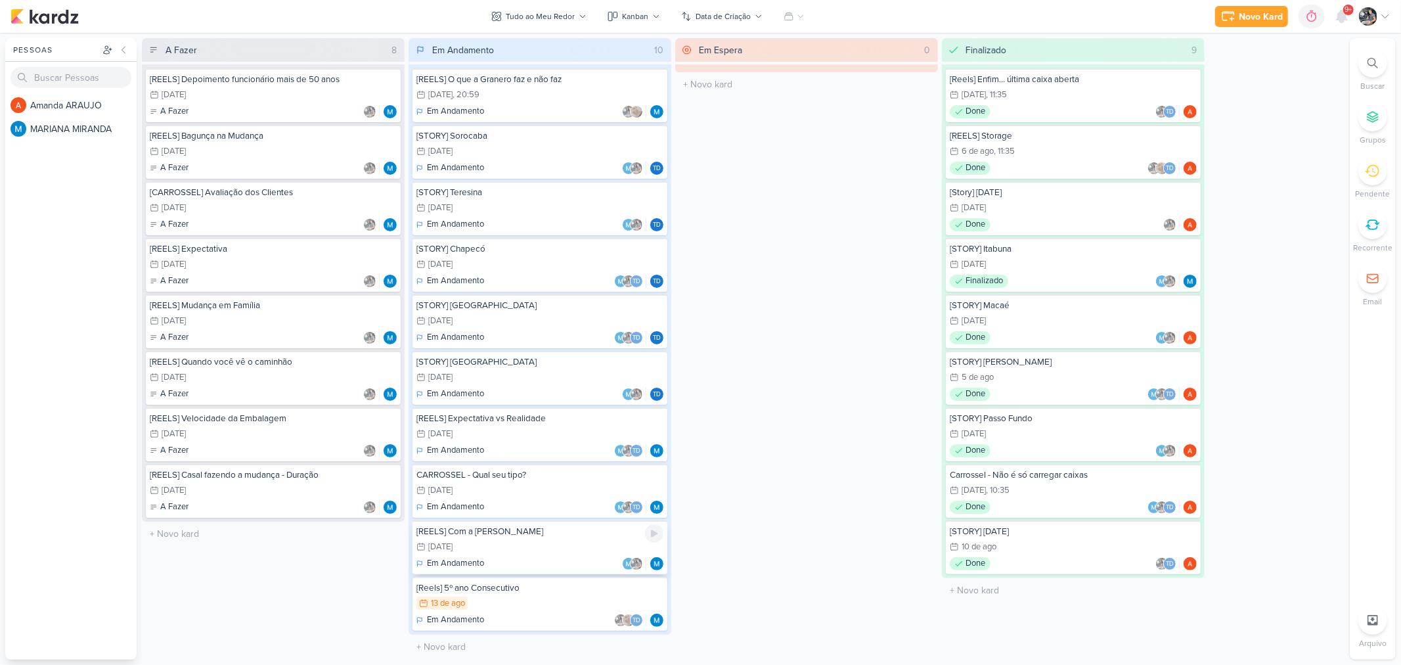
click at [515, 530] on div "[REELS] Com a Sylvia" at bounding box center [540, 532] width 247 height 12
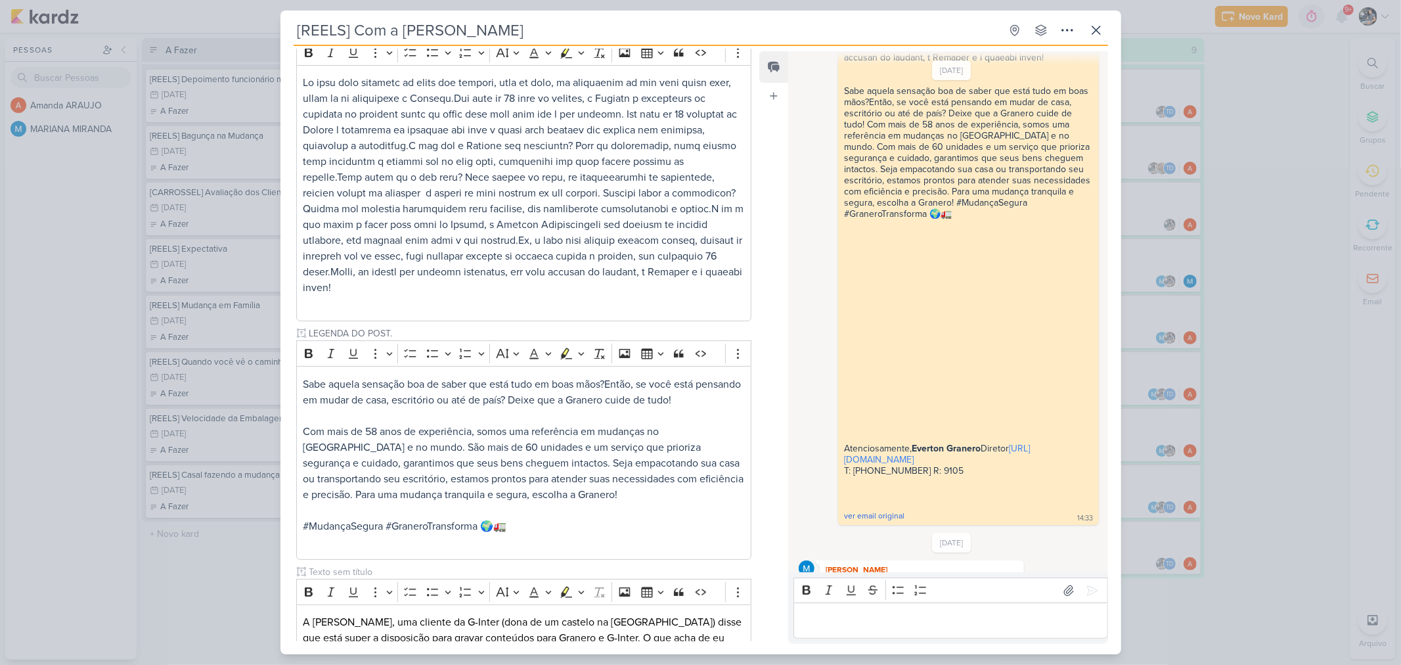
scroll to position [486, 0]
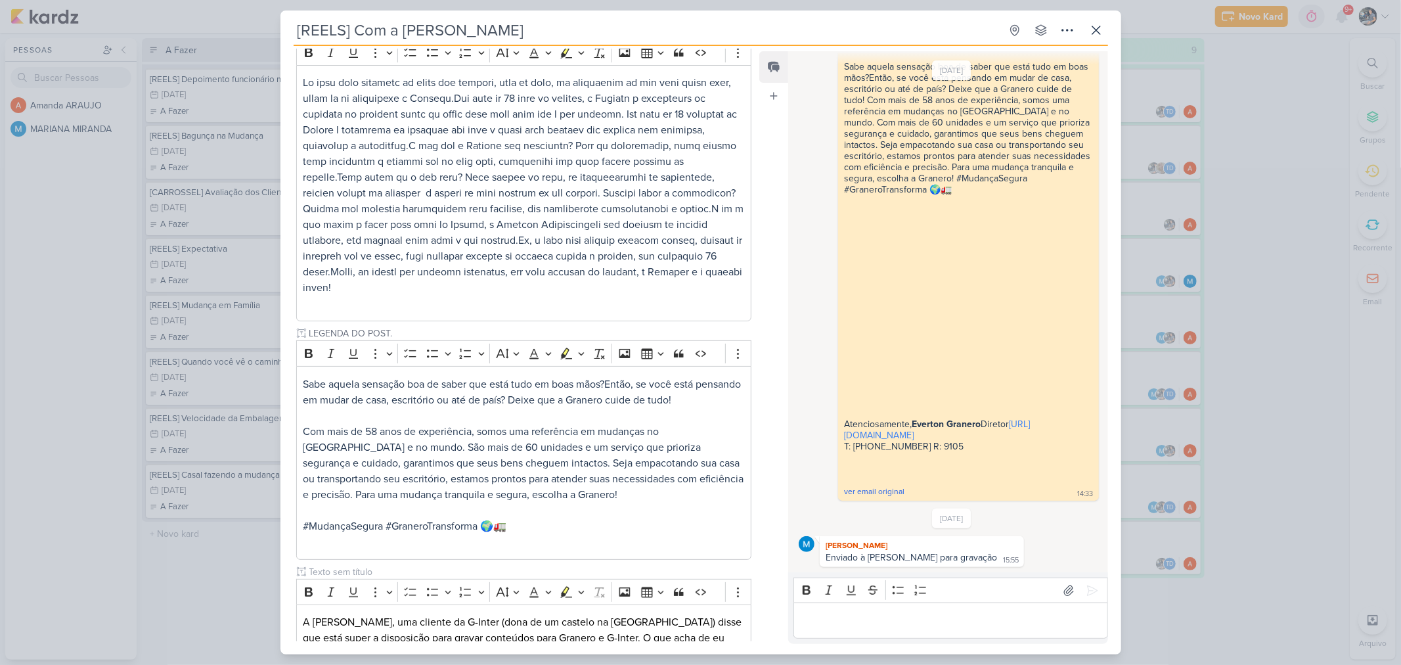
click at [863, 611] on div "Editor editing area: main" at bounding box center [951, 620] width 314 height 36
click at [1098, 24] on icon at bounding box center [1097, 30] width 16 height 16
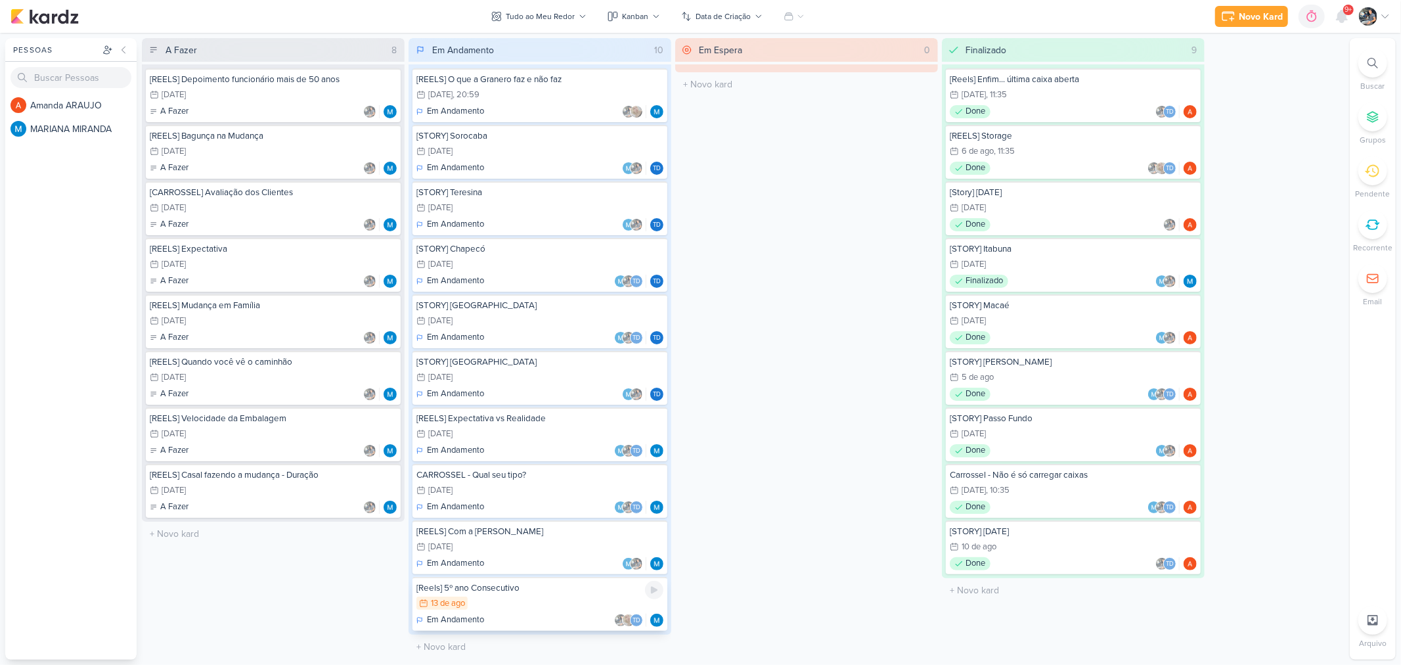
click at [516, 597] on div "13/8 13 de ago" at bounding box center [540, 604] width 247 height 14
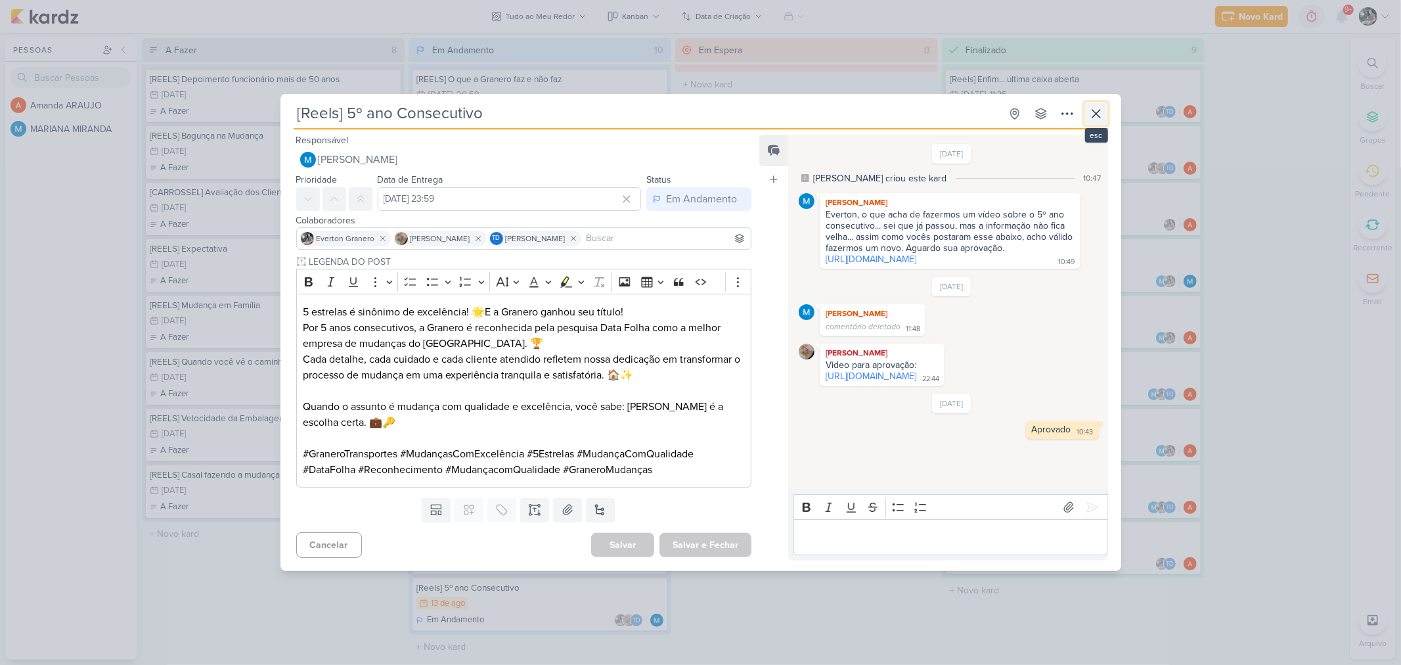
click at [1096, 113] on icon at bounding box center [1097, 114] width 8 height 8
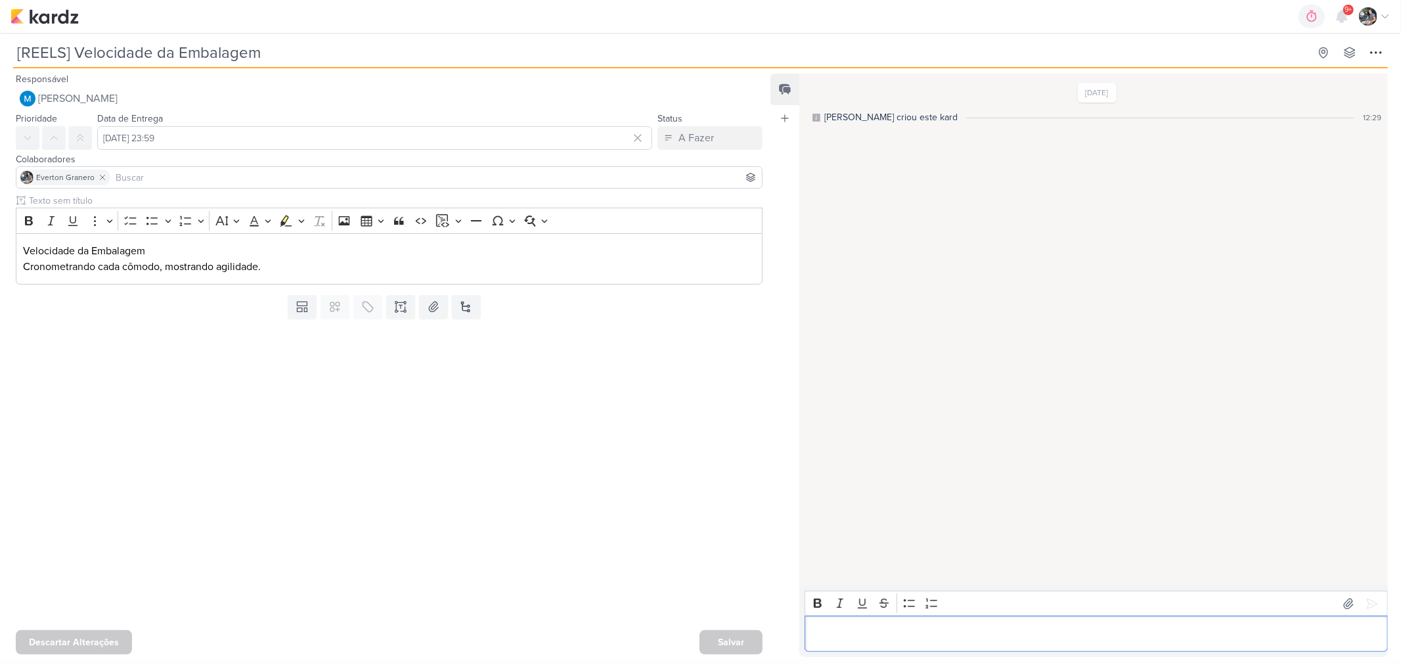
click at [876, 632] on p "Editor editing area: main" at bounding box center [1097, 634] width 570 height 16
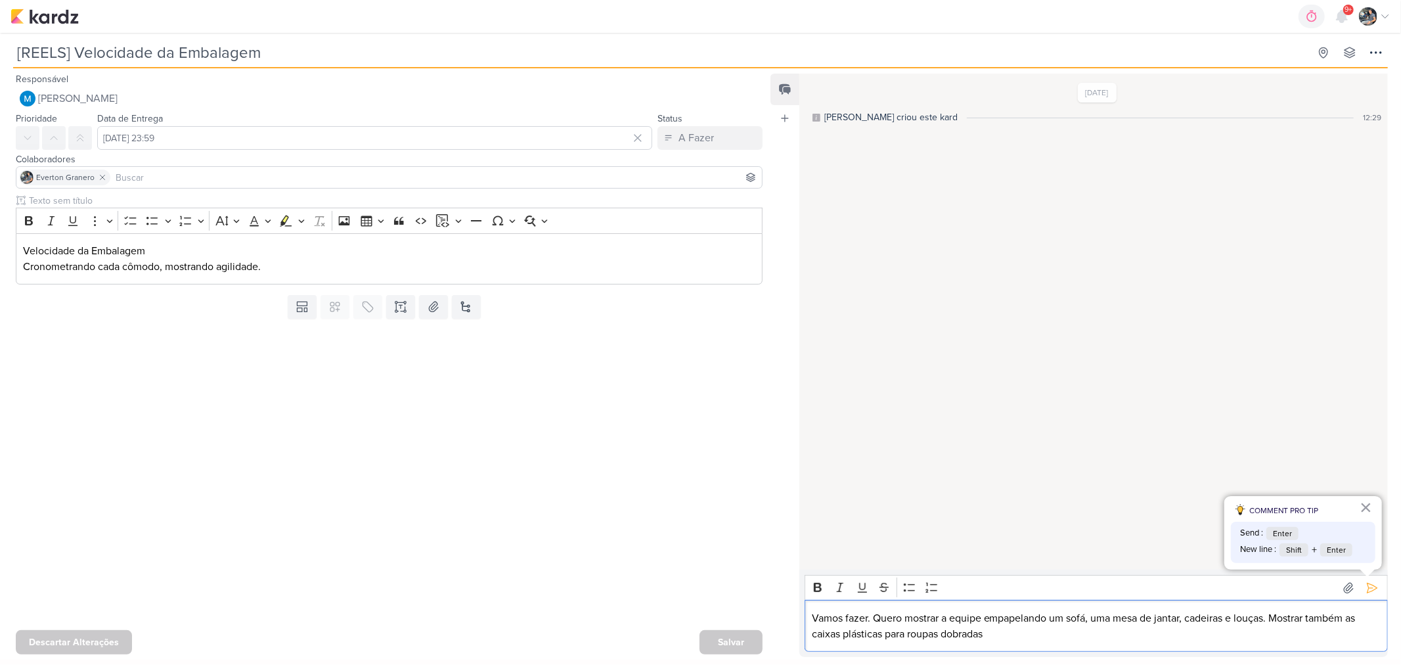
click at [1020, 635] on p "Vamos fazer. Quero mostrar a equipe empapelando um sofá, uma mesa de jantar, ca…" at bounding box center [1097, 626] width 570 height 32
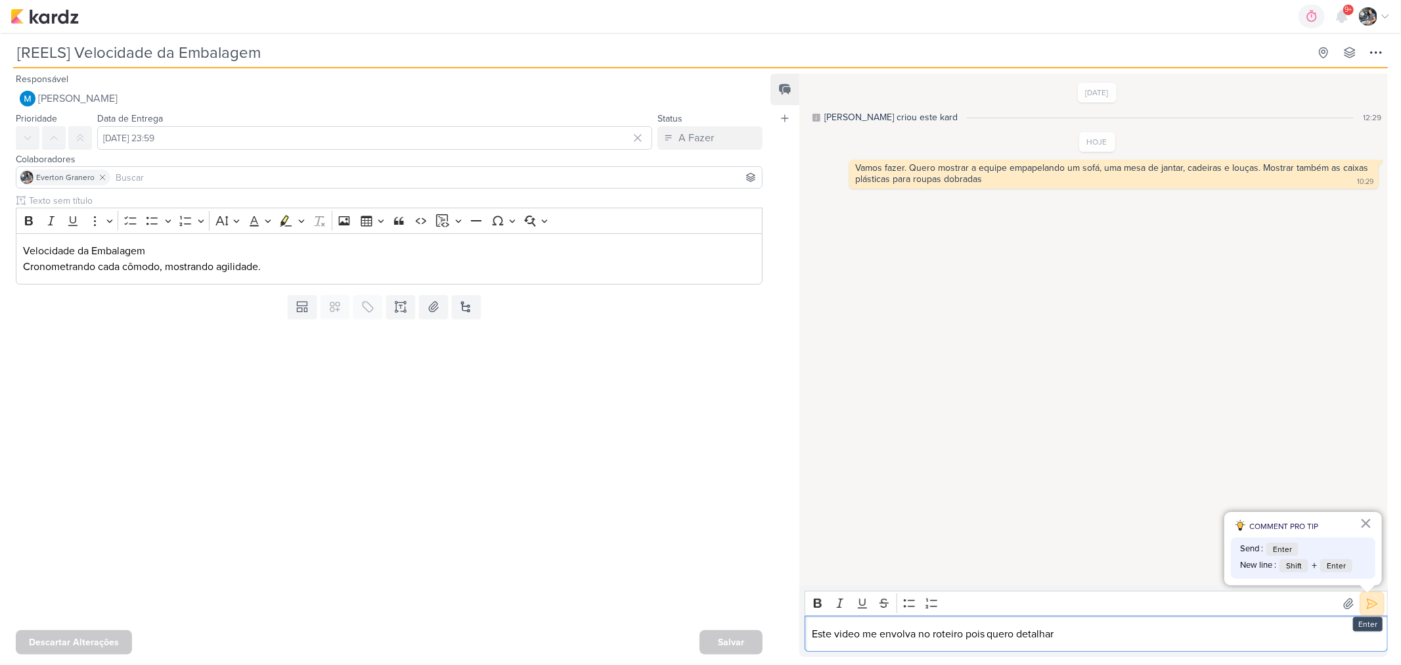
click at [1367, 602] on icon at bounding box center [1372, 603] width 13 height 13
